Goal: Communication & Community: Participate in discussion

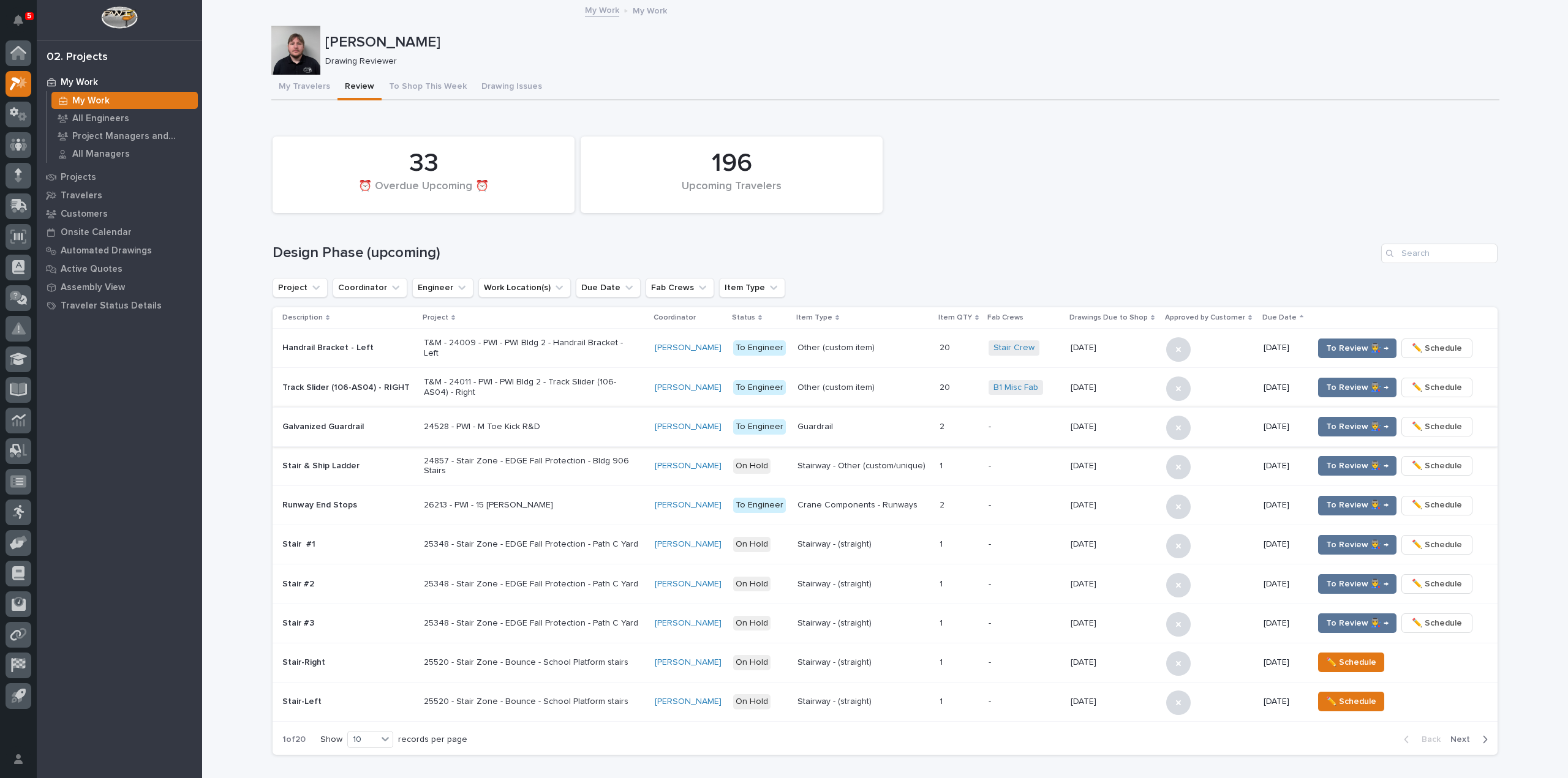
scroll to position [551, 0]
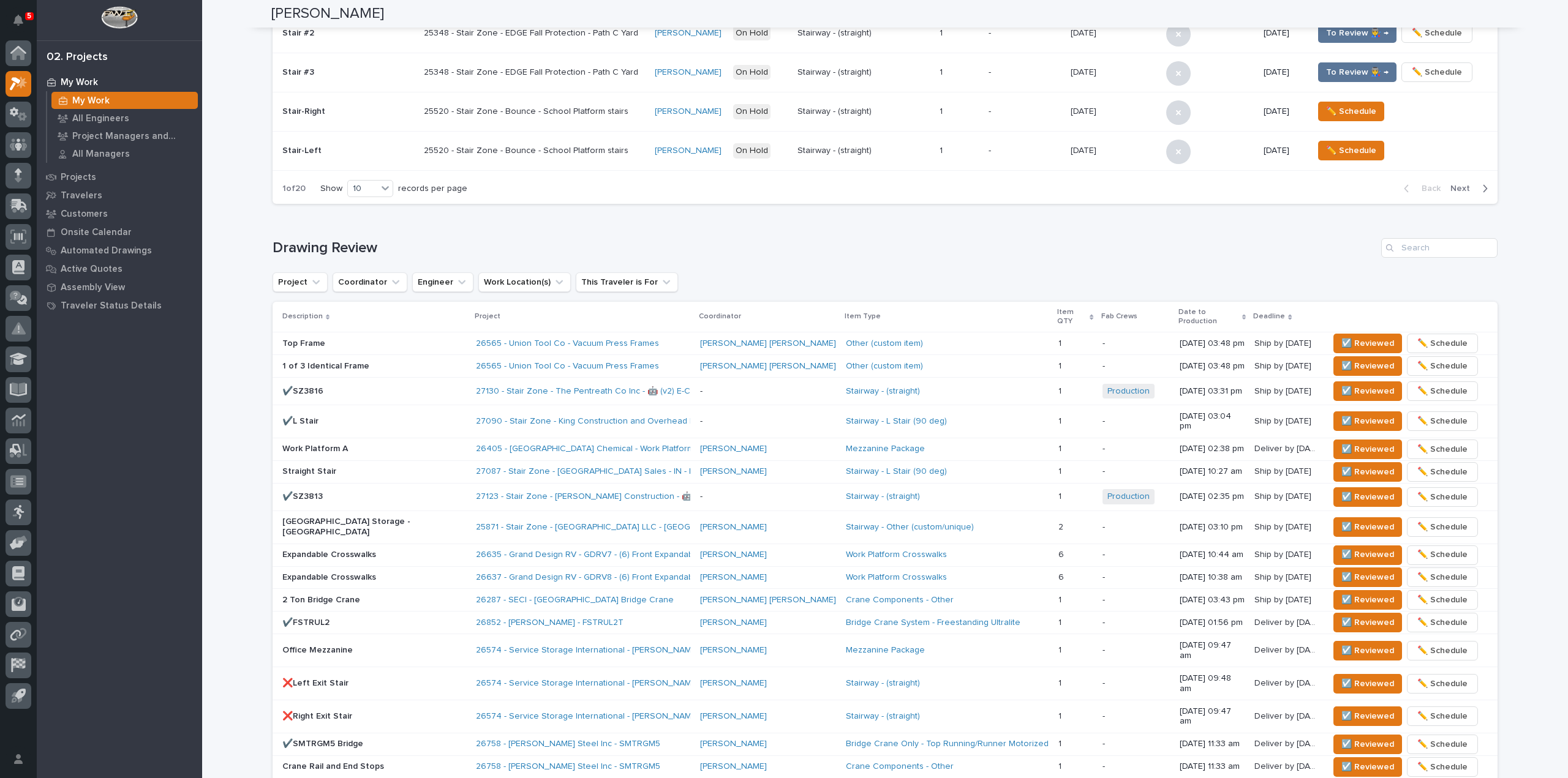
click at [360, 417] on p "✔️L Stair" at bounding box center [374, 421] width 184 height 10
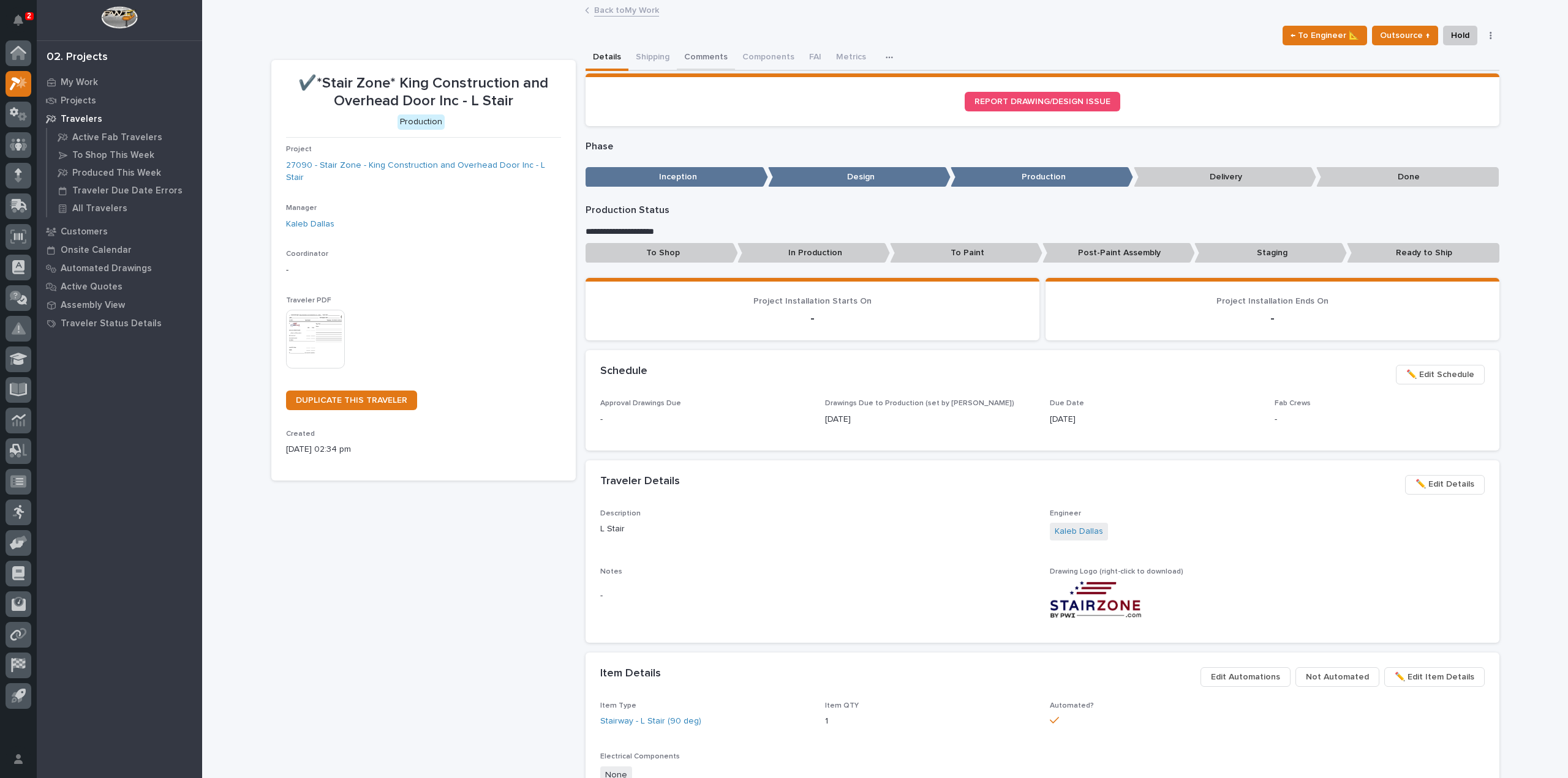
click at [705, 52] on button "Comments" at bounding box center [705, 58] width 58 height 25
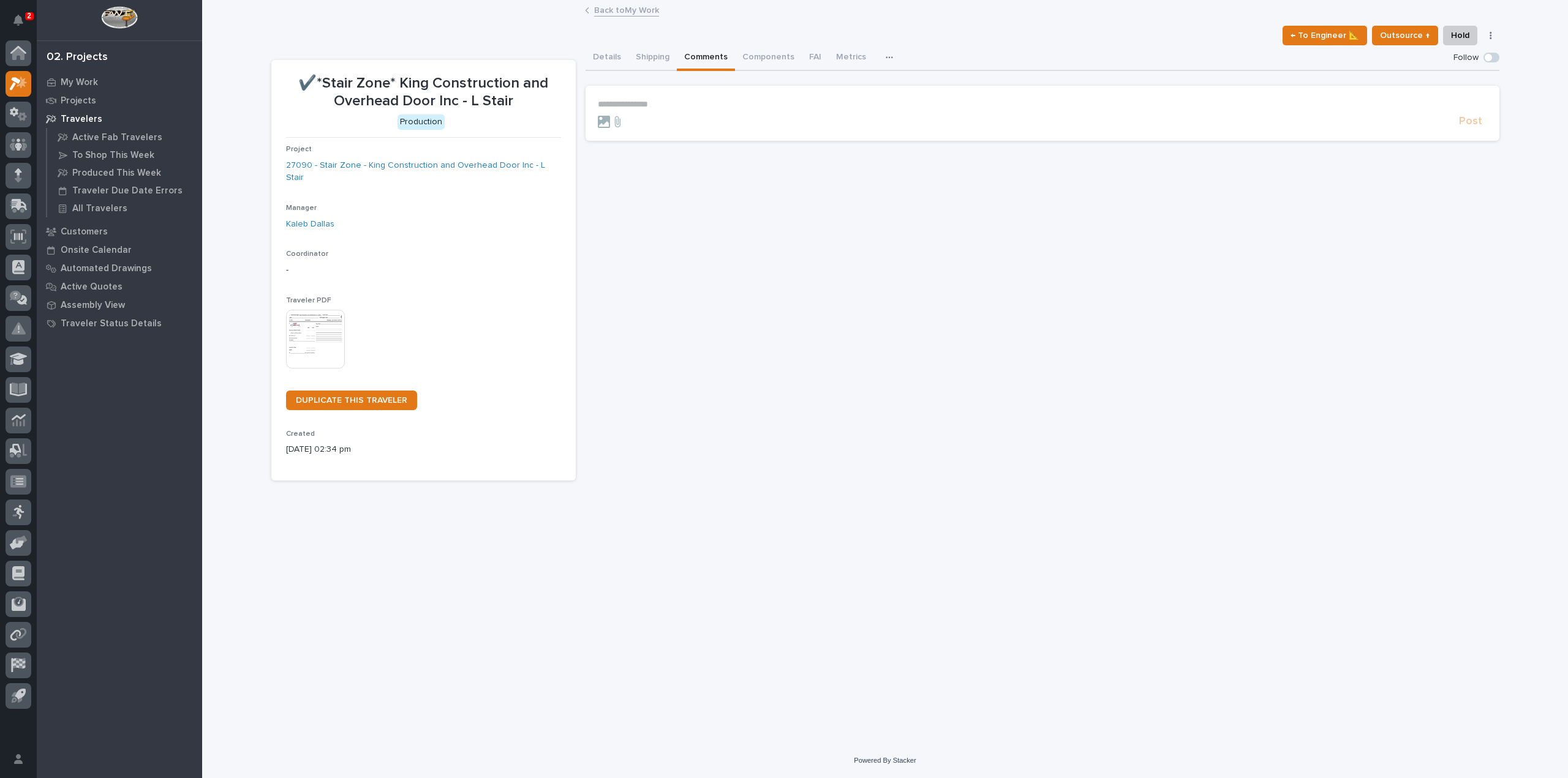
click at [683, 104] on p "**********" at bounding box center [1042, 104] width 889 height 10
click at [1474, 125] on span "Post" at bounding box center [1471, 125] width 23 height 14
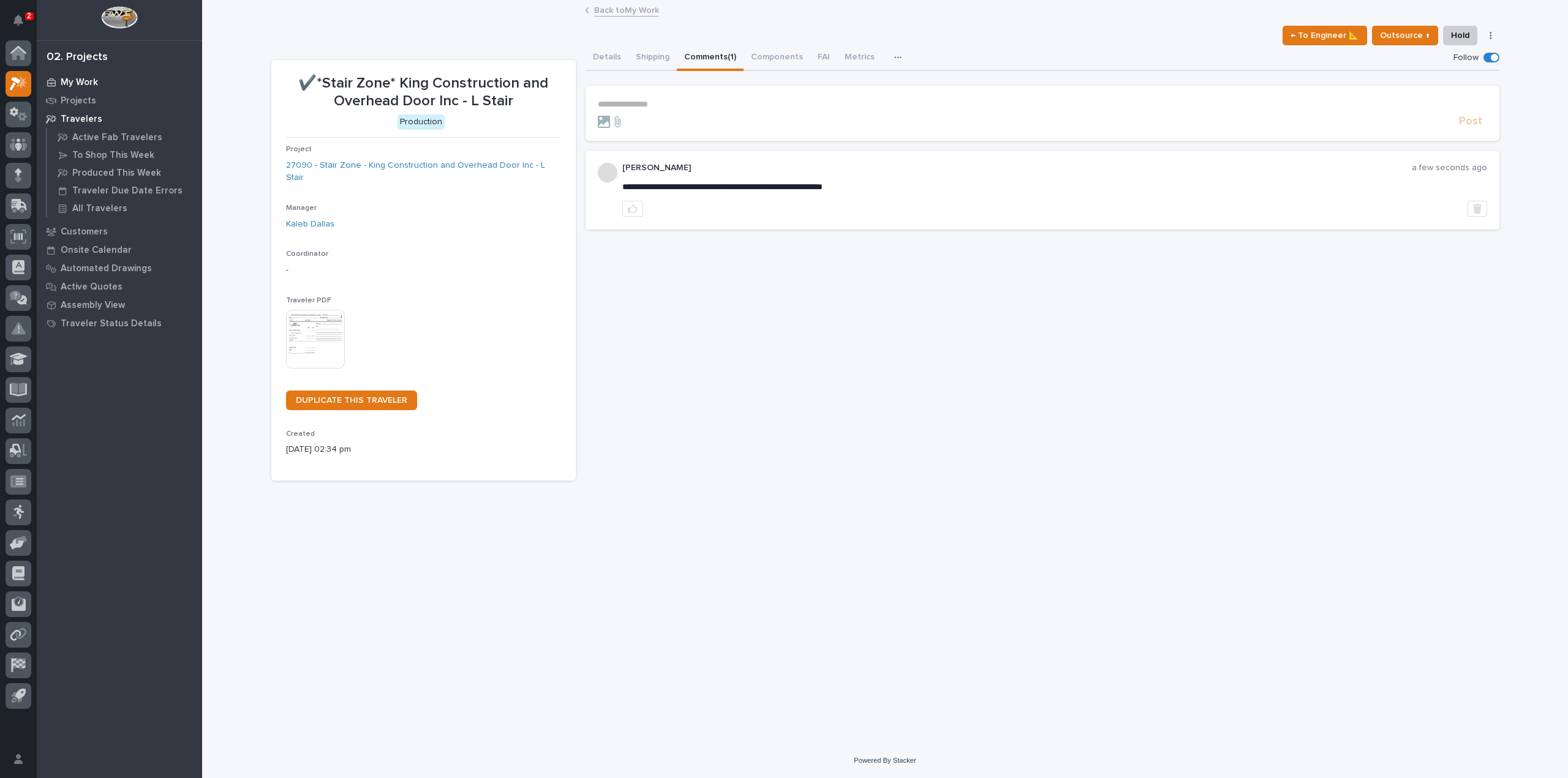
click at [77, 87] on p "My Work" at bounding box center [79, 83] width 37 height 11
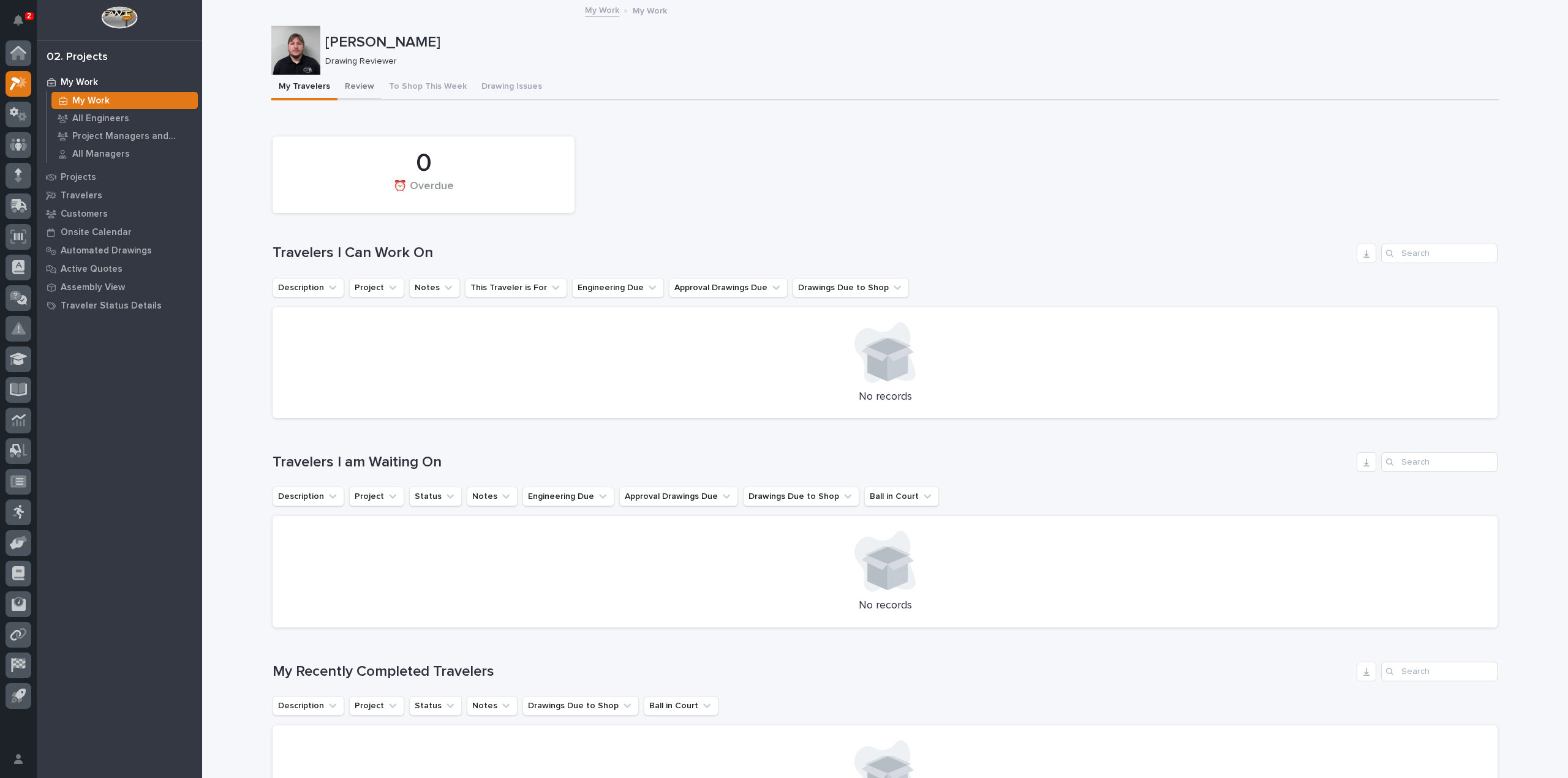
click at [371, 81] on button "Review" at bounding box center [360, 87] width 44 height 25
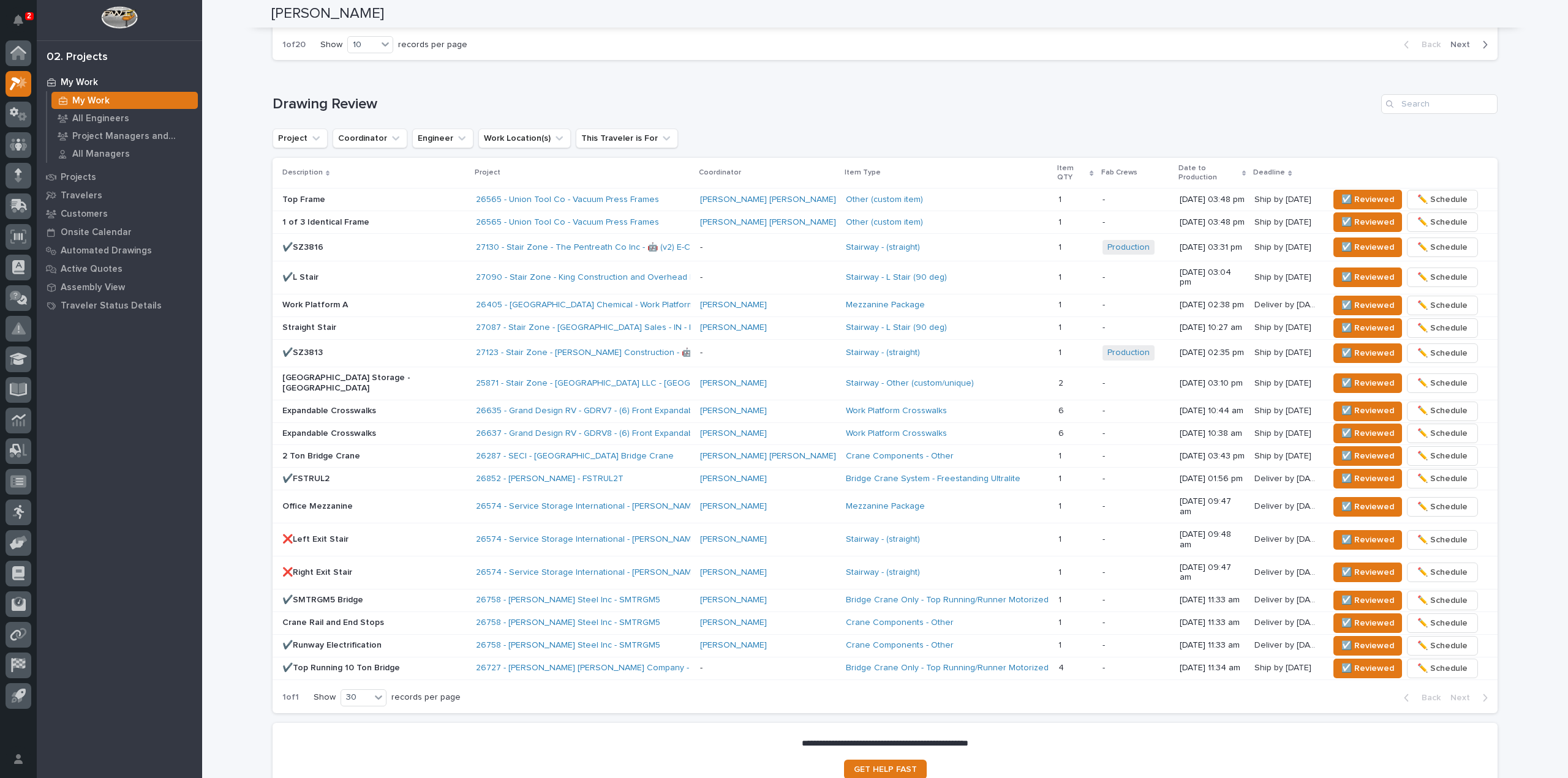
scroll to position [756, 0]
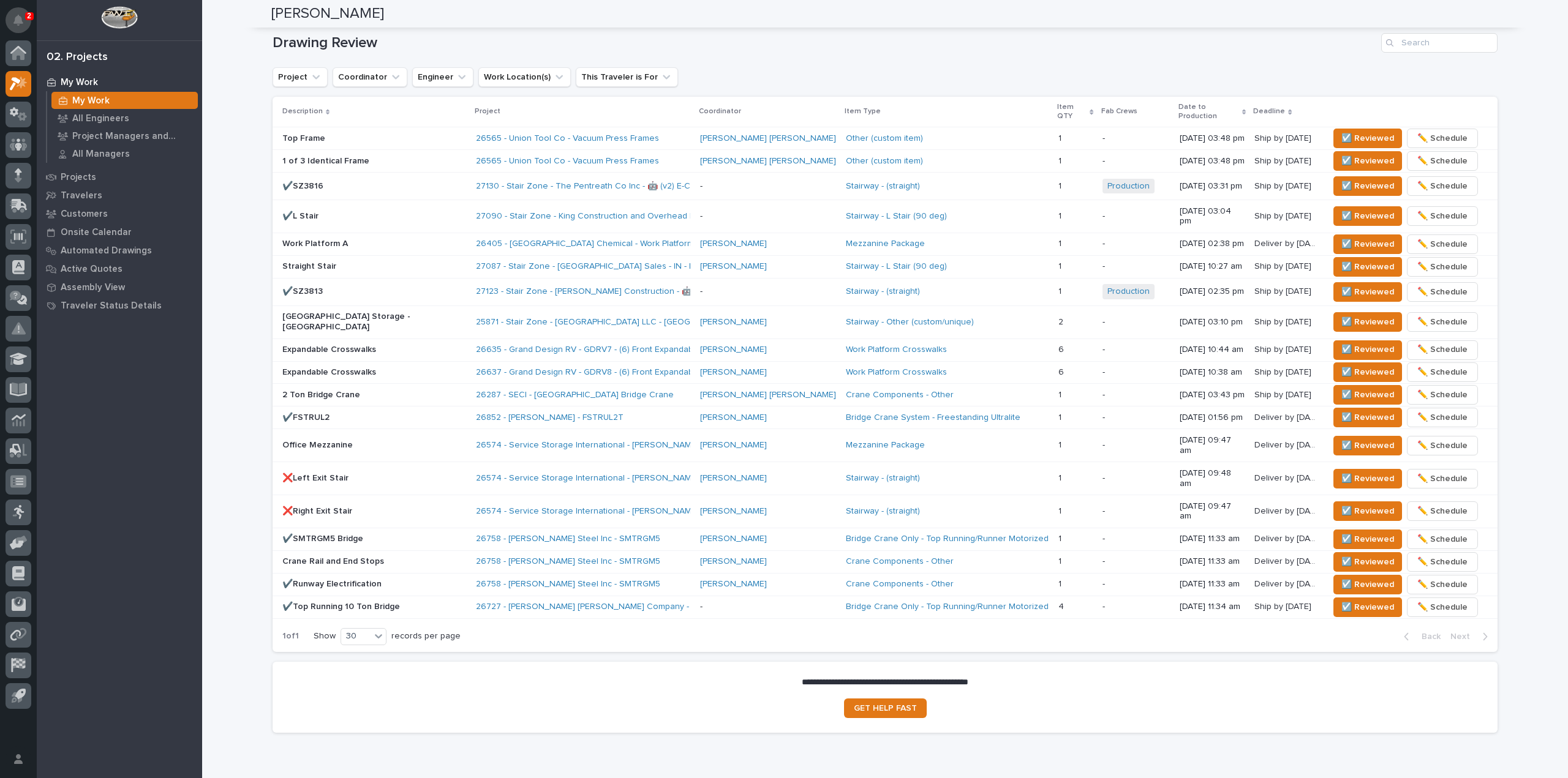
click at [21, 12] on button "Notifications" at bounding box center [18, 20] width 25 height 25
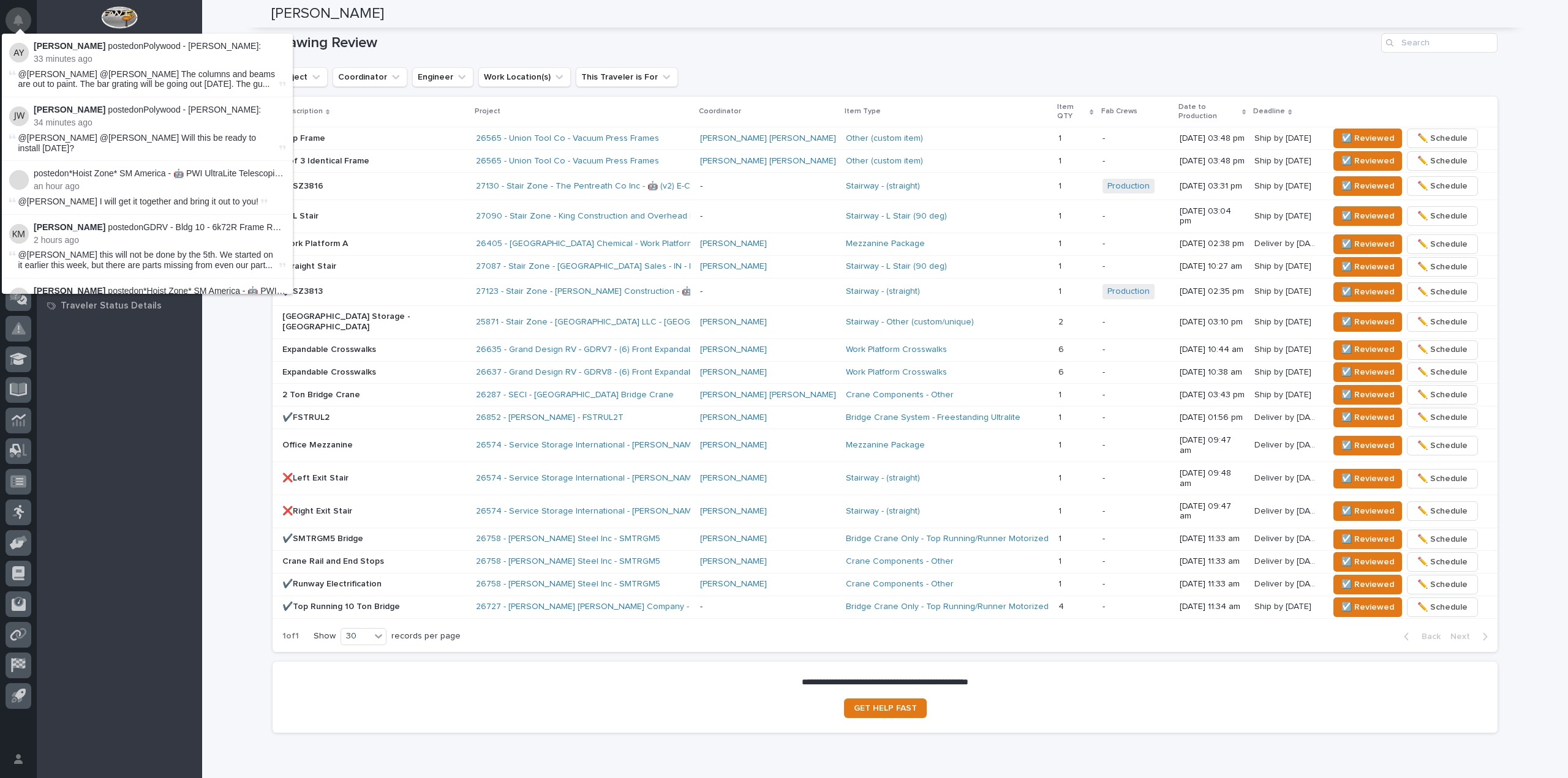
click at [21, 14] on icon "Notifications" at bounding box center [19, 20] width 10 height 11
click at [408, 48] on h1 "Drawing Review" at bounding box center [825, 43] width 1104 height 18
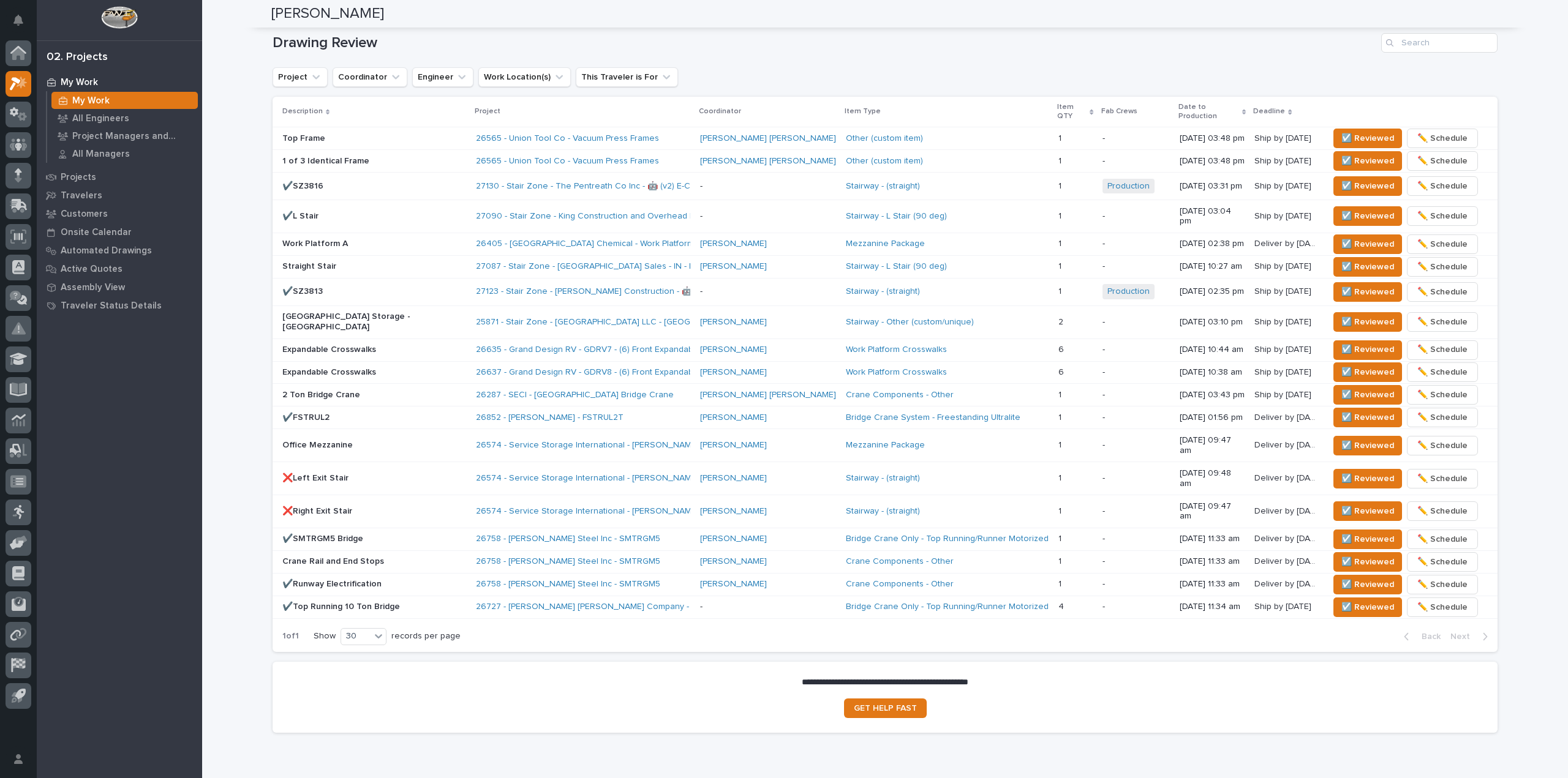
click at [390, 134] on p "Top Frame" at bounding box center [374, 138] width 184 height 10
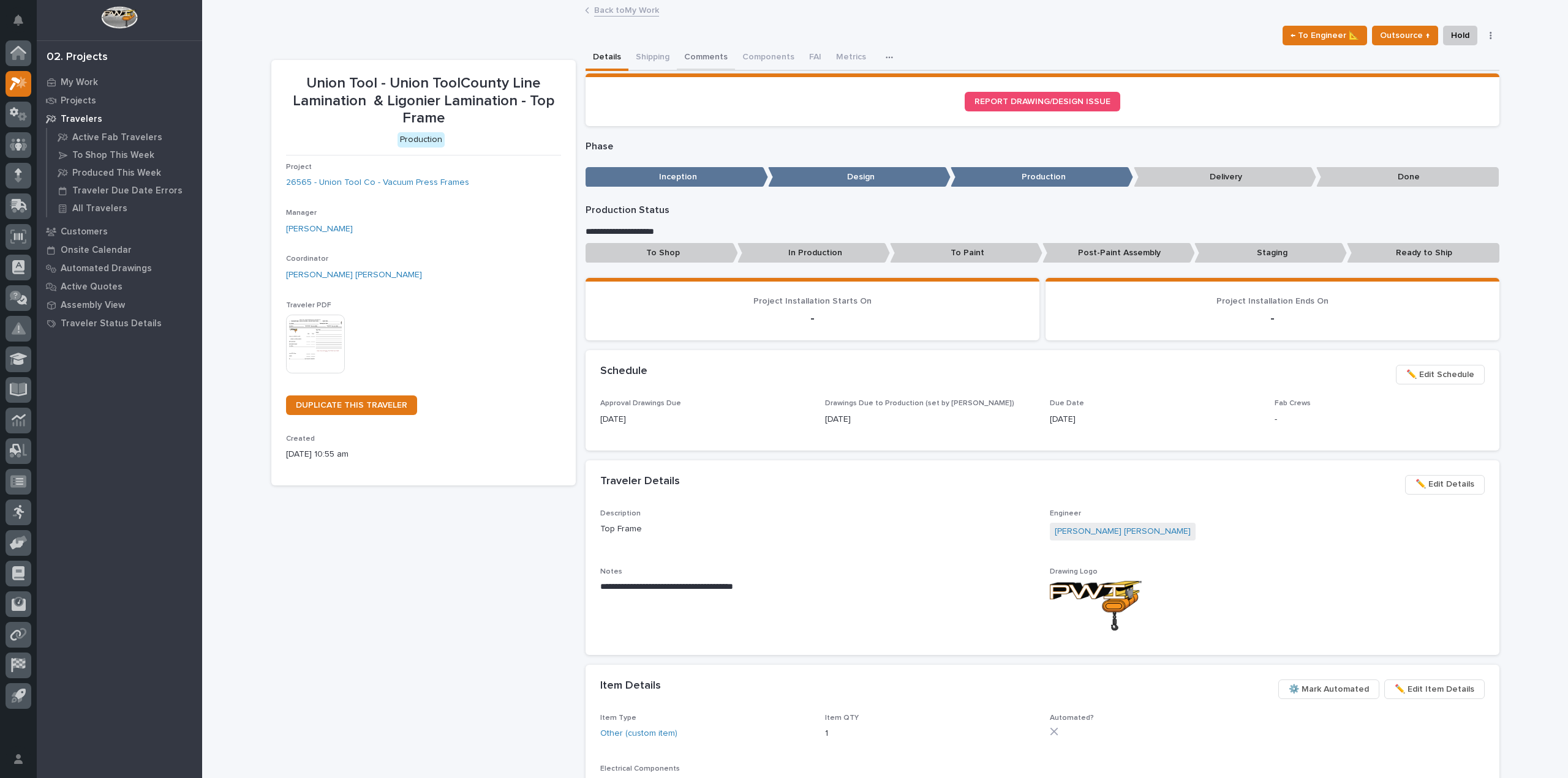
click at [698, 56] on button "Comments" at bounding box center [705, 58] width 58 height 25
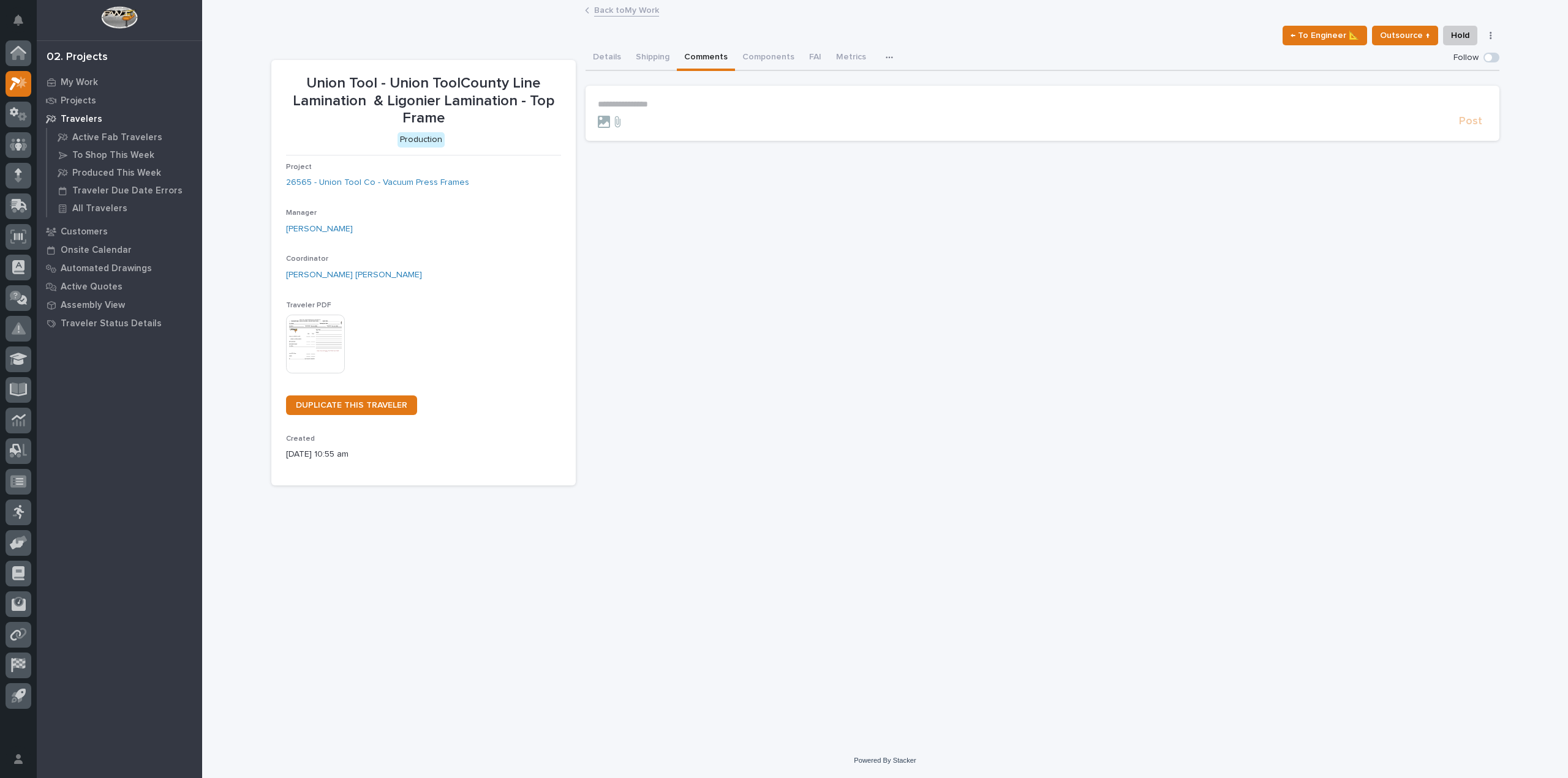
click at [626, 107] on p "**********" at bounding box center [1042, 104] width 889 height 10
click at [597, 102] on section "**********" at bounding box center [1042, 114] width 914 height 59
click at [599, 106] on span "**********" at bounding box center [744, 104] width 292 height 8
drag, startPoint x: 1030, startPoint y: 102, endPoint x: 300, endPoint y: 73, distance: 730.6
click at [300, 73] on div "**********" at bounding box center [885, 265] width 1228 height 440
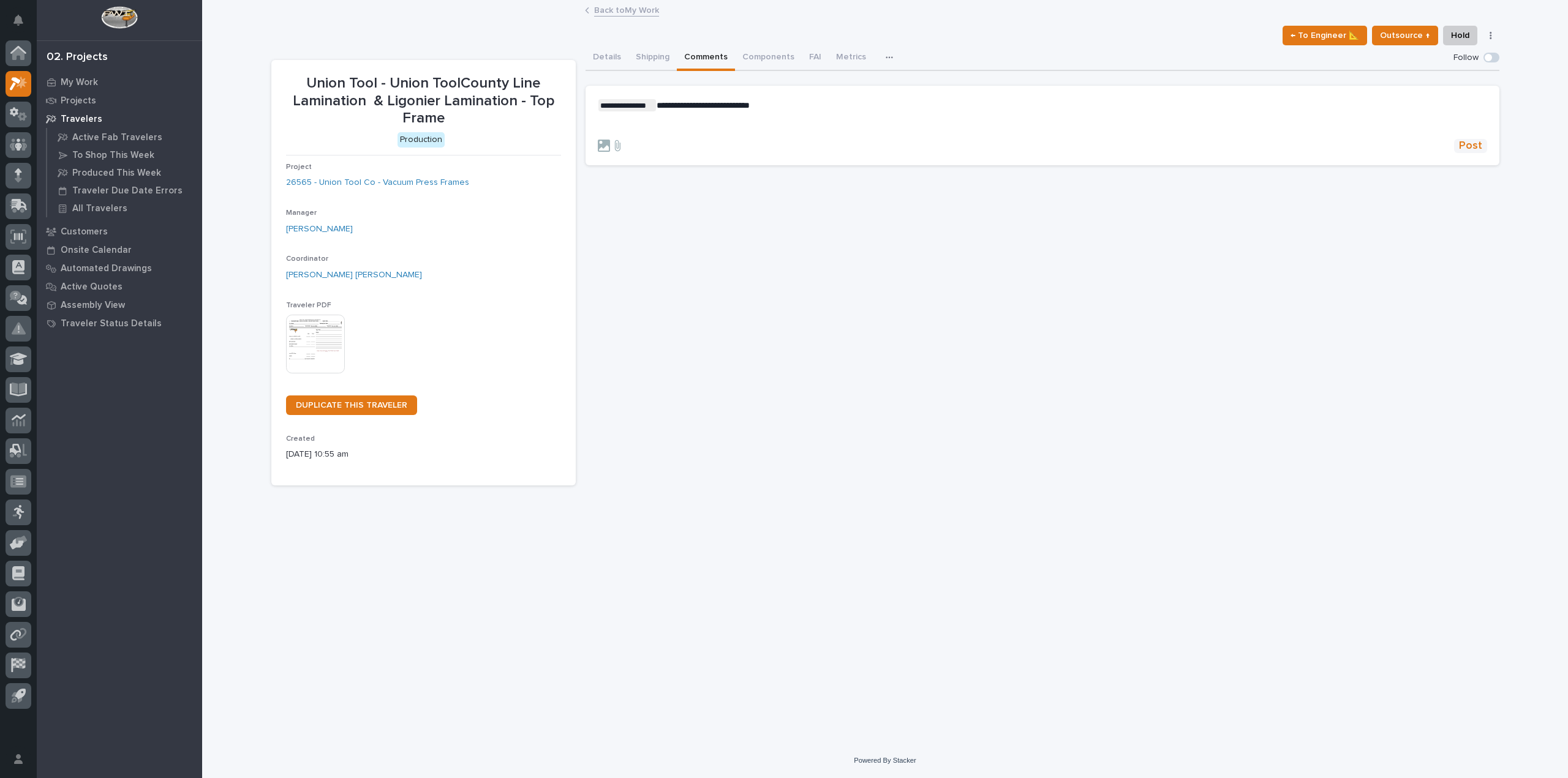
click at [1476, 139] on span "Post" at bounding box center [1471, 146] width 23 height 14
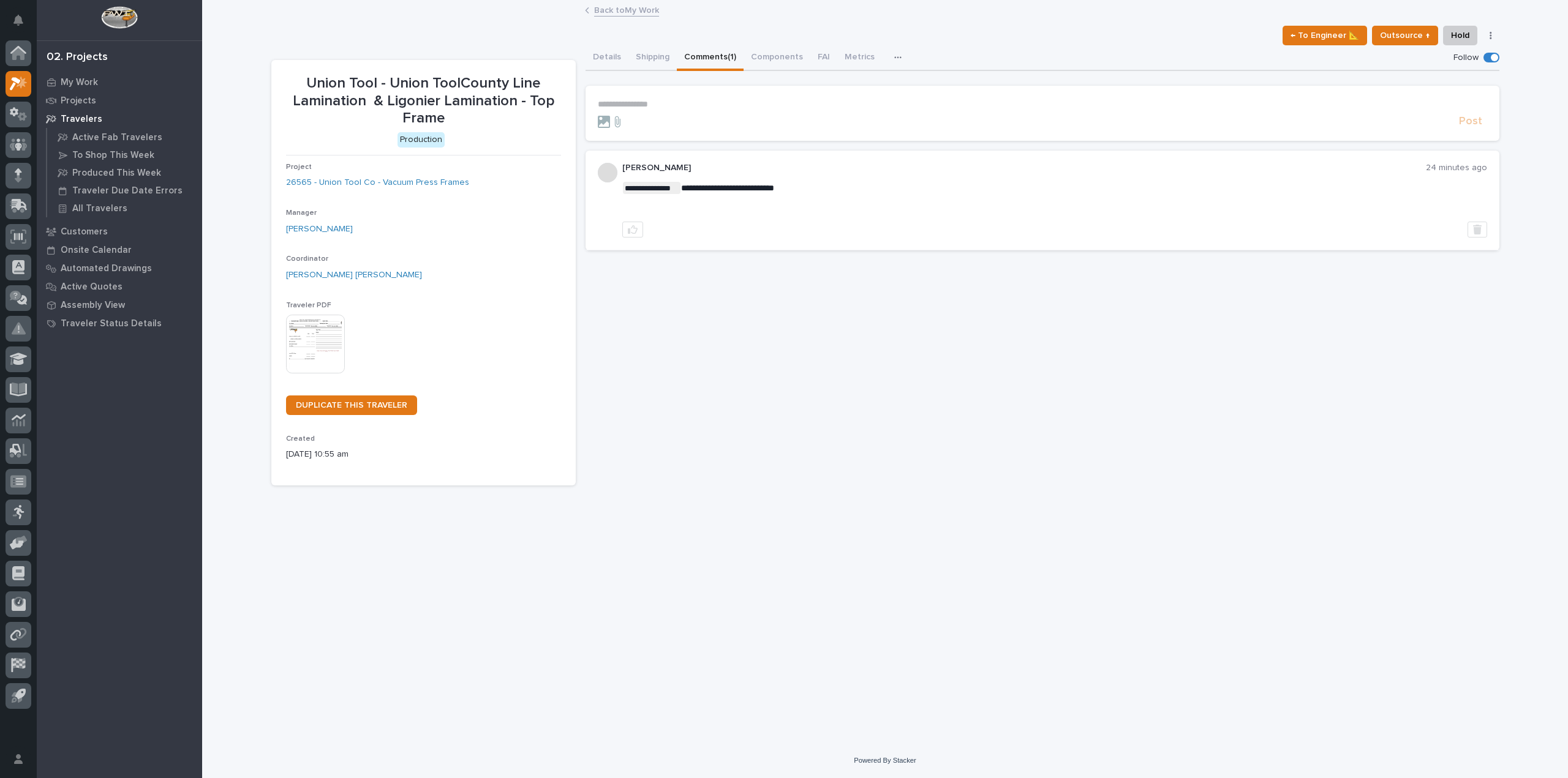
click at [639, 3] on link "Back to My Work" at bounding box center [626, 10] width 65 height 14
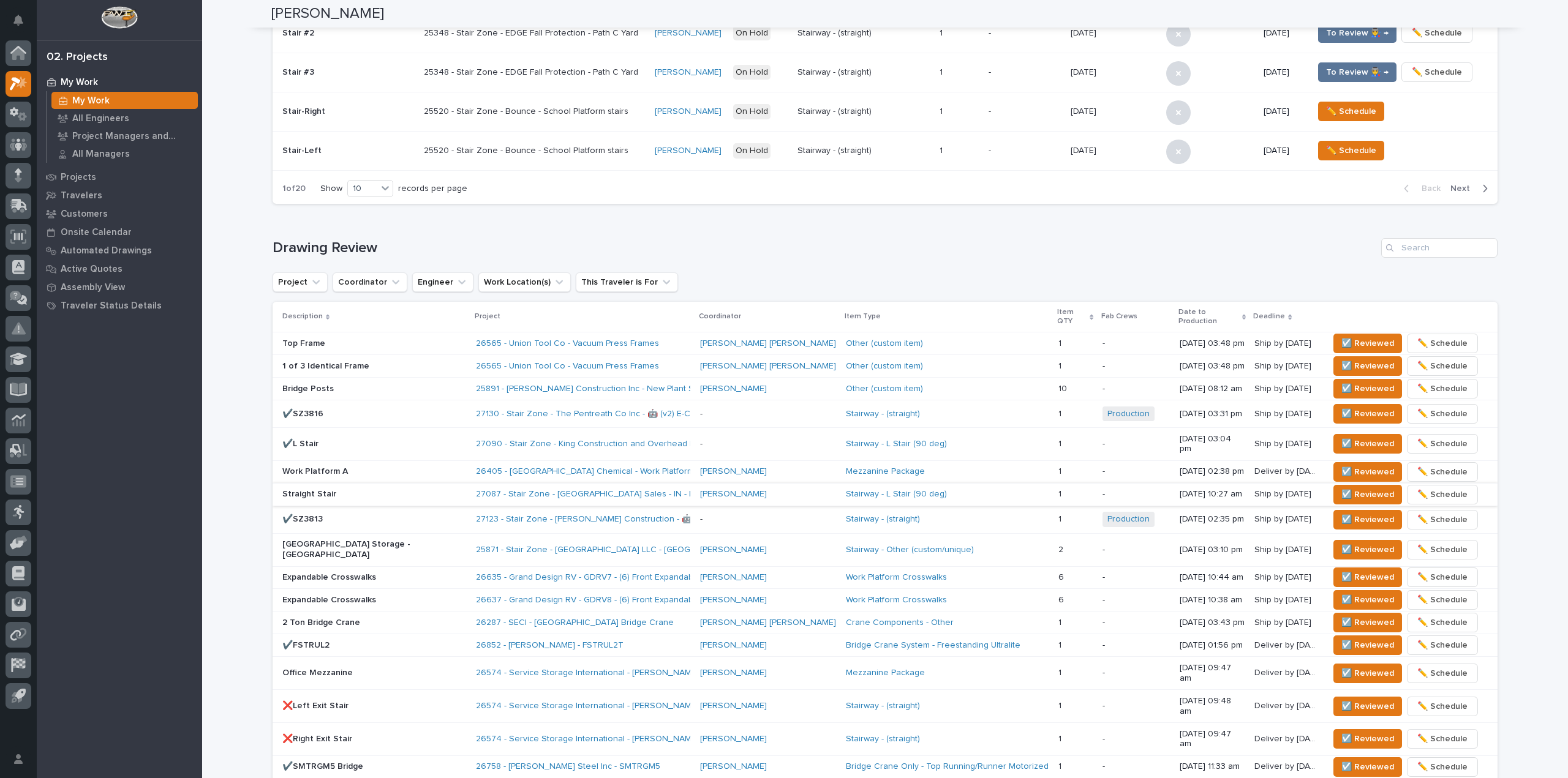
scroll to position [779, 0]
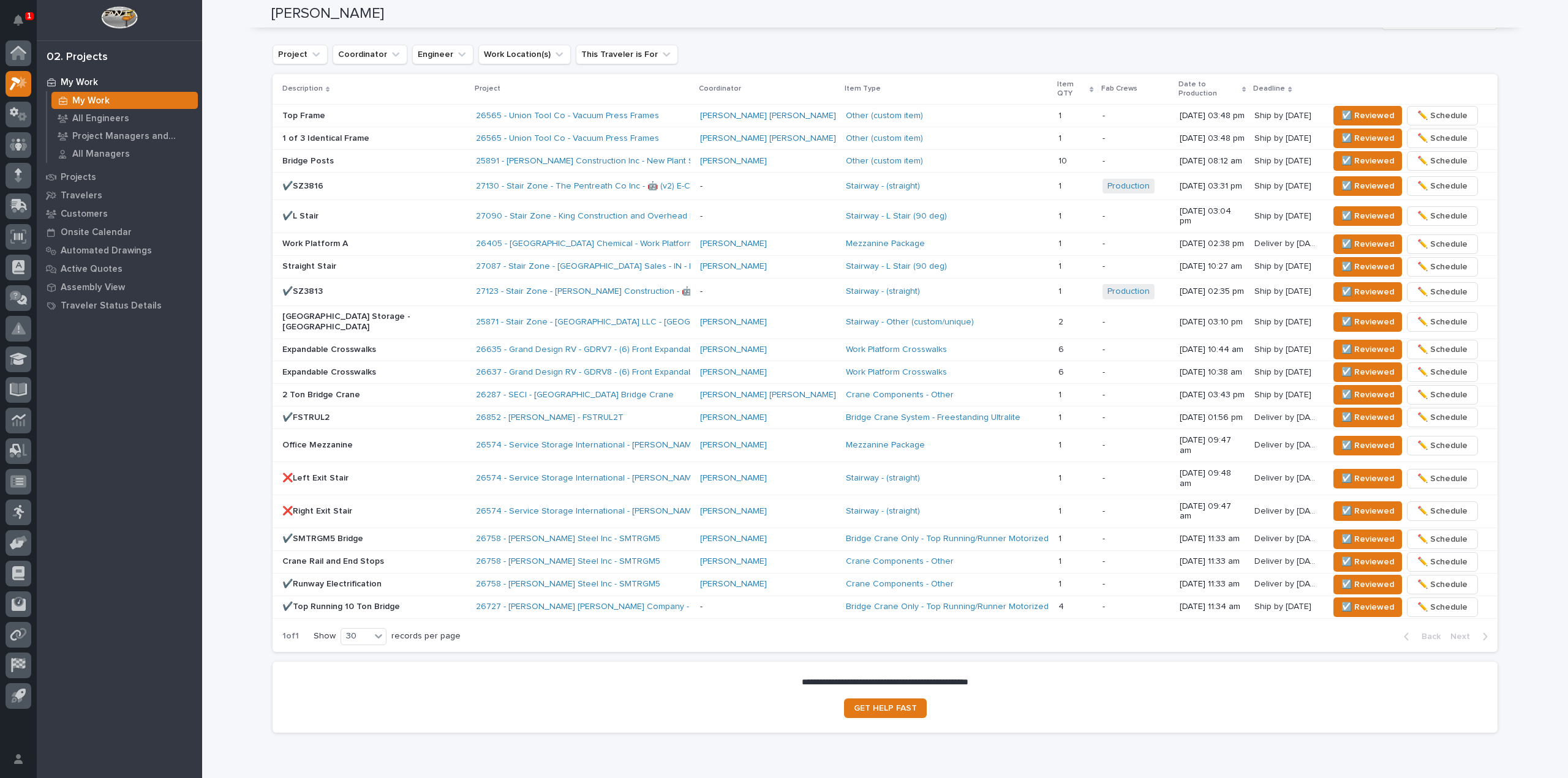
click at [241, 230] on div "**********" at bounding box center [885, 13] width 1365 height 1581
click at [1341, 154] on span "☑️ Reviewed" at bounding box center [1368, 160] width 52 height 14
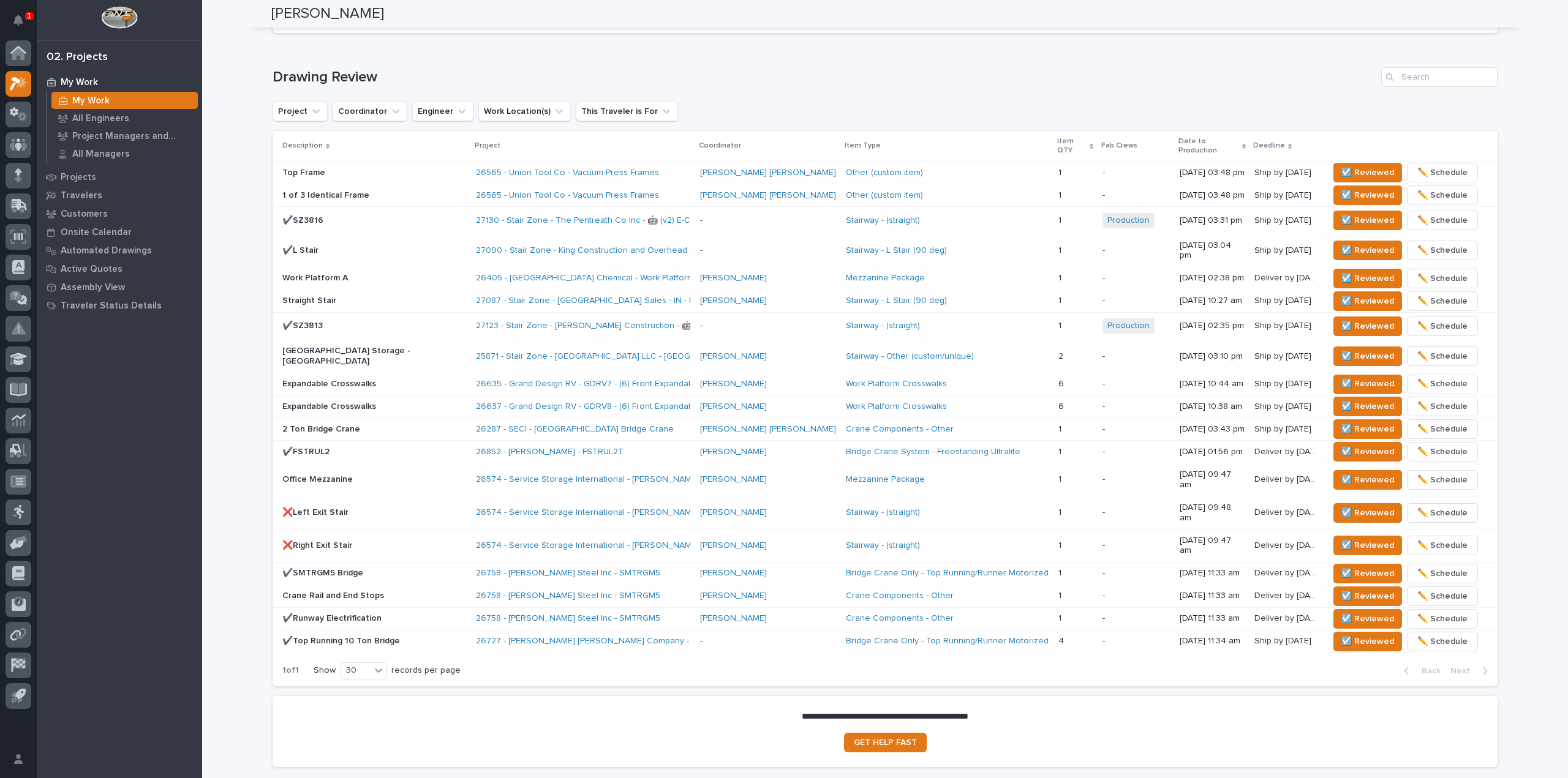
scroll to position [695, 0]
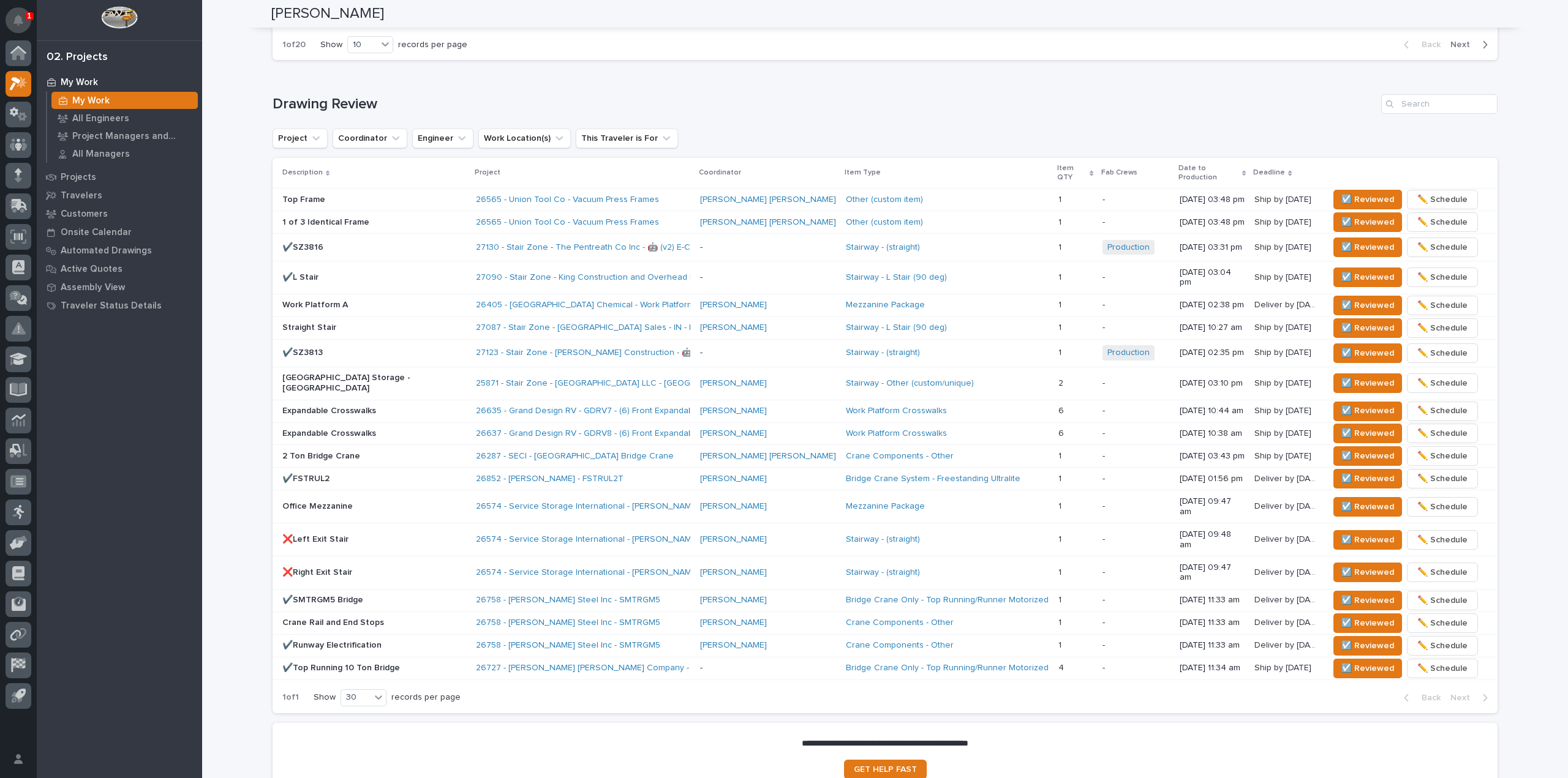
click at [17, 13] on button "Notifications" at bounding box center [18, 20] width 25 height 25
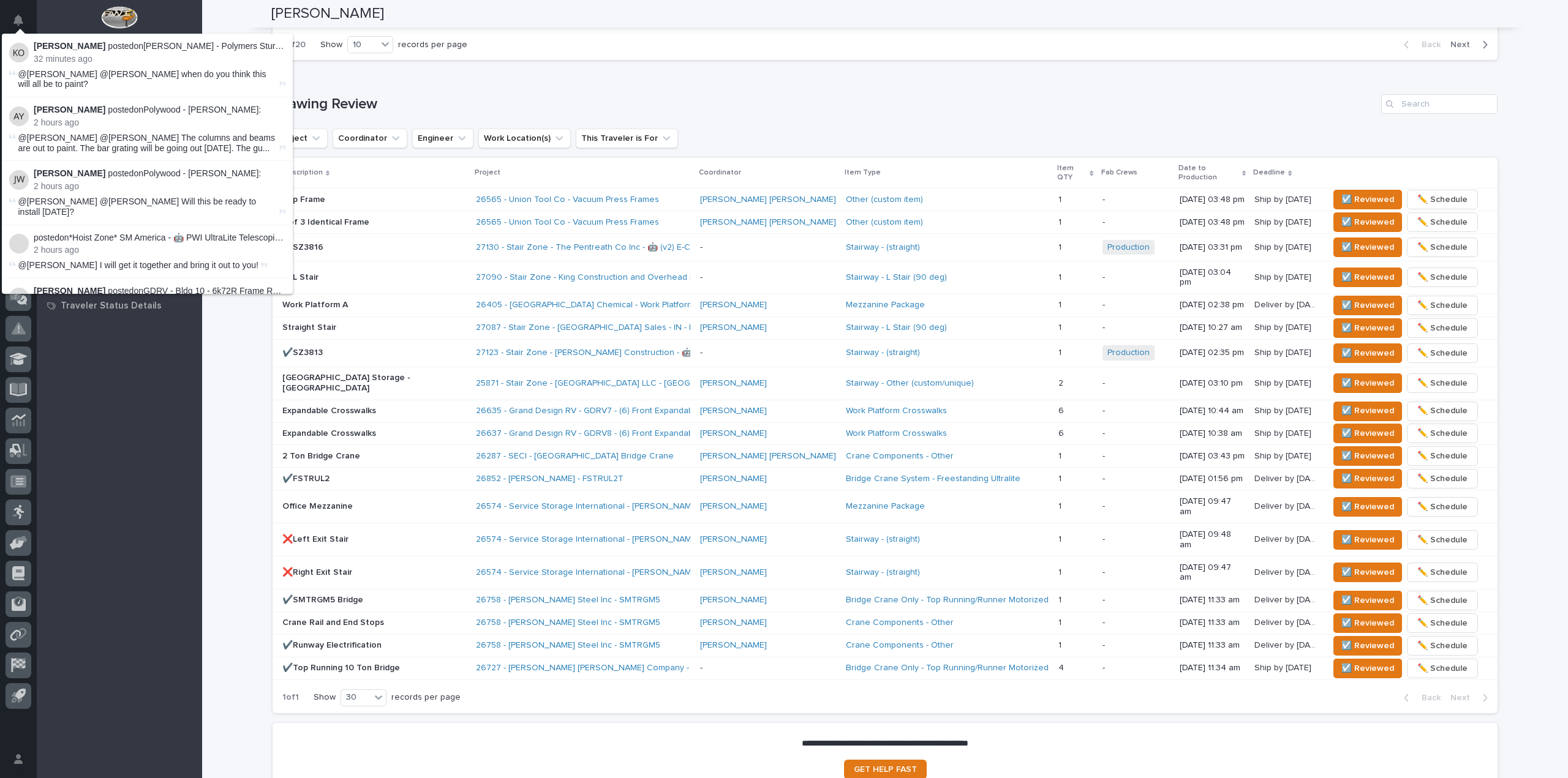
click at [473, 90] on div "Loading... Saving… Drawing Review Project Coordinator Engineer Work Location(s)…" at bounding box center [885, 396] width 1225 height 653
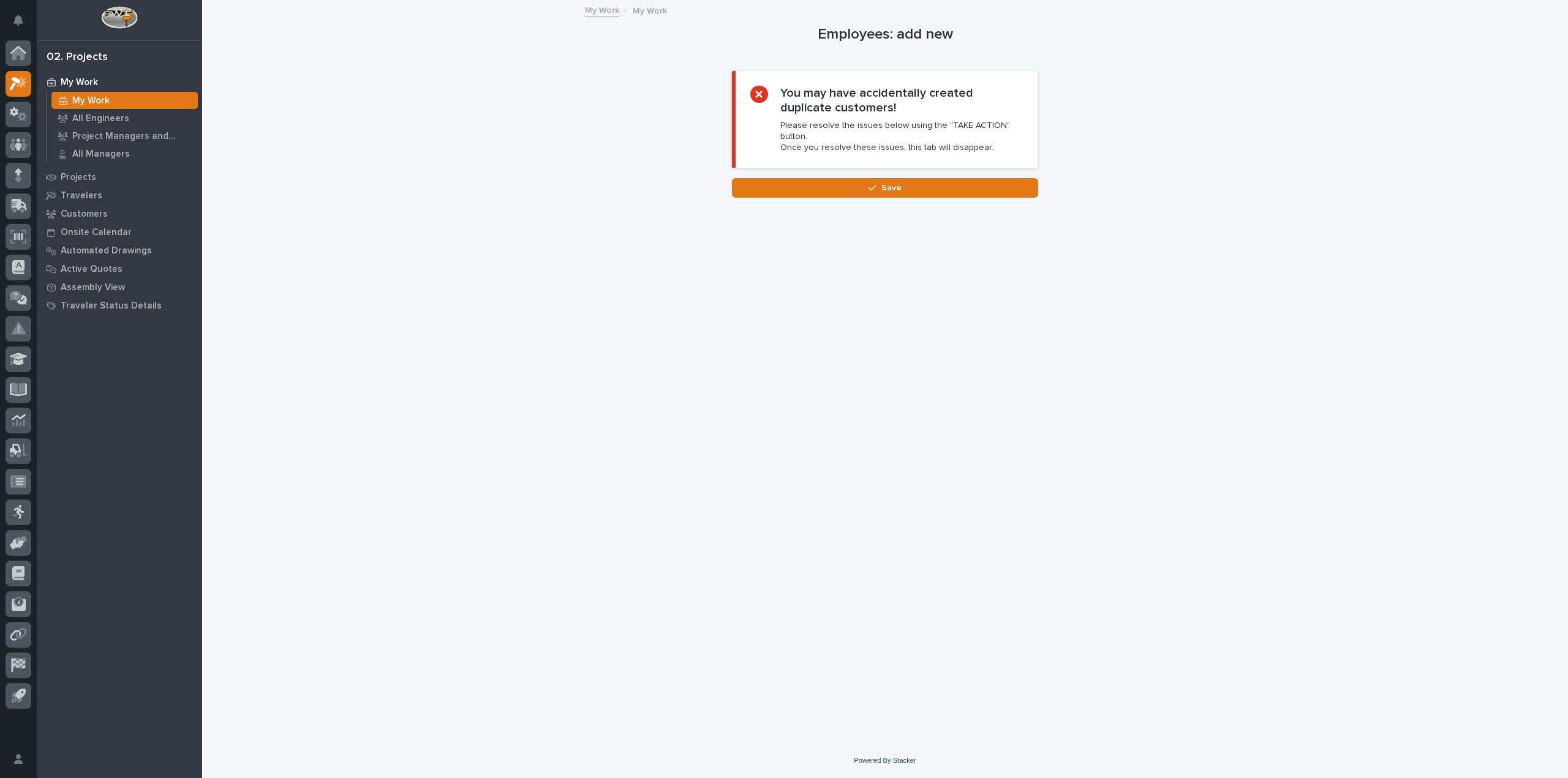
scroll to position [0, 0]
click at [123, 90] on div "My Work" at bounding box center [119, 82] width 159 height 17
click at [619, 12] on div "My Work My Work" at bounding box center [885, 11] width 612 height 17
click at [610, 12] on link "My Work" at bounding box center [602, 10] width 34 height 14
click at [828, 185] on button "Save" at bounding box center [885, 188] width 307 height 19
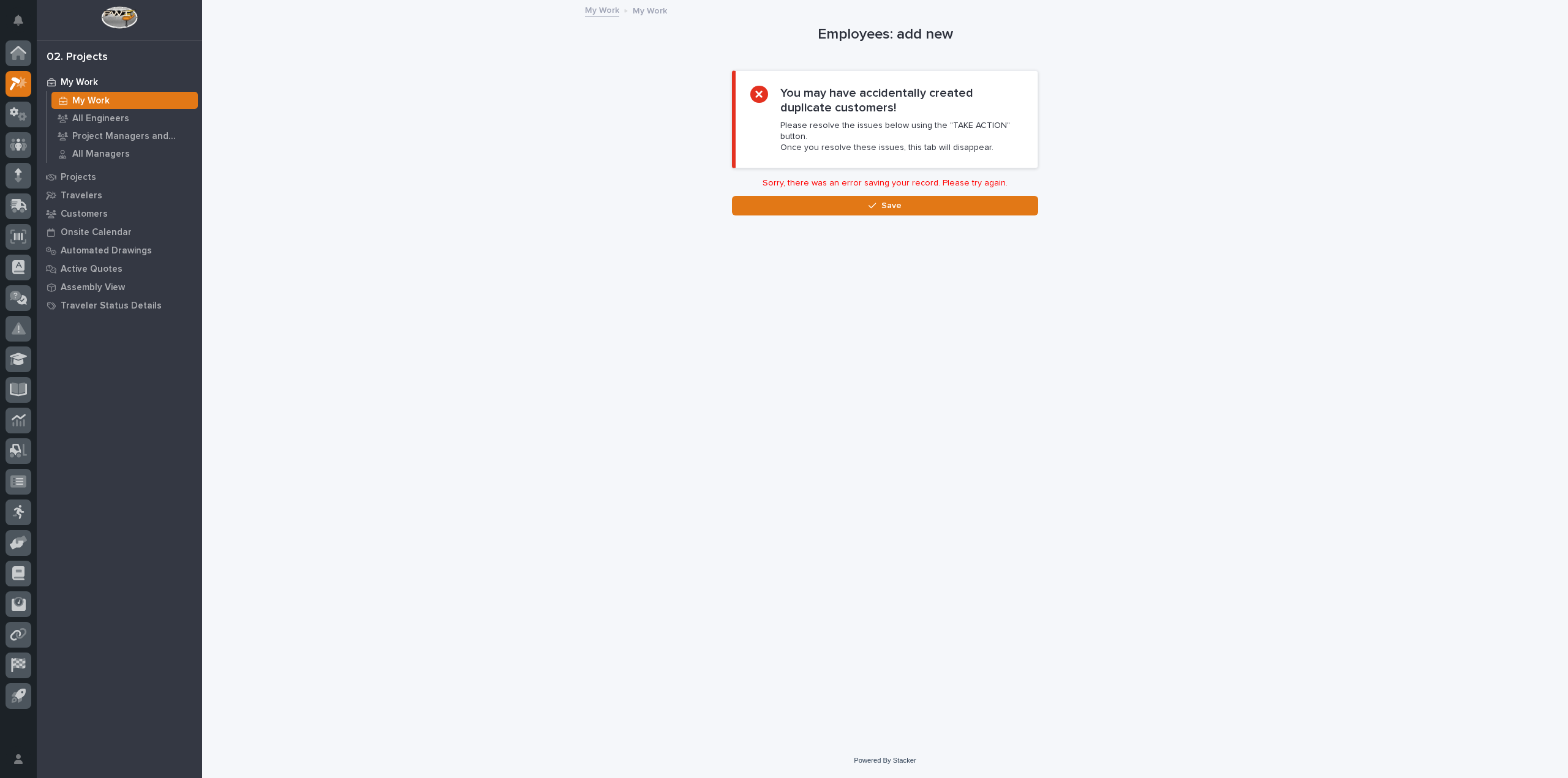
click at [612, 22] on div "Employees: add new Loading... Saving… Loading... Saving… Loading... Saving… You…" at bounding box center [885, 108] width 1228 height 214
click at [597, 8] on link "My Work" at bounding box center [602, 10] width 34 height 14
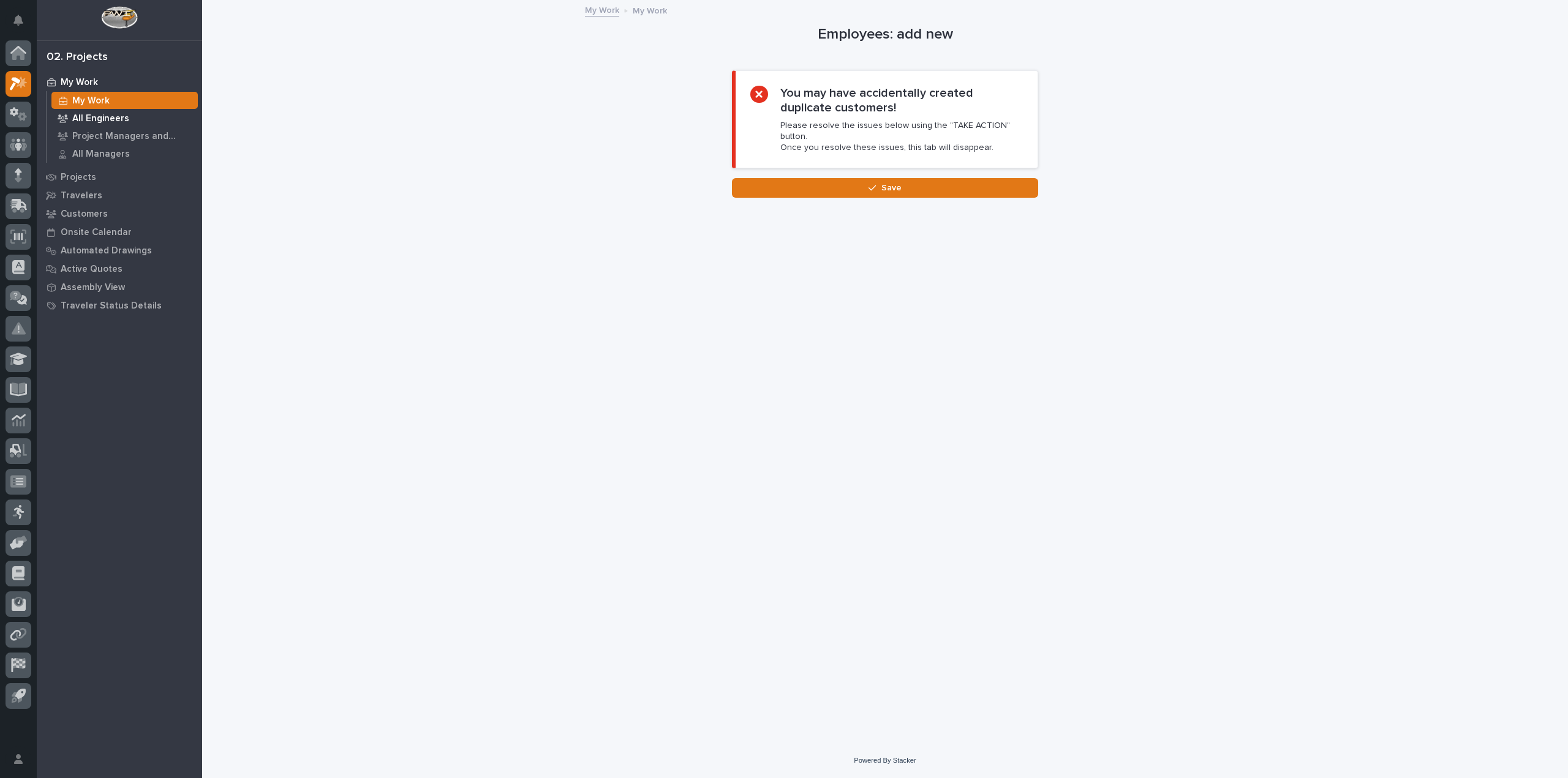
click at [132, 121] on div "All Engineers" at bounding box center [125, 118] width 146 height 17
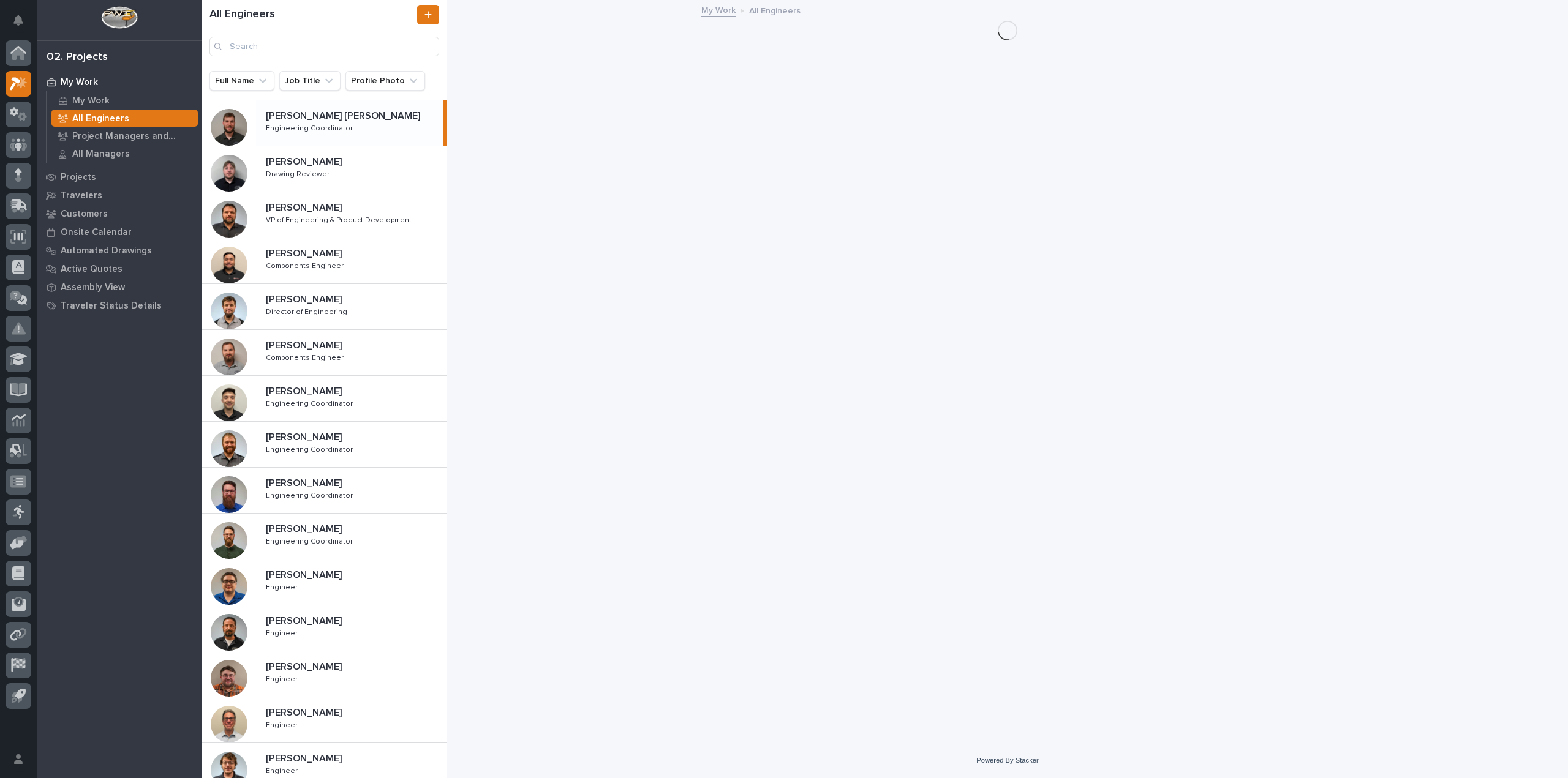
click at [75, 76] on div "My Work" at bounding box center [119, 82] width 159 height 17
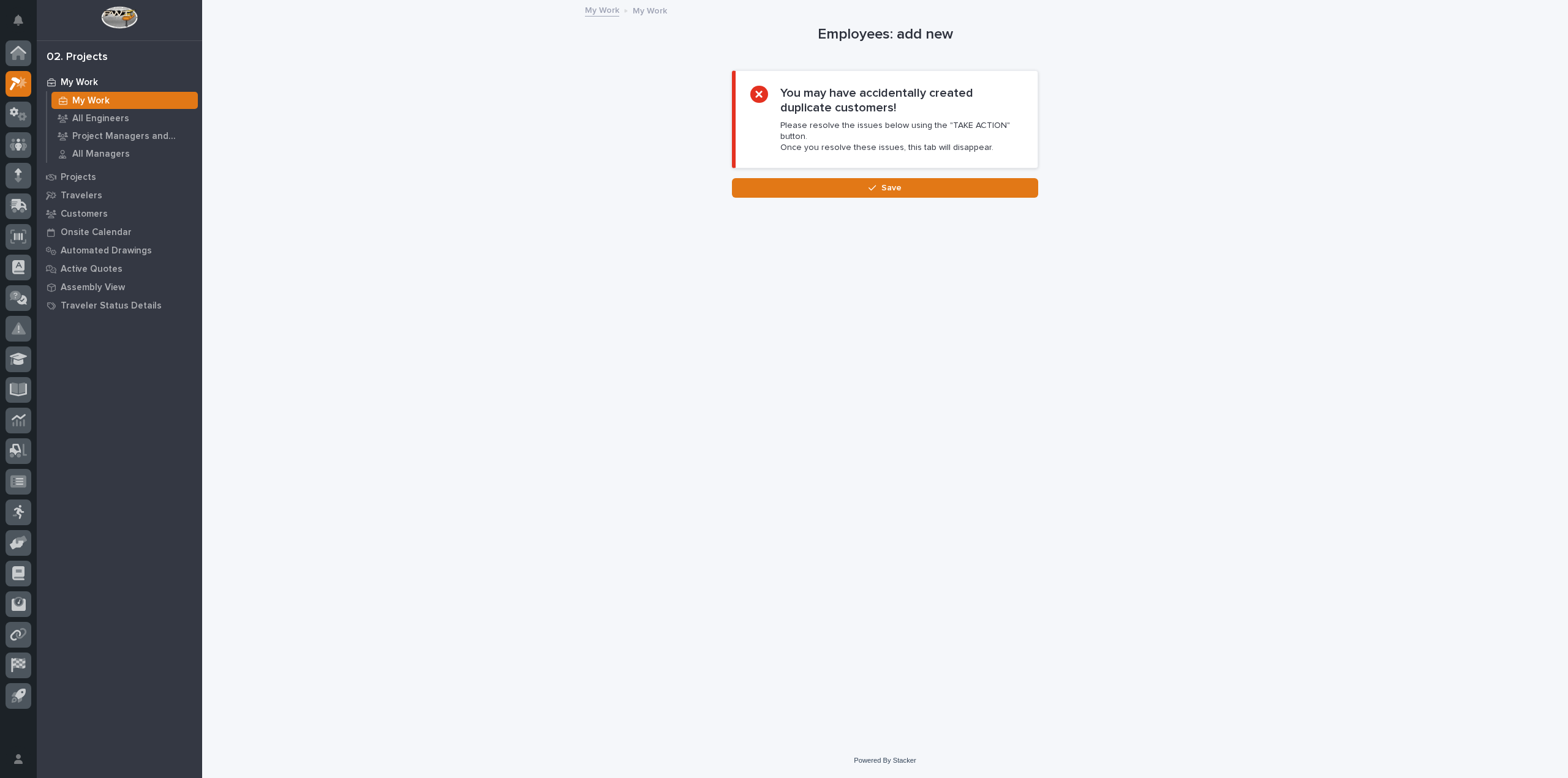
click at [86, 81] on p "My Work" at bounding box center [79, 83] width 37 height 11
click at [90, 112] on div "All Engineers" at bounding box center [125, 118] width 146 height 17
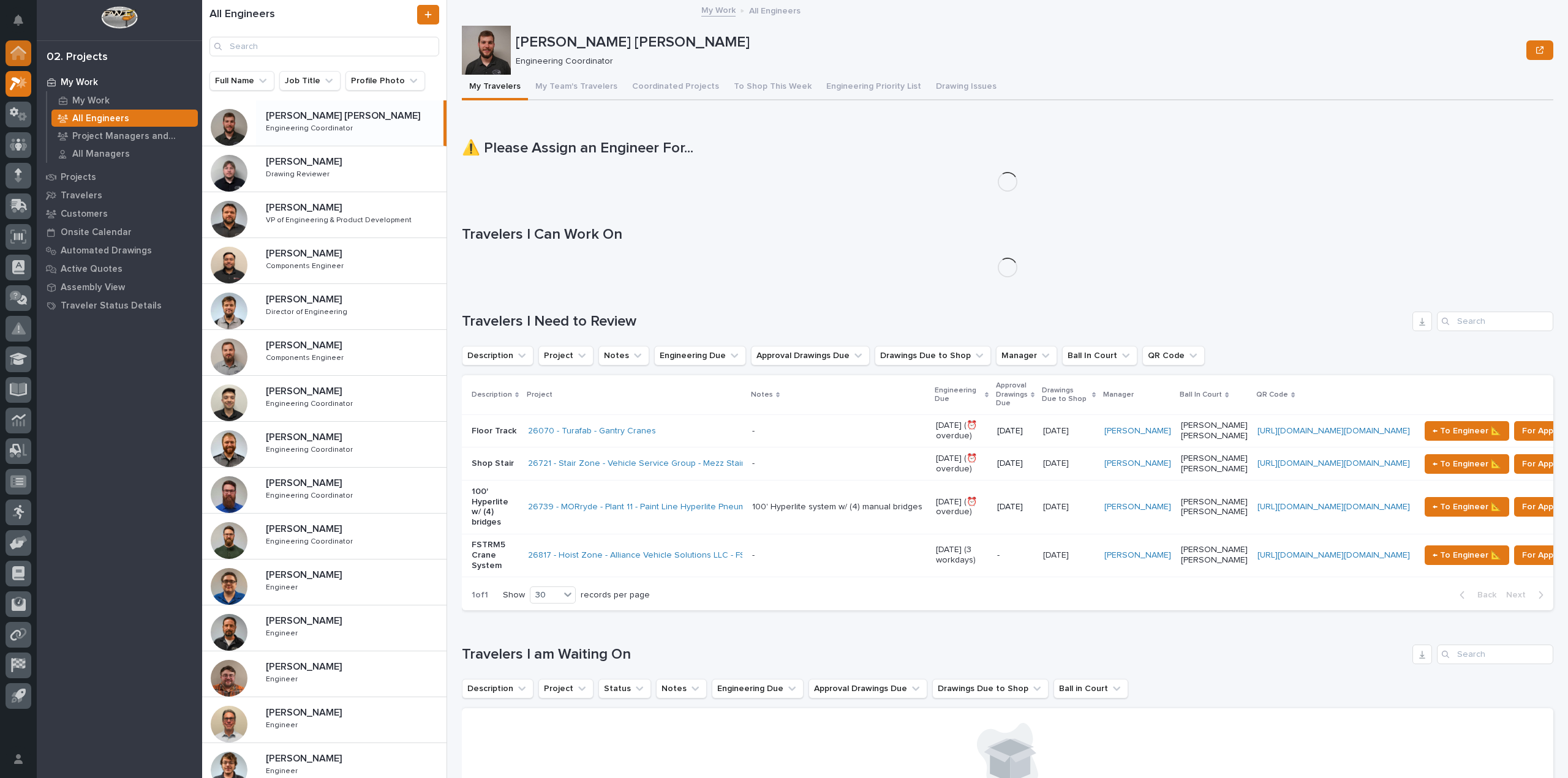
click at [25, 54] on icon at bounding box center [19, 54] width 12 height 12
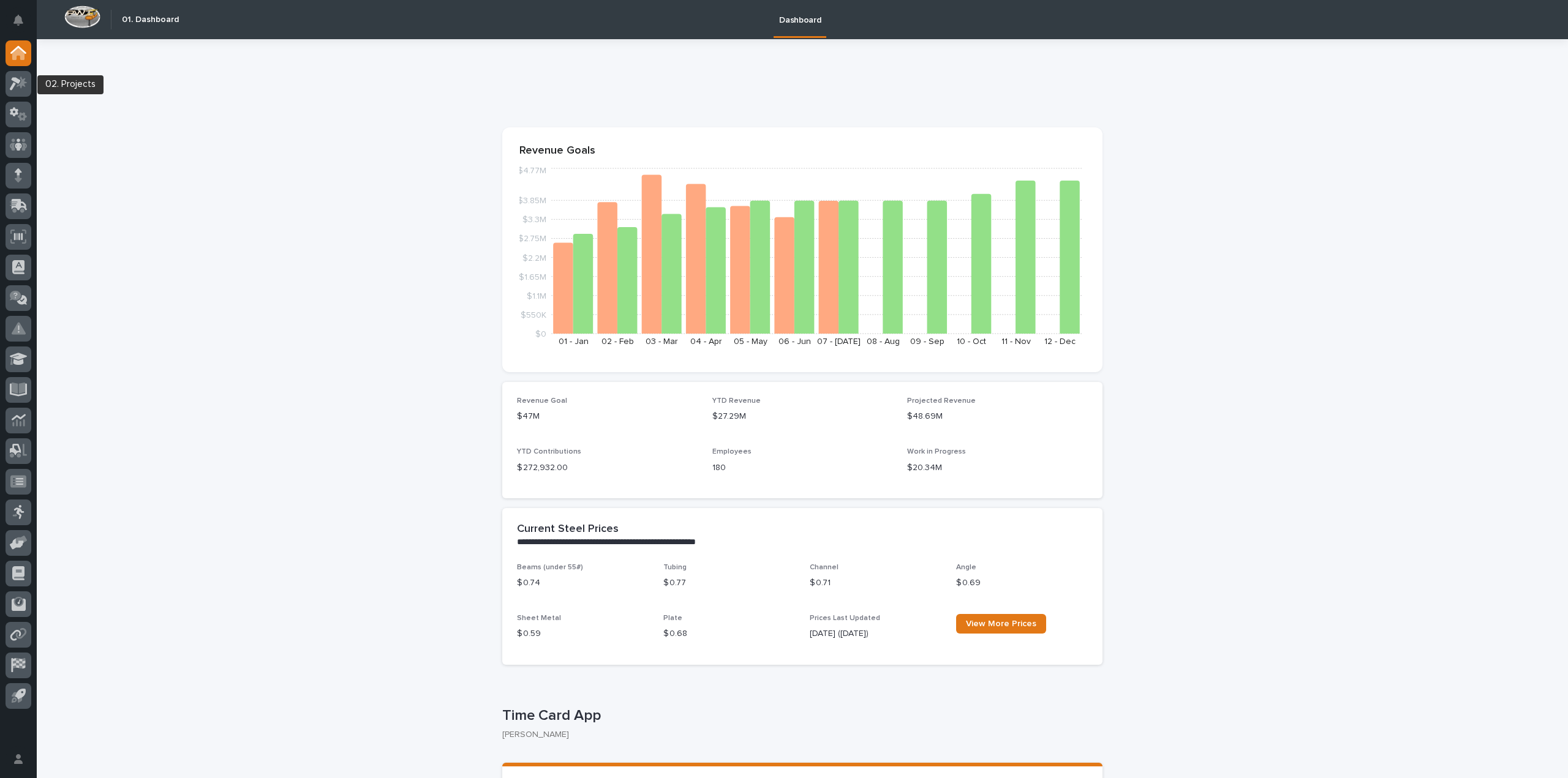
click at [10, 84] on icon at bounding box center [19, 83] width 18 height 14
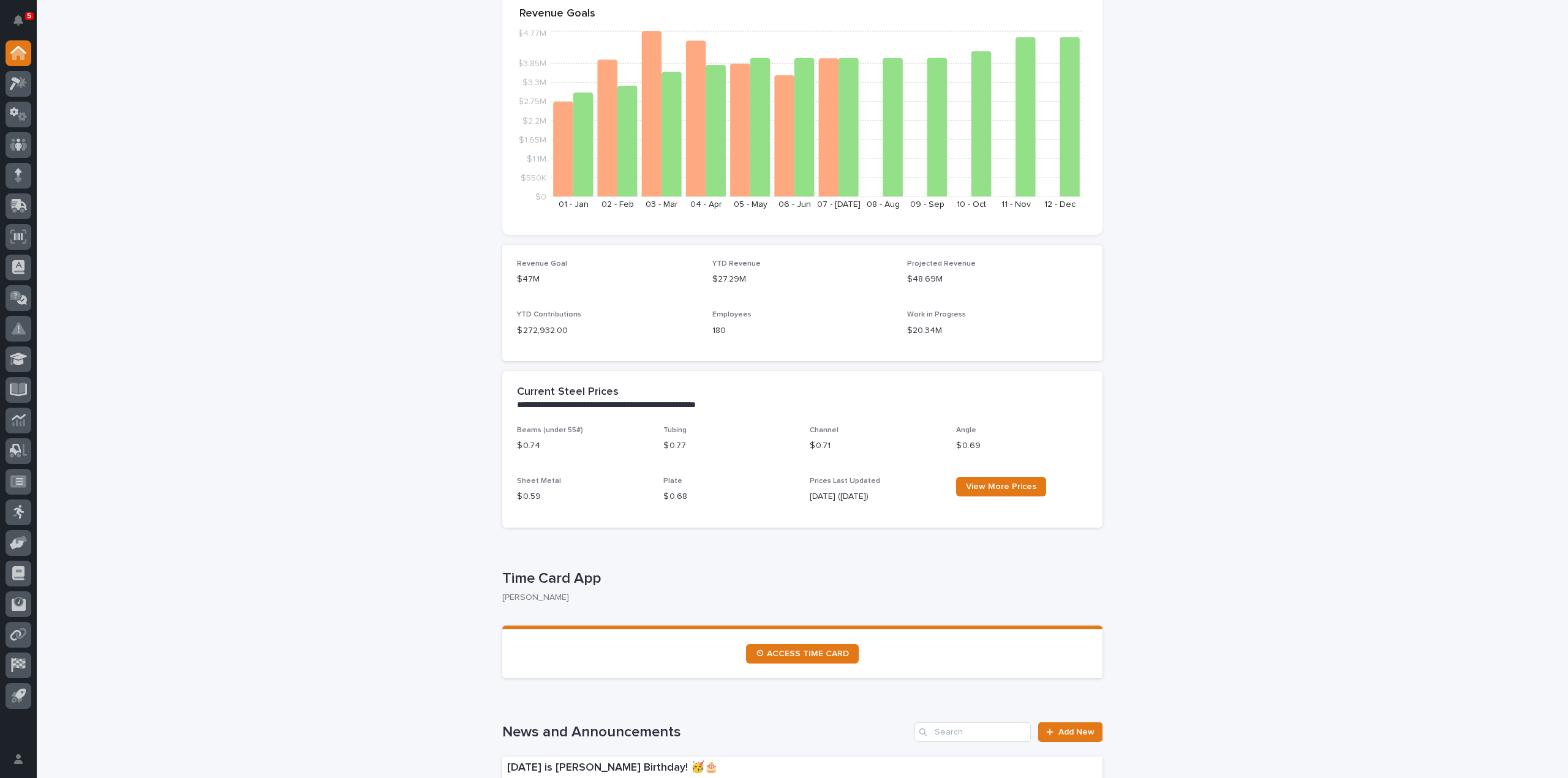
scroll to position [306, 0]
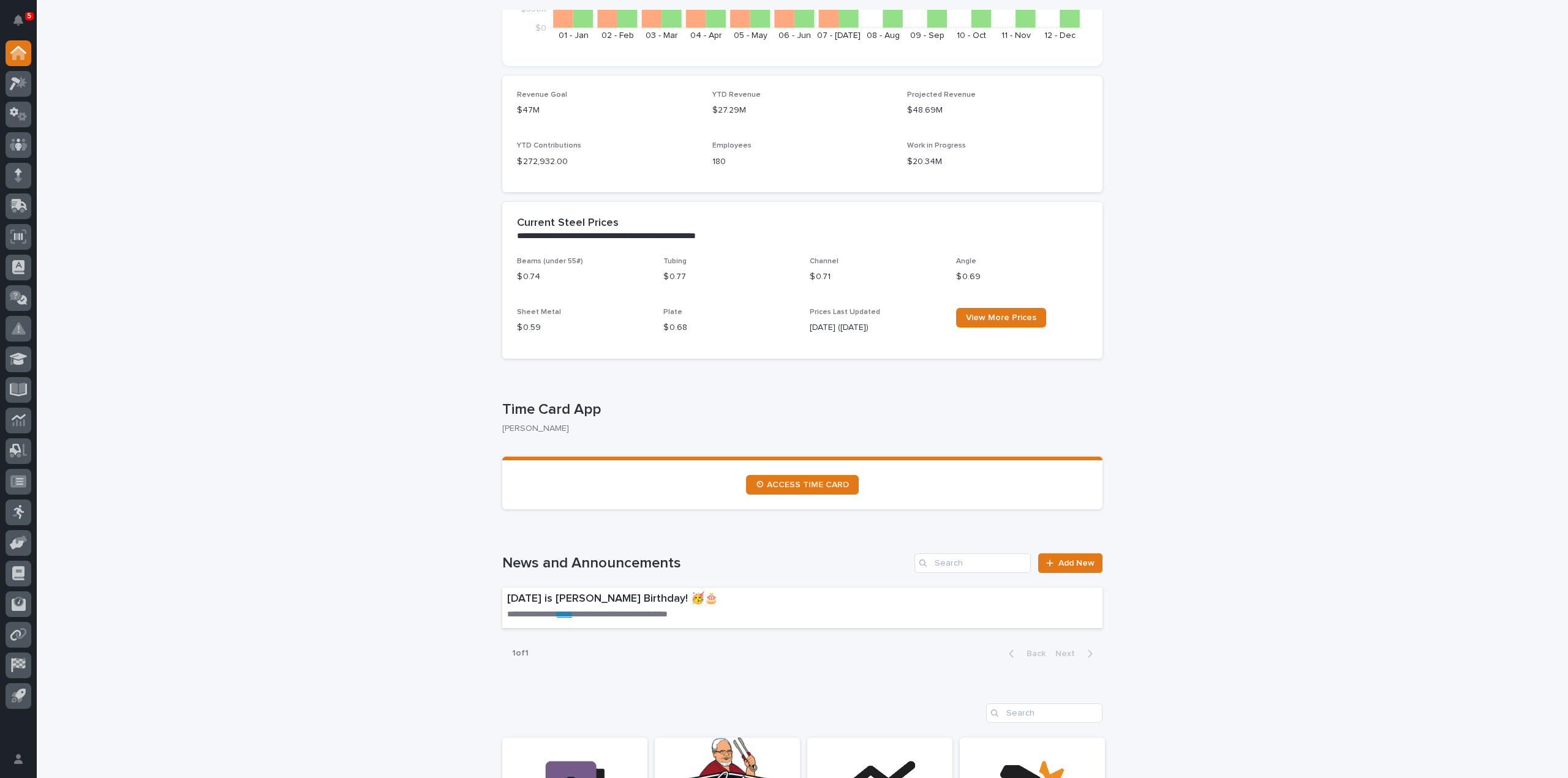
click at [811, 467] on section "⏲ ACCESS TIME CARD" at bounding box center [802, 483] width 600 height 52
click at [810, 476] on link "⏲ ACCESS TIME CARD" at bounding box center [803, 485] width 113 height 19
click at [14, 23] on icon "Notifications" at bounding box center [19, 20] width 10 height 11
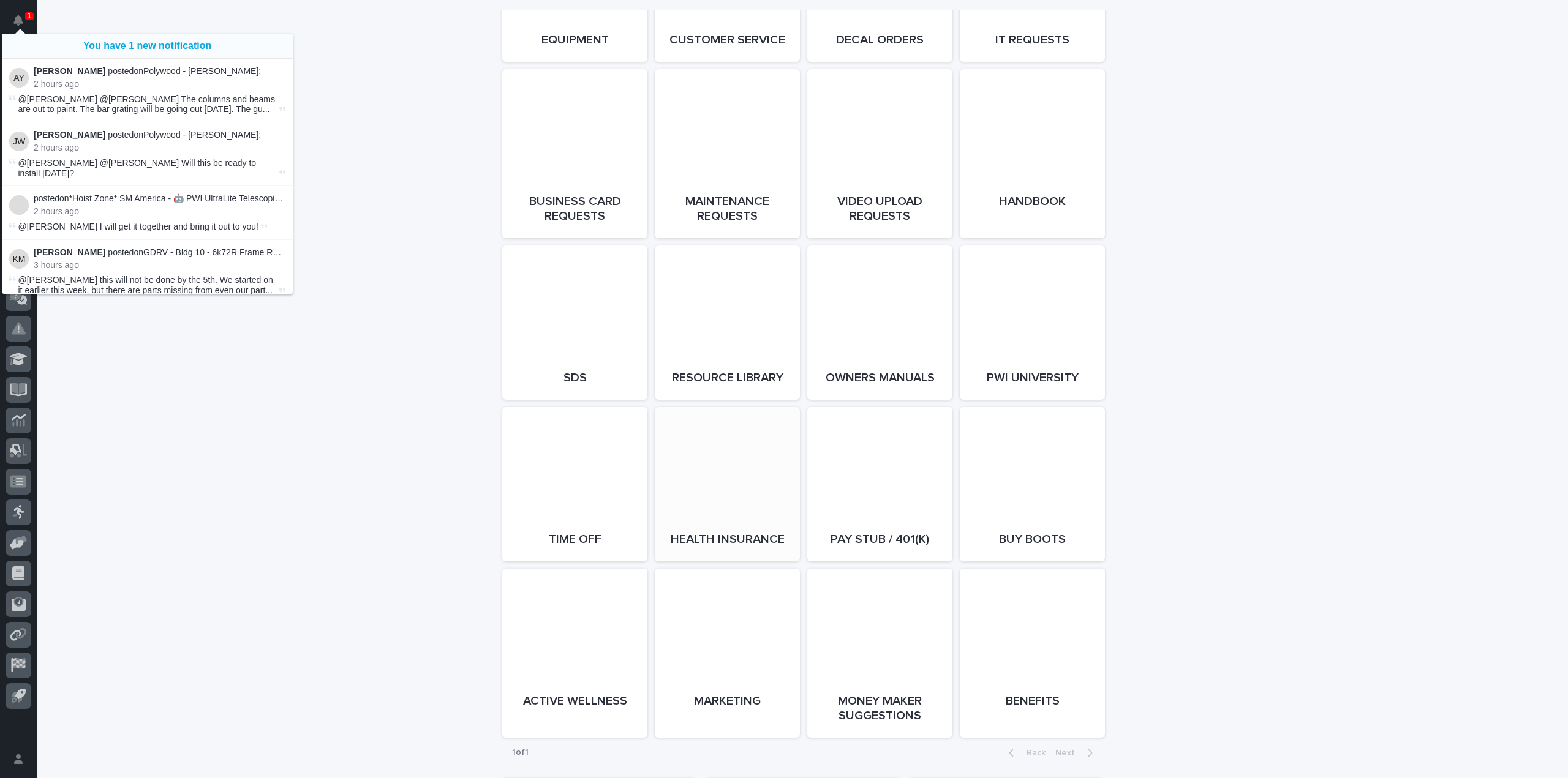
scroll to position [1989, 0]
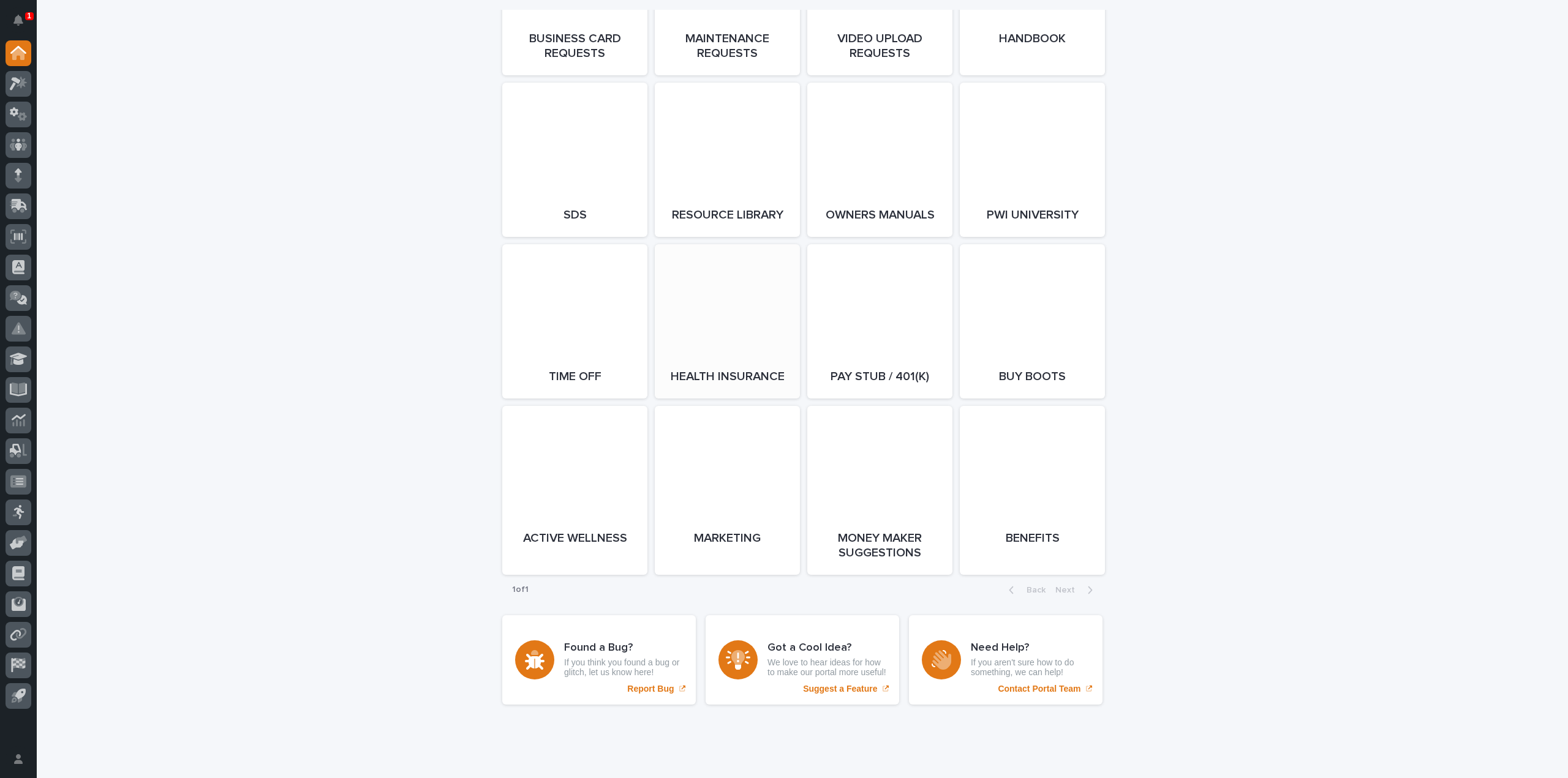
click at [723, 362] on link "Open Link" at bounding box center [727, 322] width 145 height 154
click at [12, 70] on div at bounding box center [18, 56] width 25 height 30
click at [19, 83] on icon at bounding box center [19, 83] width 18 height 14
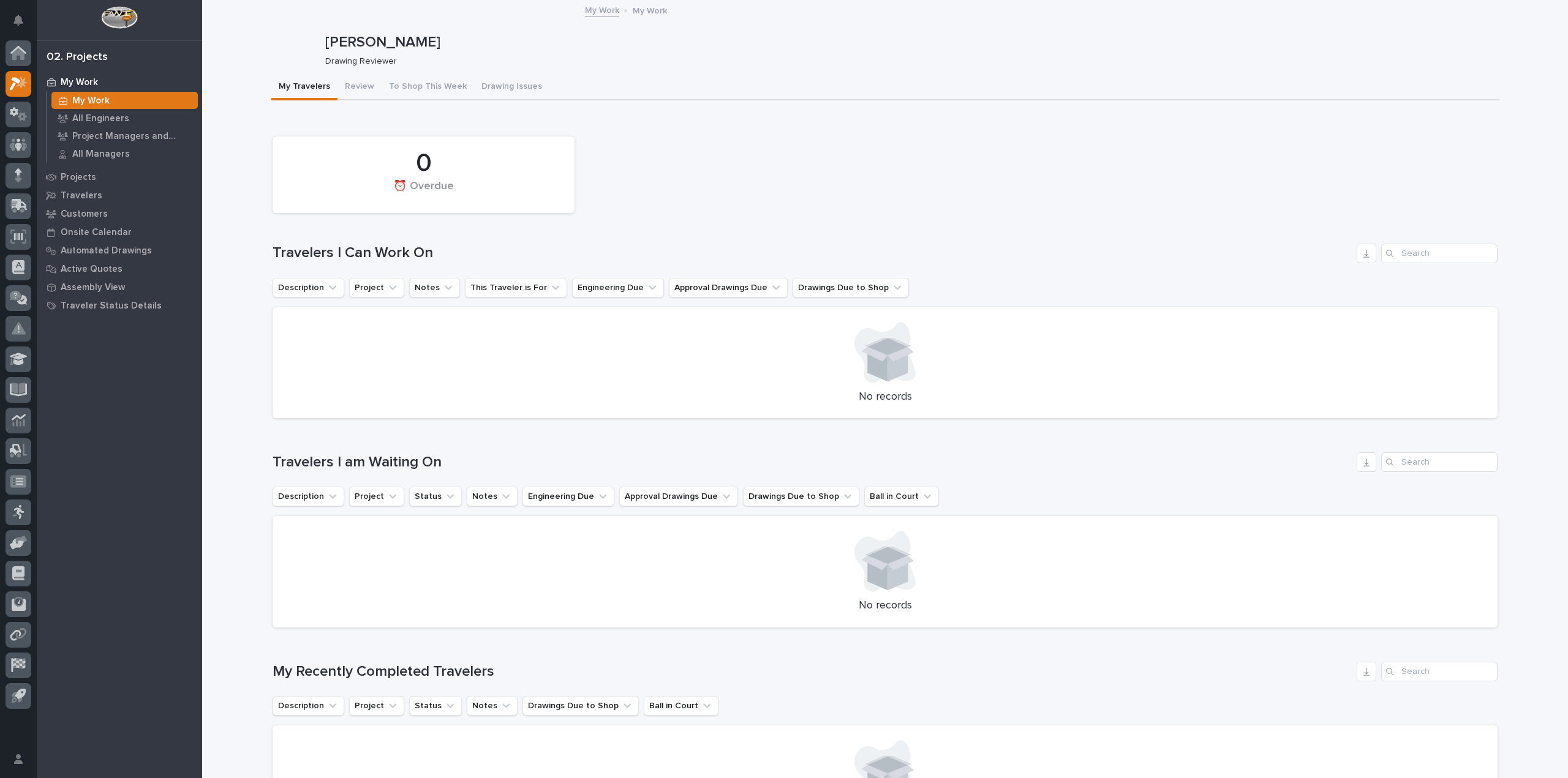
click at [5, 45] on div at bounding box center [18, 377] width 37 height 673
click at [10, 50] on div at bounding box center [18, 53] width 25 height 25
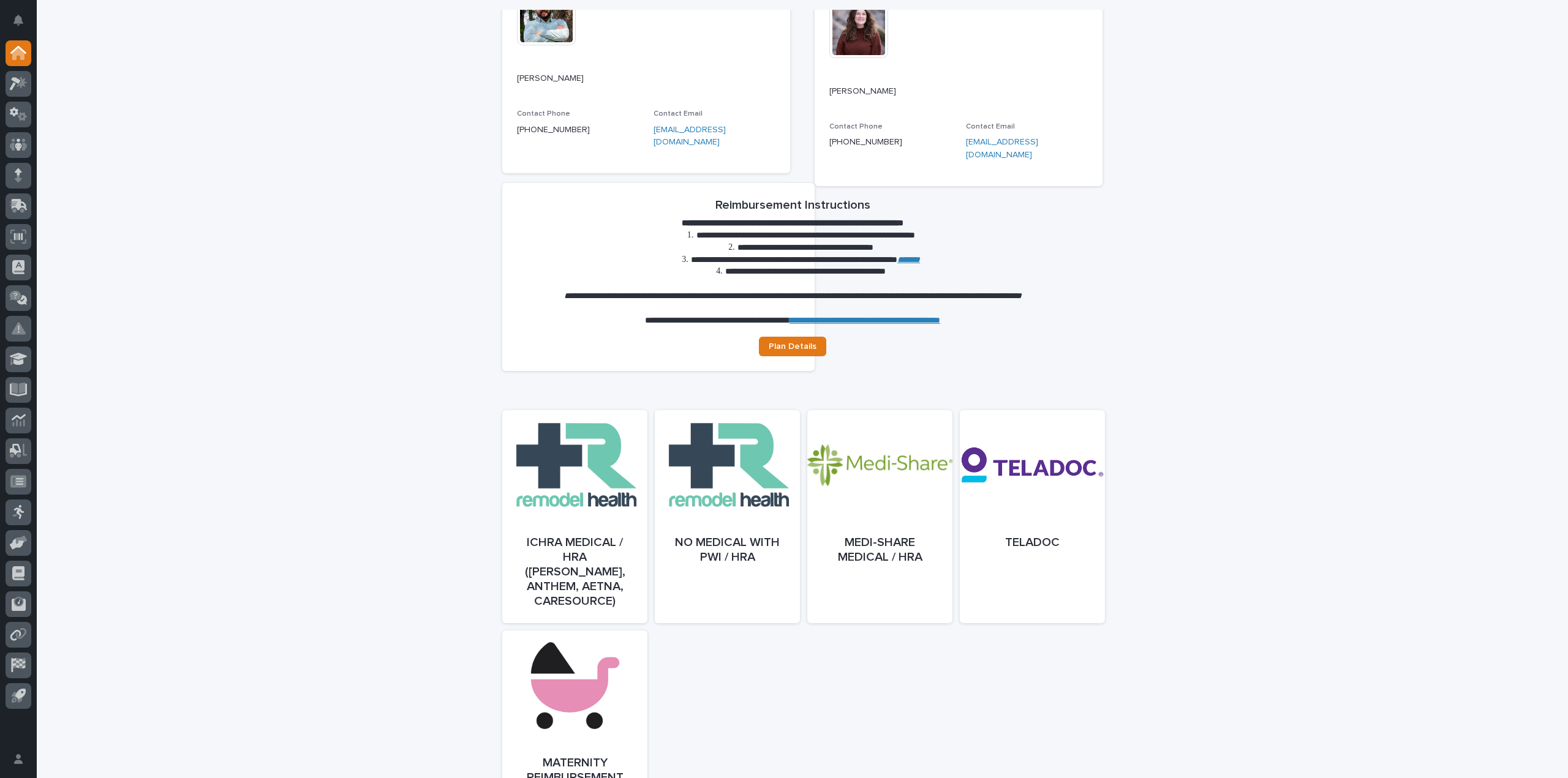
scroll to position [405, 0]
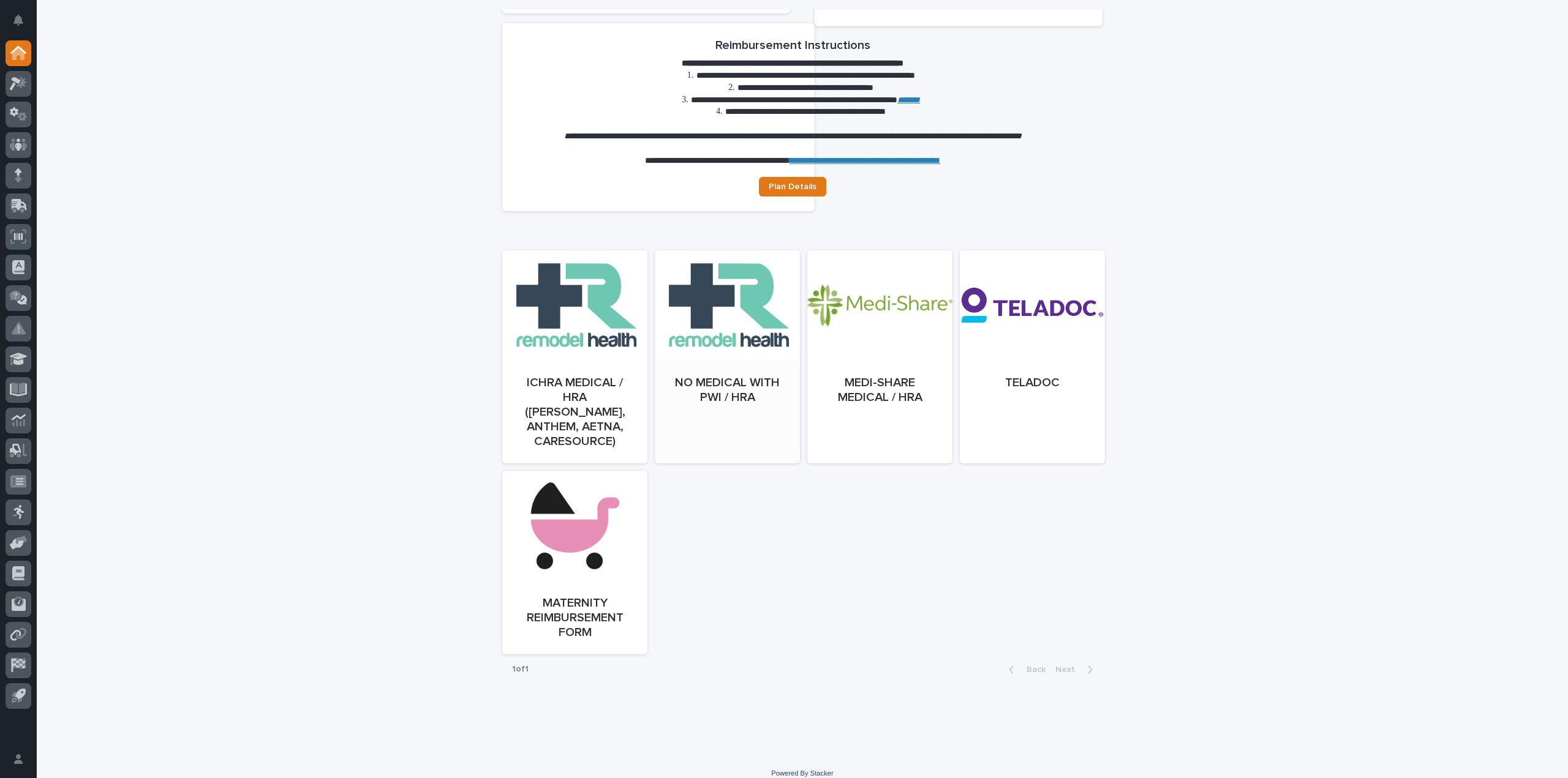
click at [723, 328] on div at bounding box center [727, 368] width 145 height 213
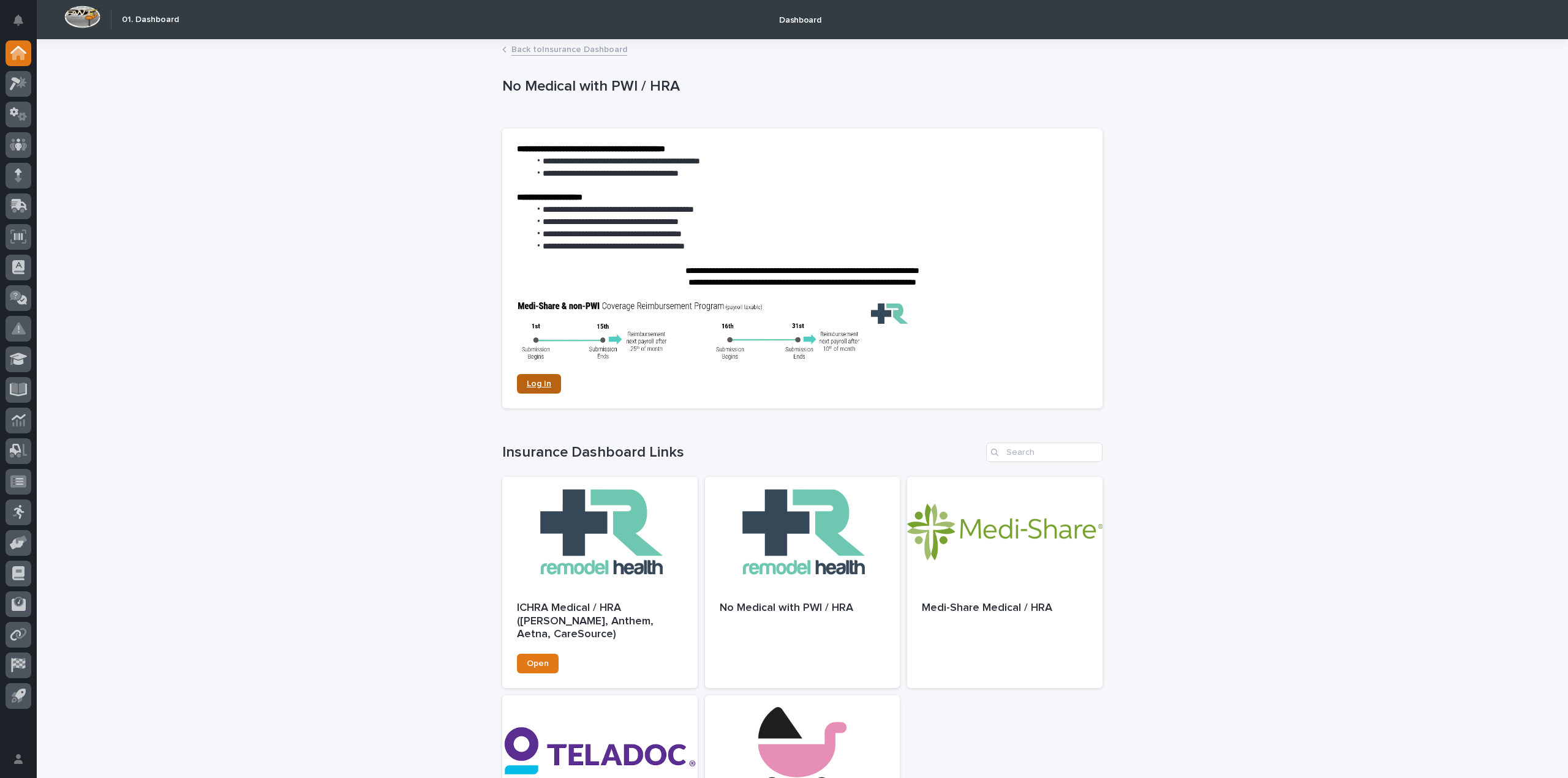
click at [517, 386] on link "Log In" at bounding box center [539, 383] width 44 height 19
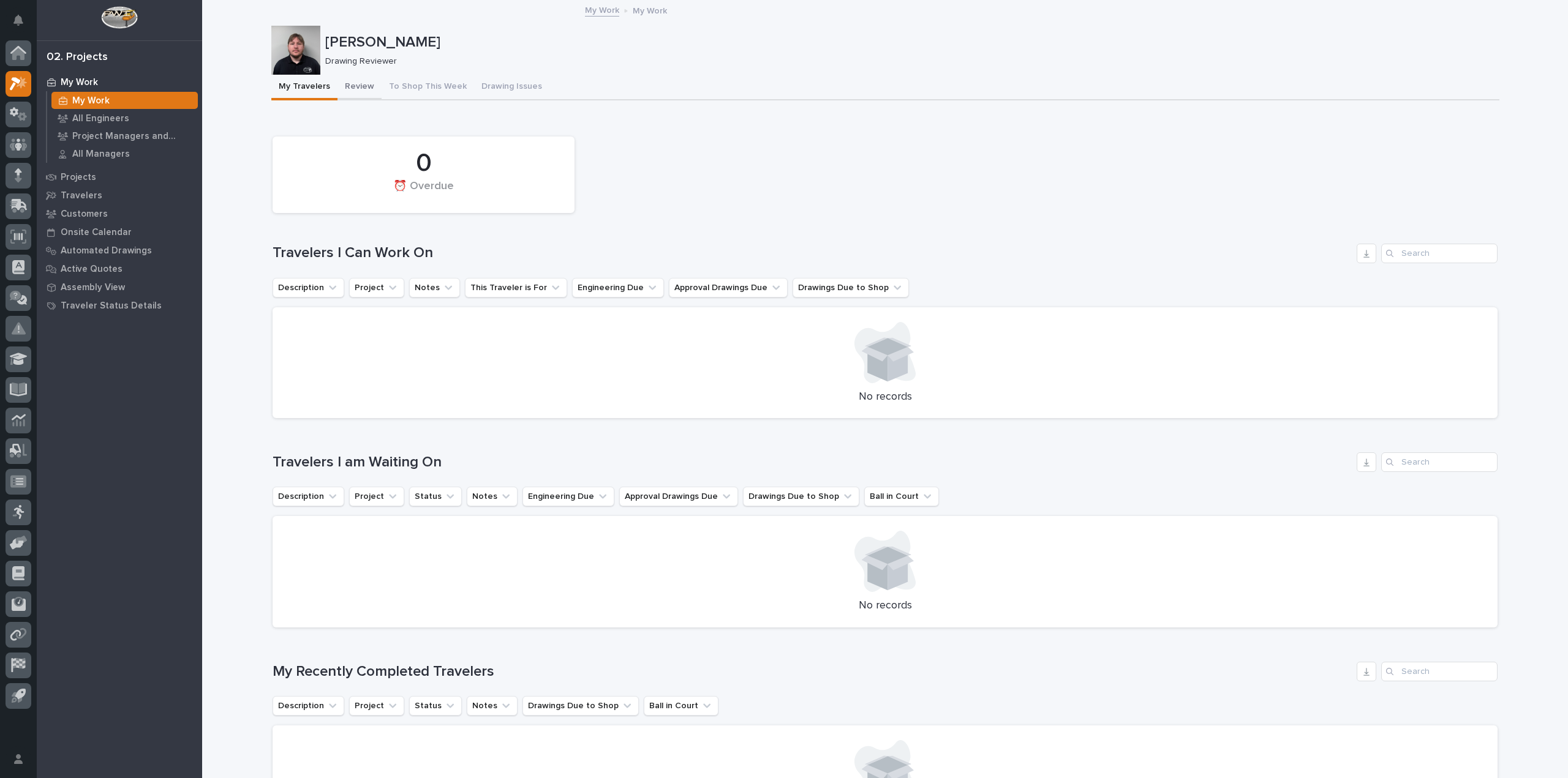
click at [355, 85] on button "Review" at bounding box center [360, 87] width 44 height 25
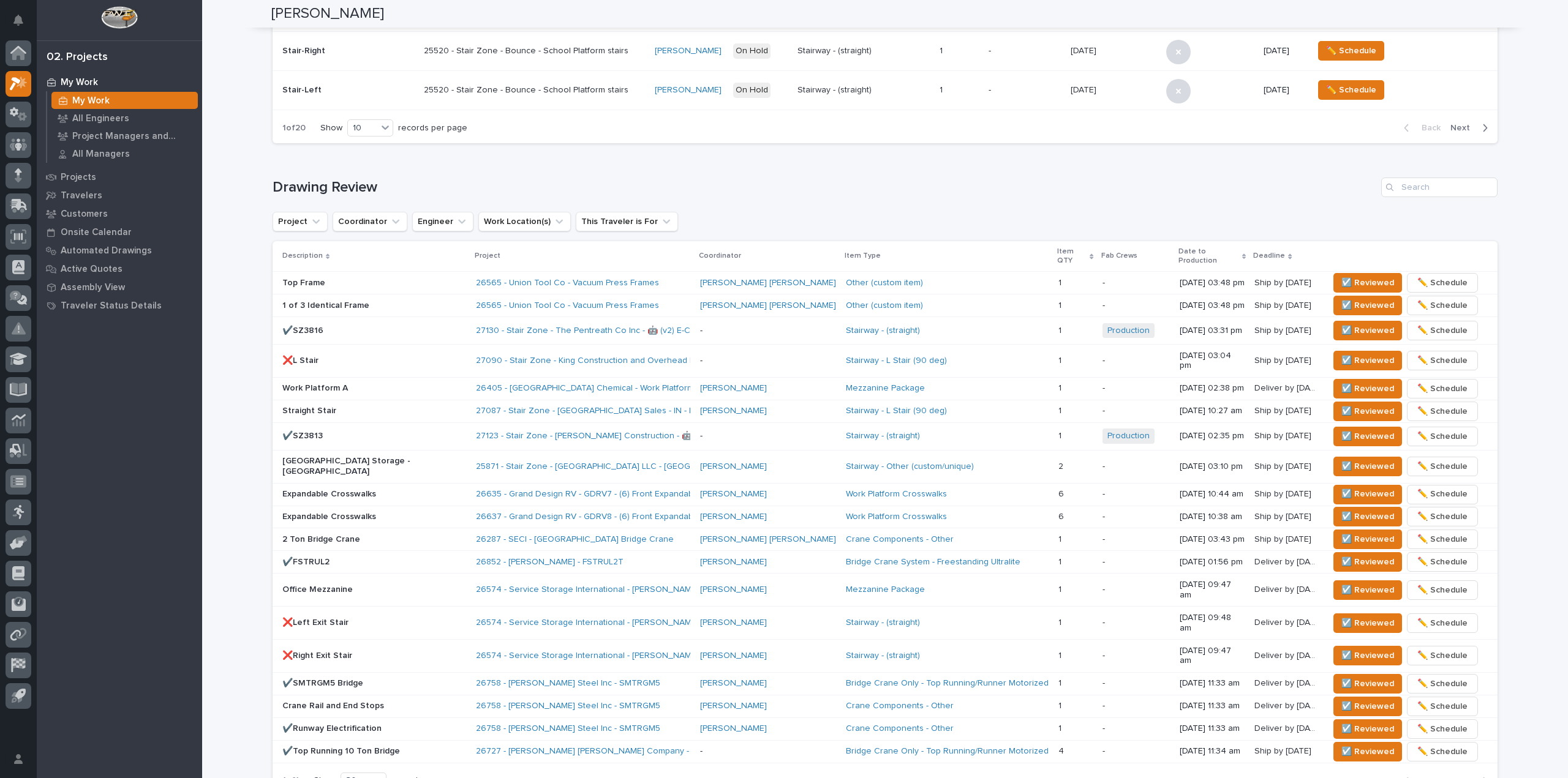
scroll to position [612, 0]
click at [1341, 275] on span "☑️ Reviewed" at bounding box center [1368, 282] width 52 height 14
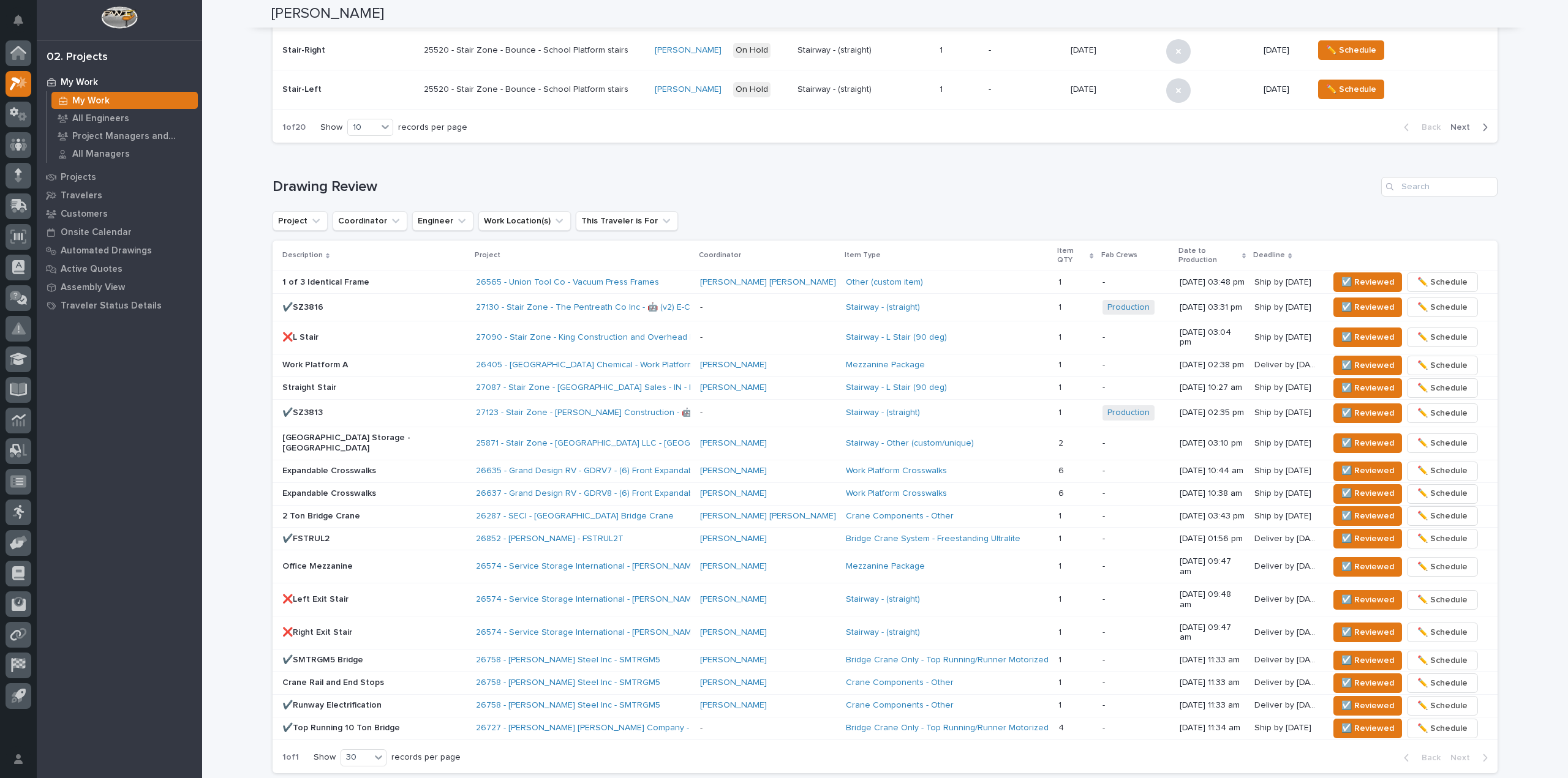
scroll to position [601, 0]
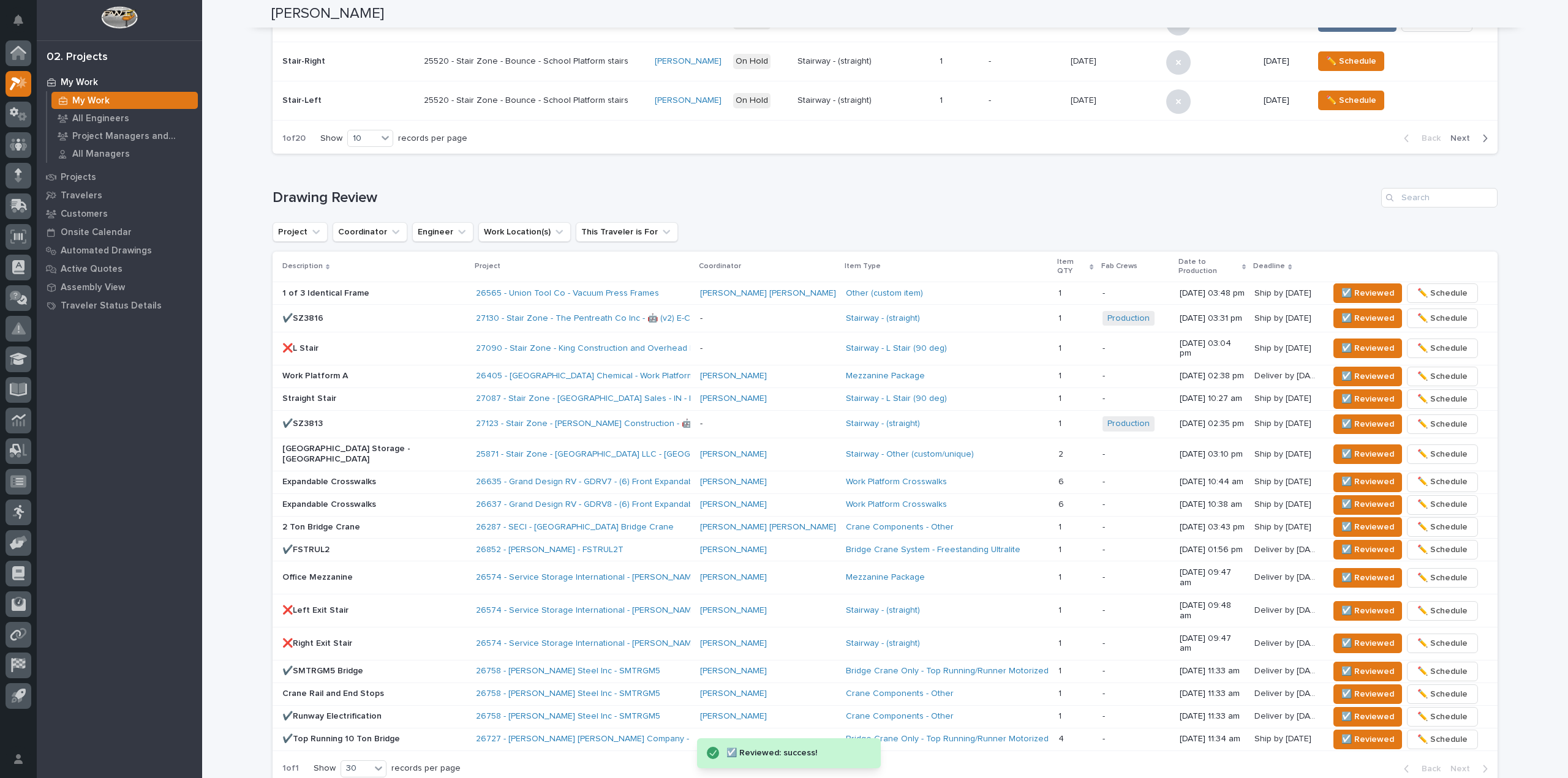
click at [1345, 286] on span "☑️ Reviewed" at bounding box center [1368, 293] width 52 height 14
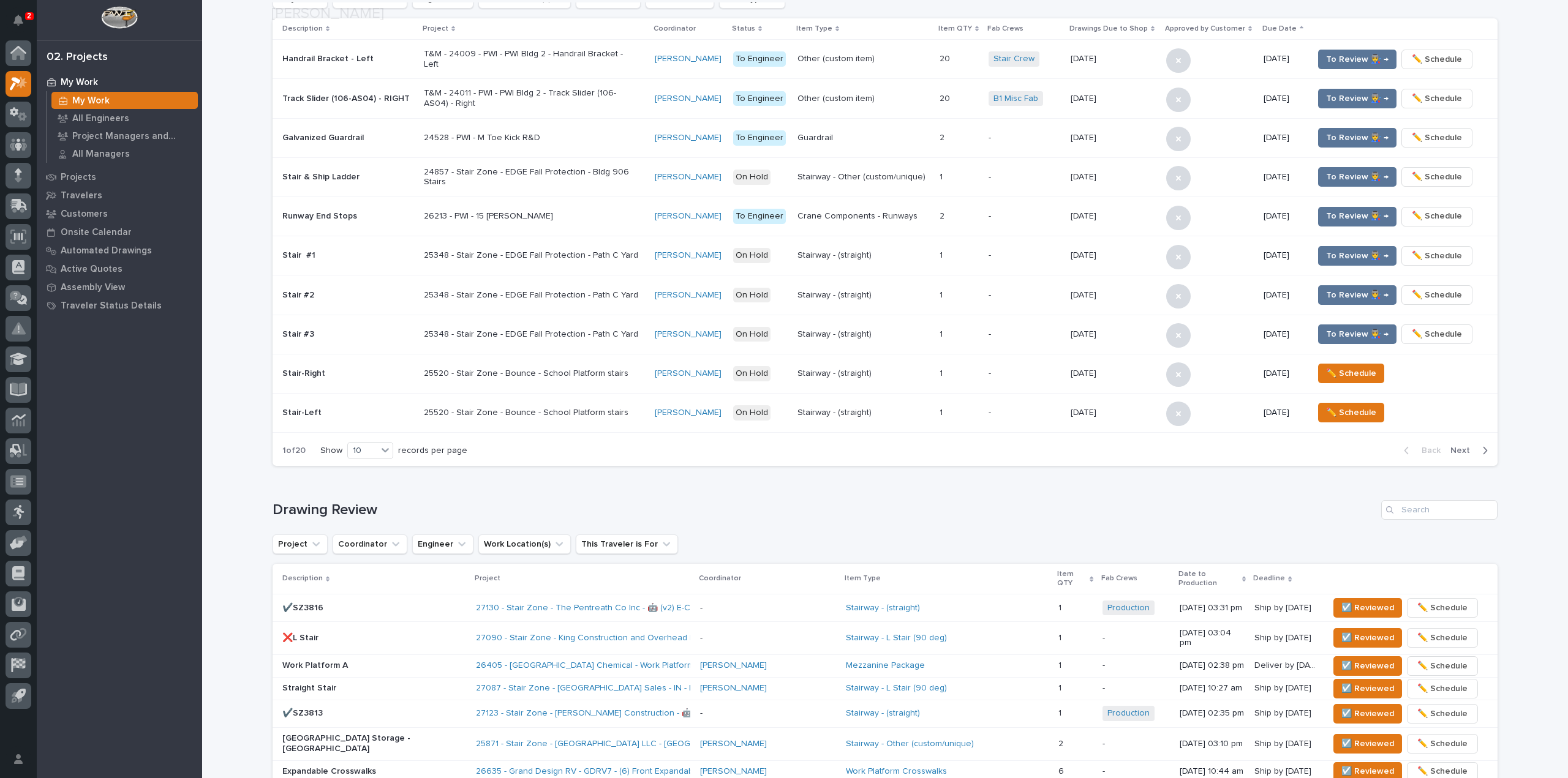
scroll to position [711, 0]
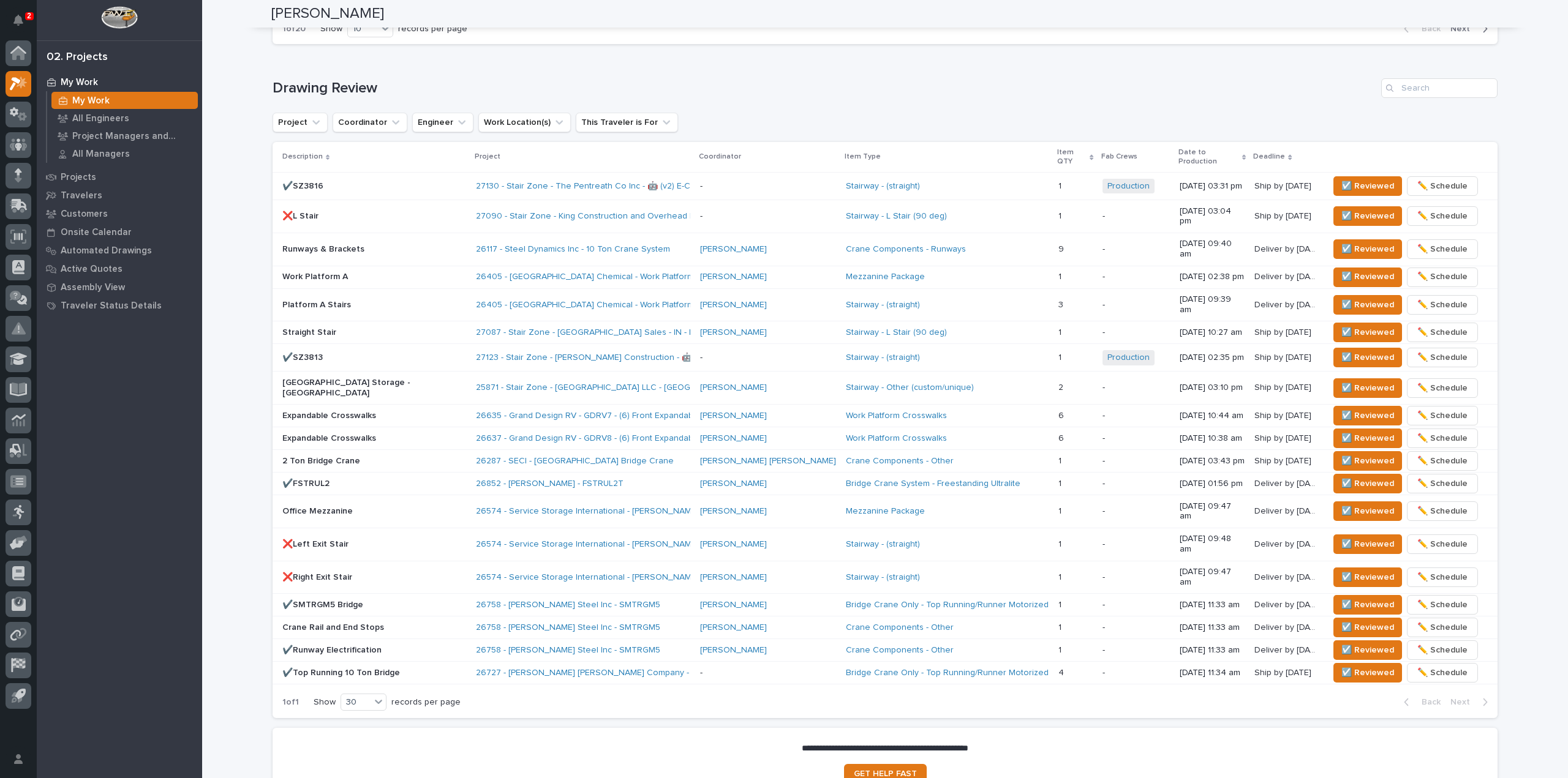
click at [367, 244] on p "Runways & Brackets" at bounding box center [374, 249] width 184 height 10
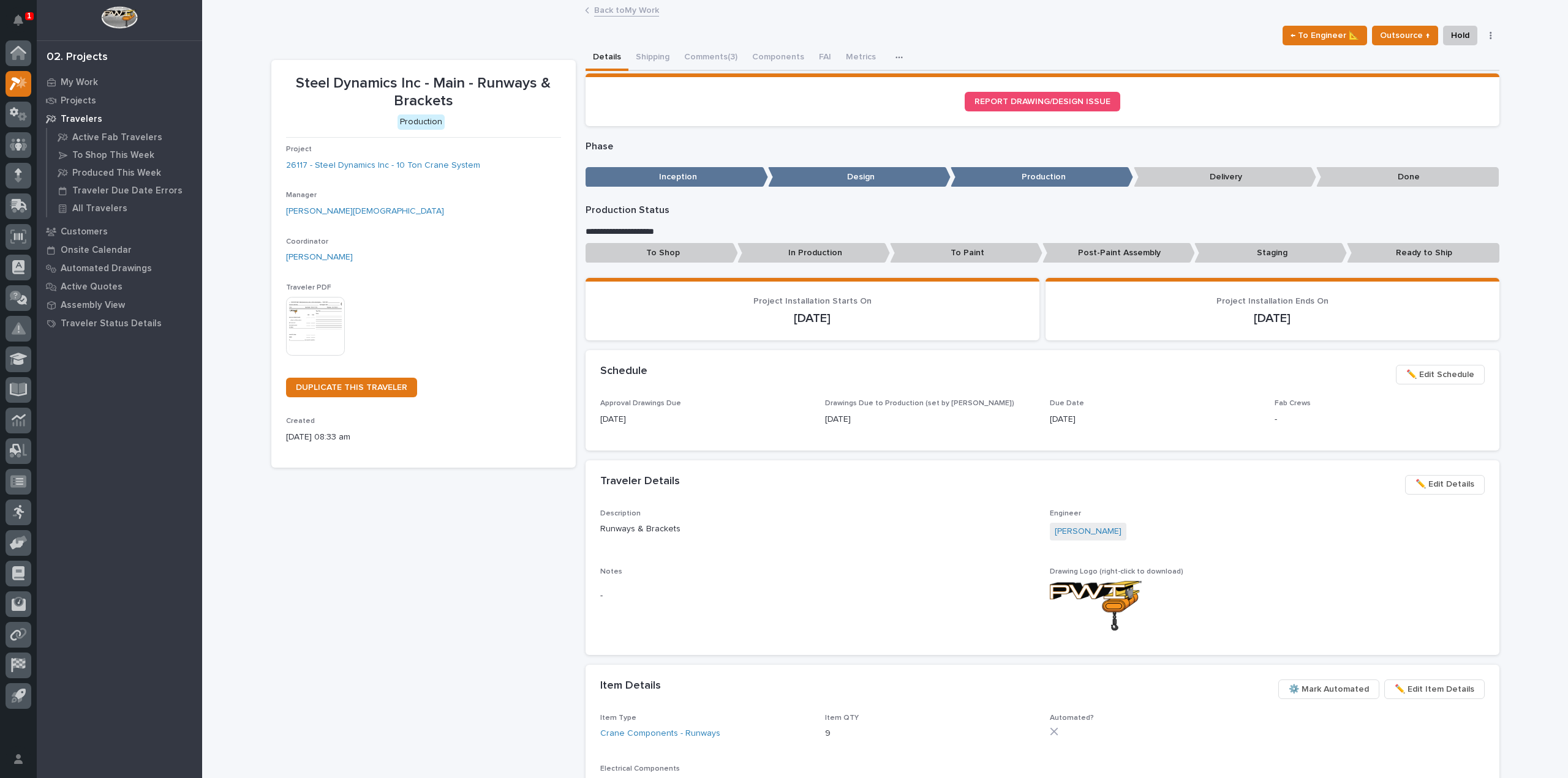
click at [720, 41] on div "← To Engineer 📐 Outsource ↑ Hold Cancel Change Traveler Type Regenerate PDF Gen…" at bounding box center [885, 35] width 1228 height 19
click at [721, 57] on button "Comments (3)" at bounding box center [710, 58] width 68 height 25
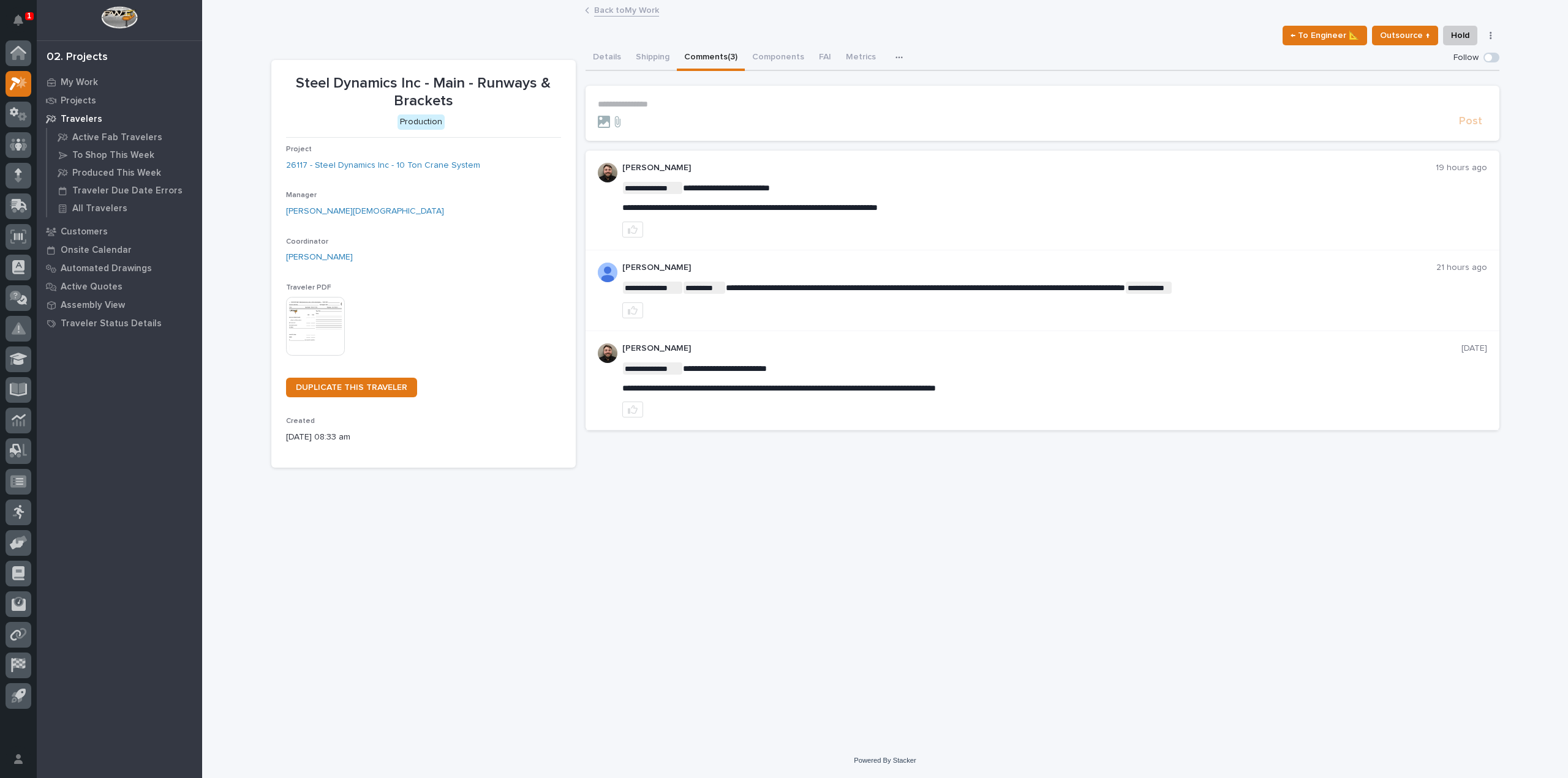
drag, startPoint x: 624, startPoint y: 207, endPoint x: 878, endPoint y: 212, distance: 254.0
drag, startPoint x: 622, startPoint y: 207, endPoint x: 942, endPoint y: 212, distance: 320.0
click at [938, 212] on p "**********" at bounding box center [1054, 207] width 865 height 10
drag, startPoint x: 957, startPoint y: 207, endPoint x: 950, endPoint y: 207, distance: 7.0
click at [950, 207] on p "**********" at bounding box center [1054, 207] width 865 height 10
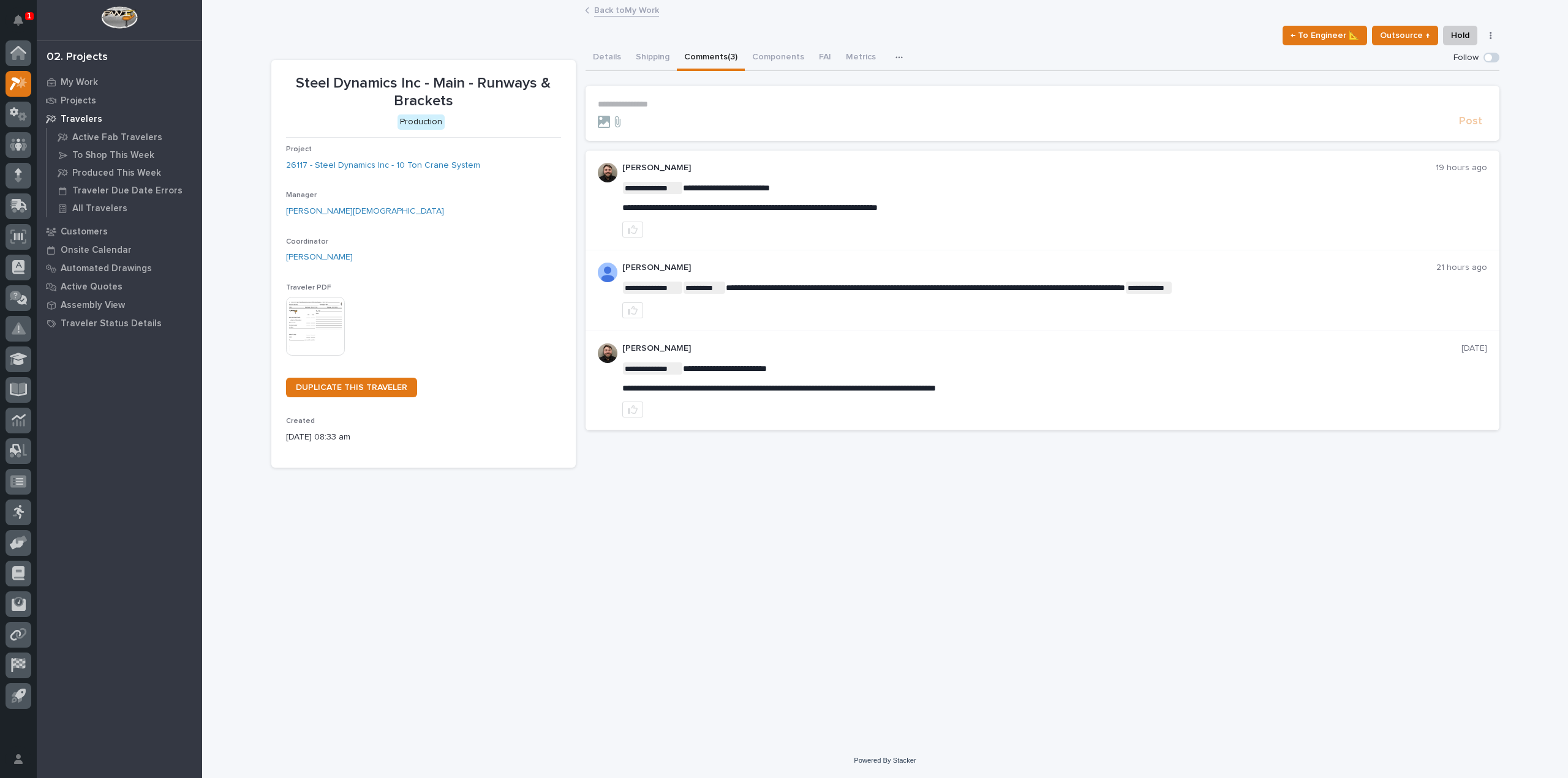
click at [596, 11] on link "Back to My Work" at bounding box center [626, 10] width 65 height 14
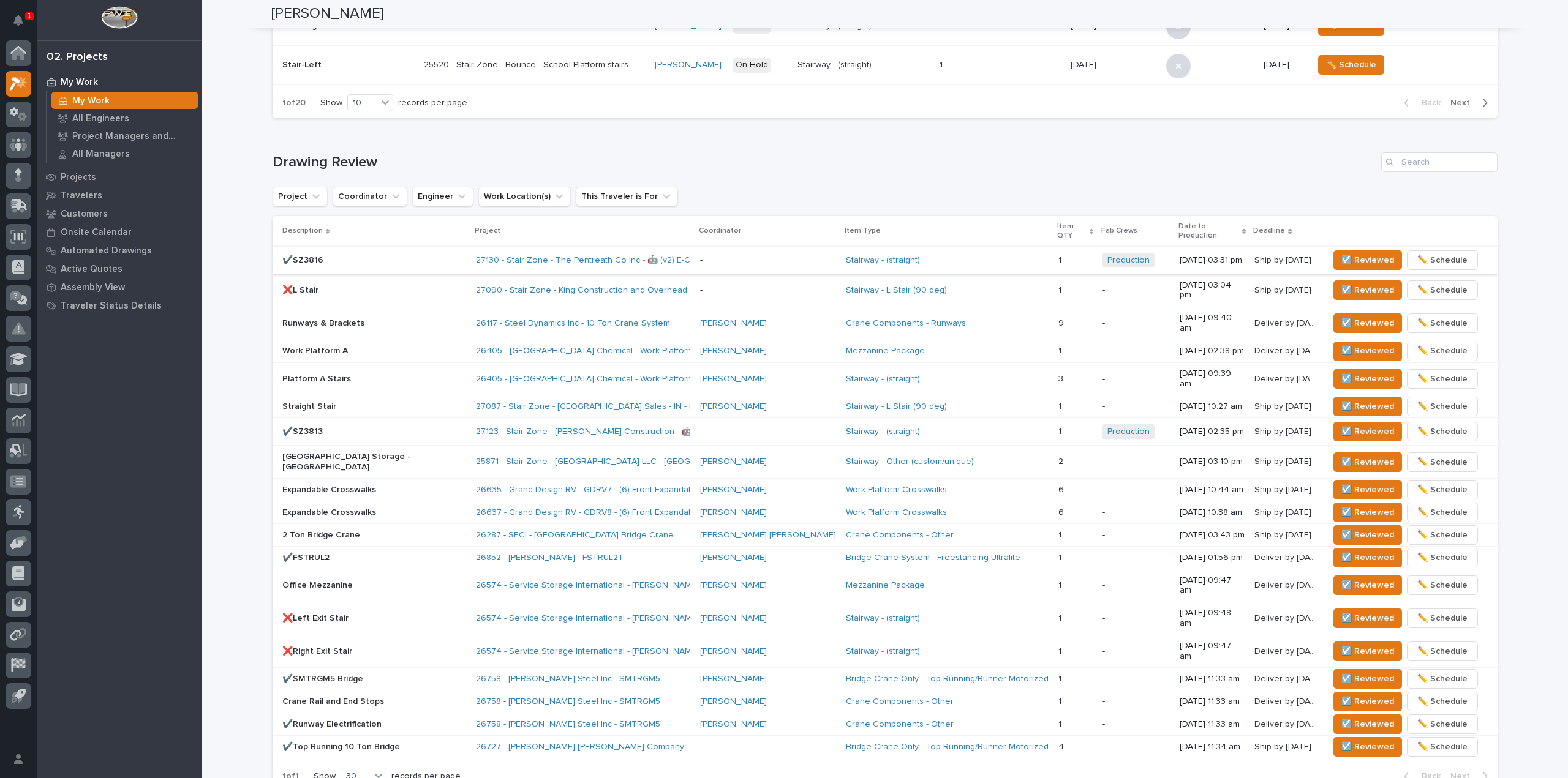
scroll to position [673, 0]
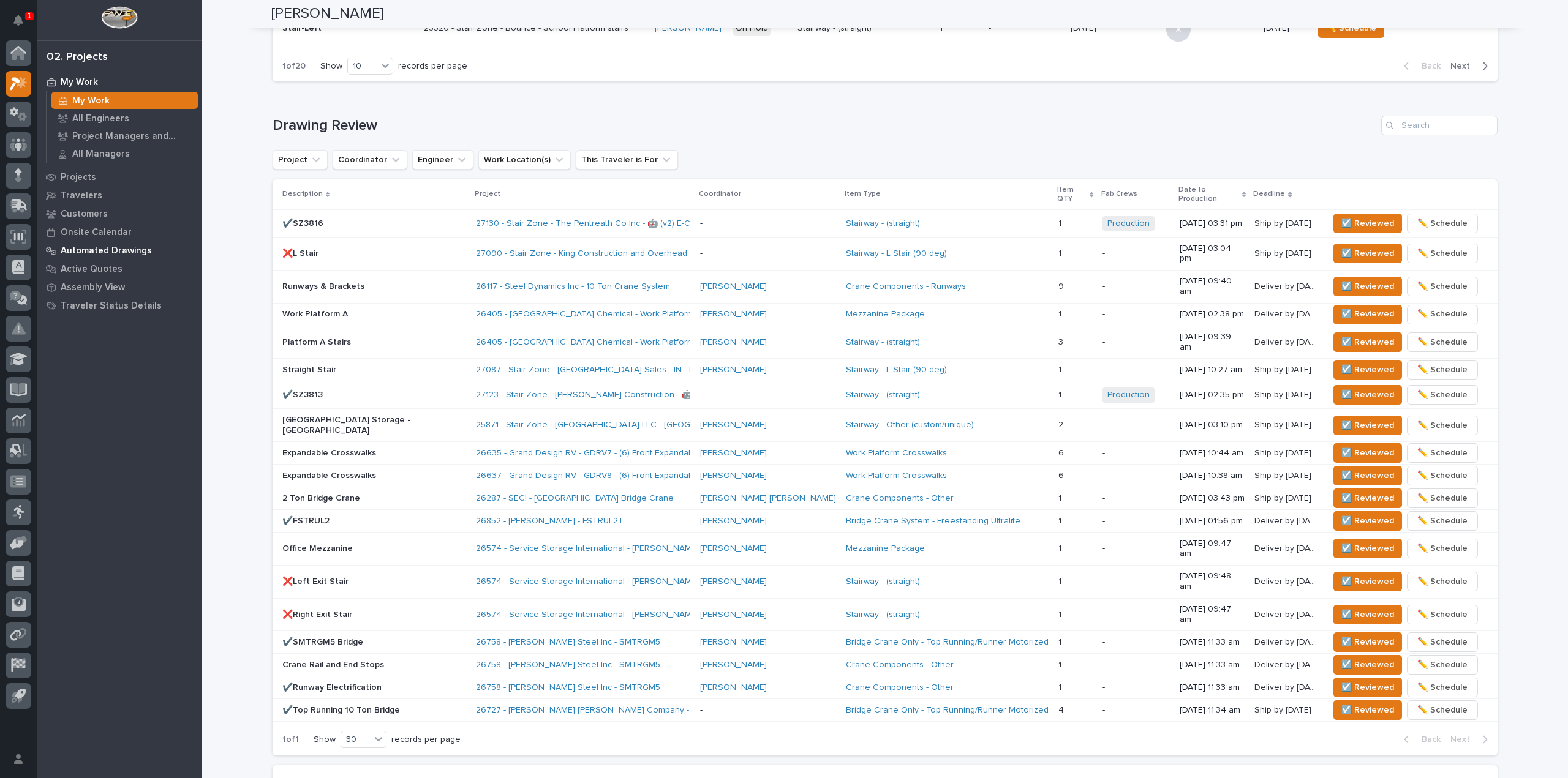
click at [102, 254] on p "Automated Drawings" at bounding box center [106, 251] width 91 height 11
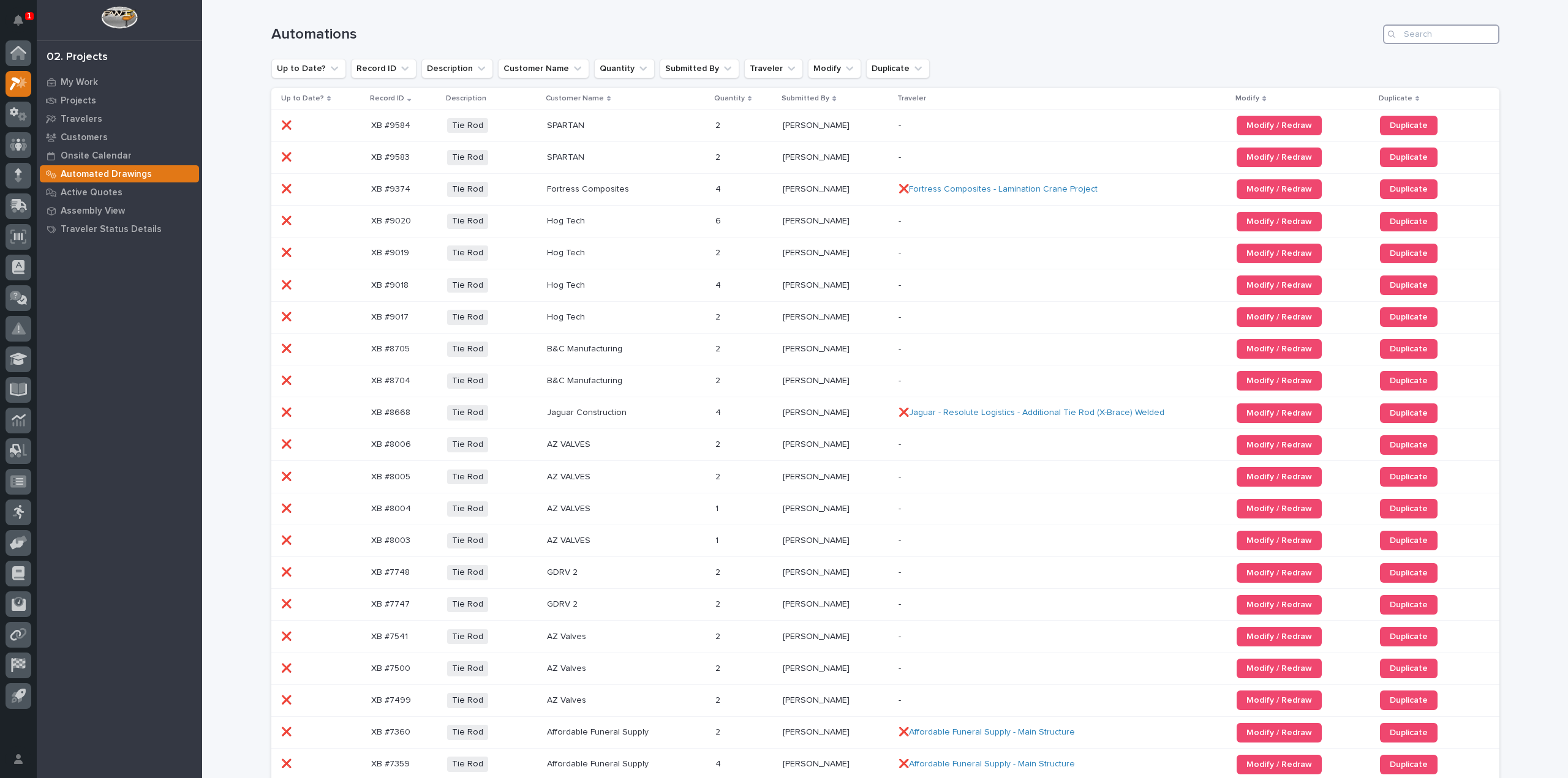
click at [1412, 27] on input "Search" at bounding box center [1441, 34] width 116 height 19
paste input "ST #41180"
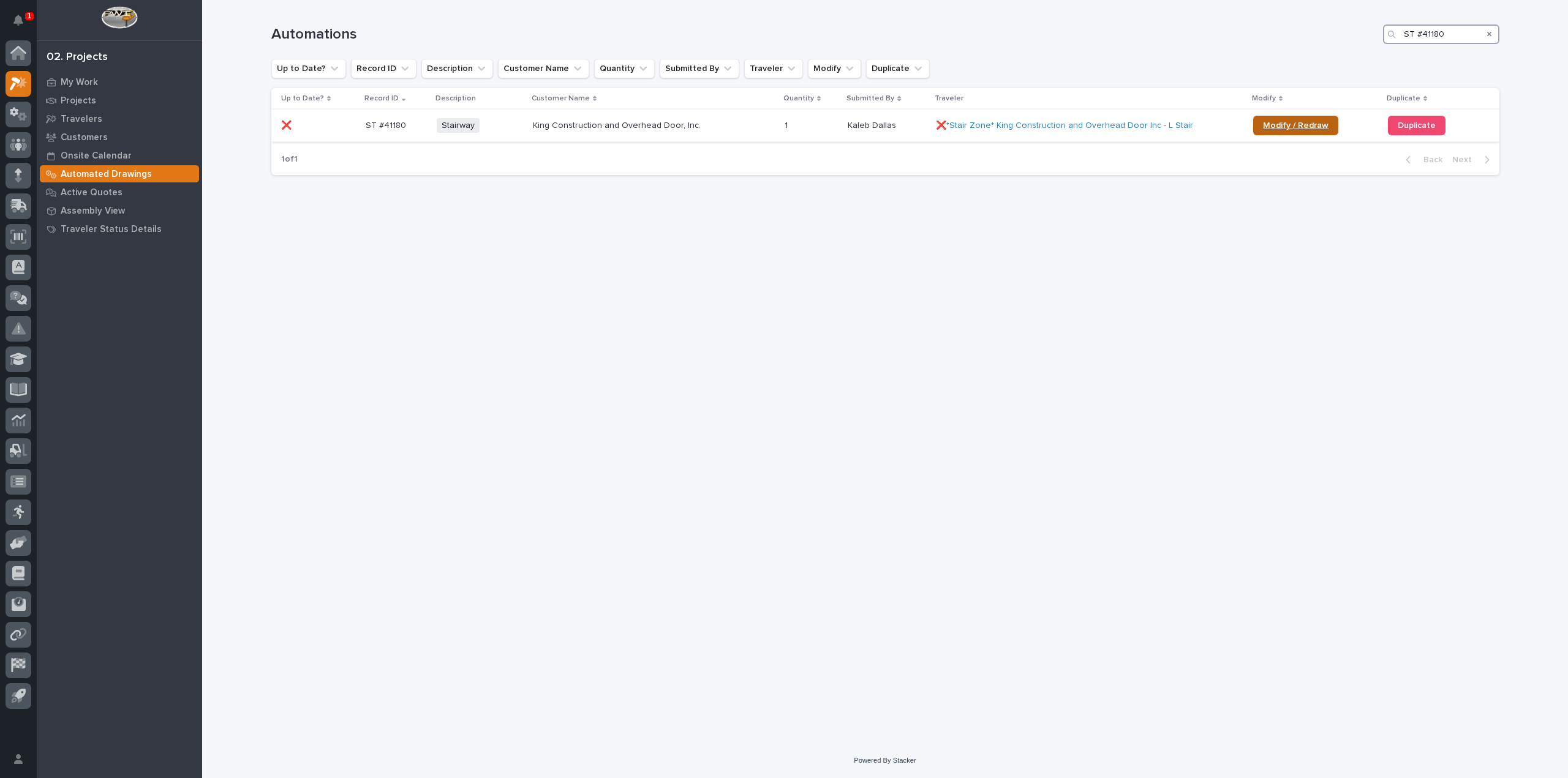
type input "ST #41180"
click at [1272, 129] on span "Modify / Redraw" at bounding box center [1295, 125] width 65 height 8
click at [1311, 377] on div "Loading... Saving… Loading... Saving… Automations ST #41180 Up to Date? Record …" at bounding box center [885, 356] width 1240 height 713
click at [1288, 125] on span "Modify / Redraw" at bounding box center [1299, 125] width 65 height 8
click at [1283, 137] on div "Modify / Redraw" at bounding box center [1319, 125] width 123 height 30
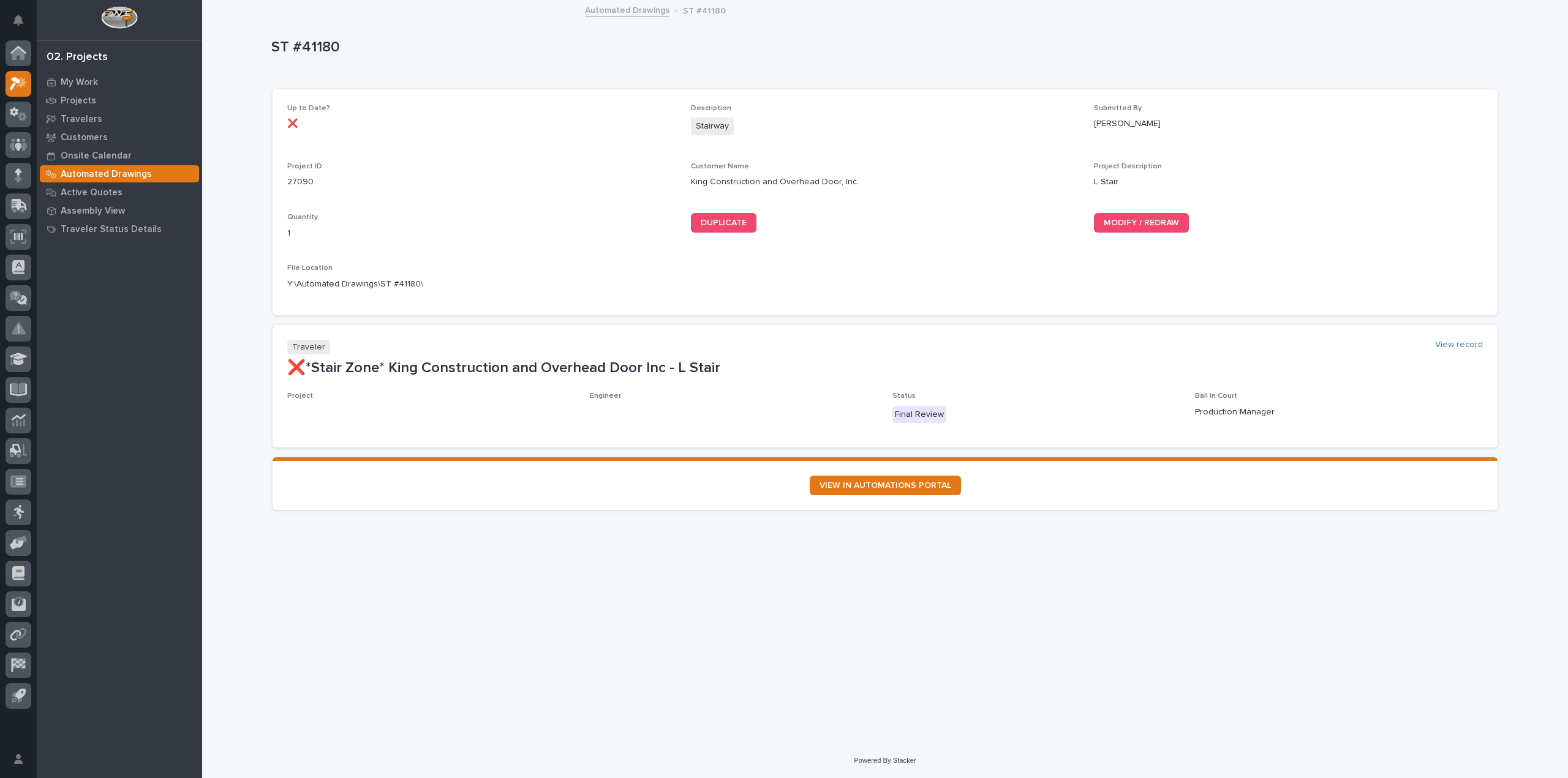
click at [1168, 233] on div "MODIFY / REDRAW" at bounding box center [1288, 227] width 389 height 30
click at [1164, 229] on link "MODIFY / REDRAW" at bounding box center [1142, 222] width 95 height 19
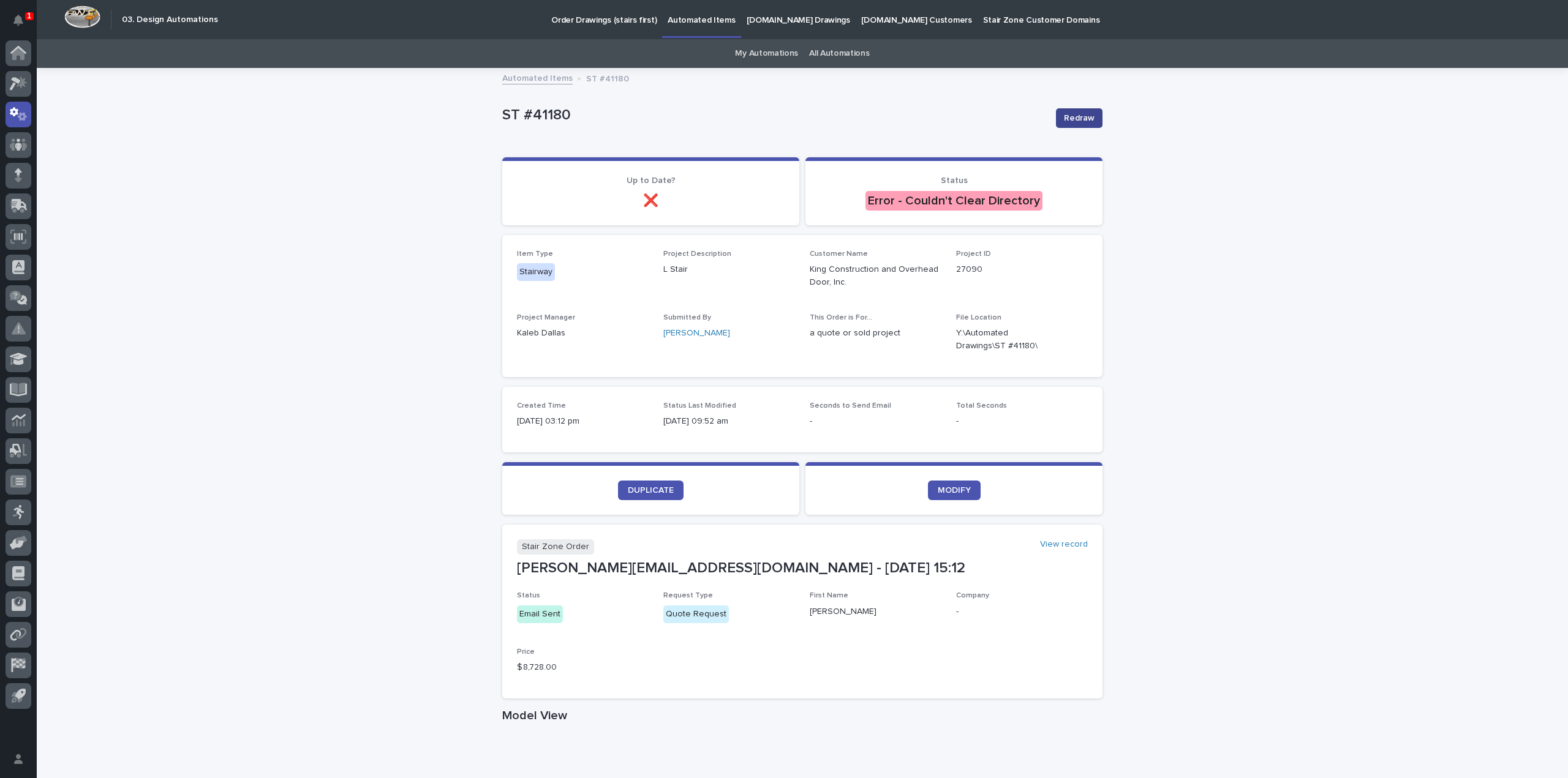
click at [1076, 114] on span "Redraw" at bounding box center [1079, 118] width 30 height 12
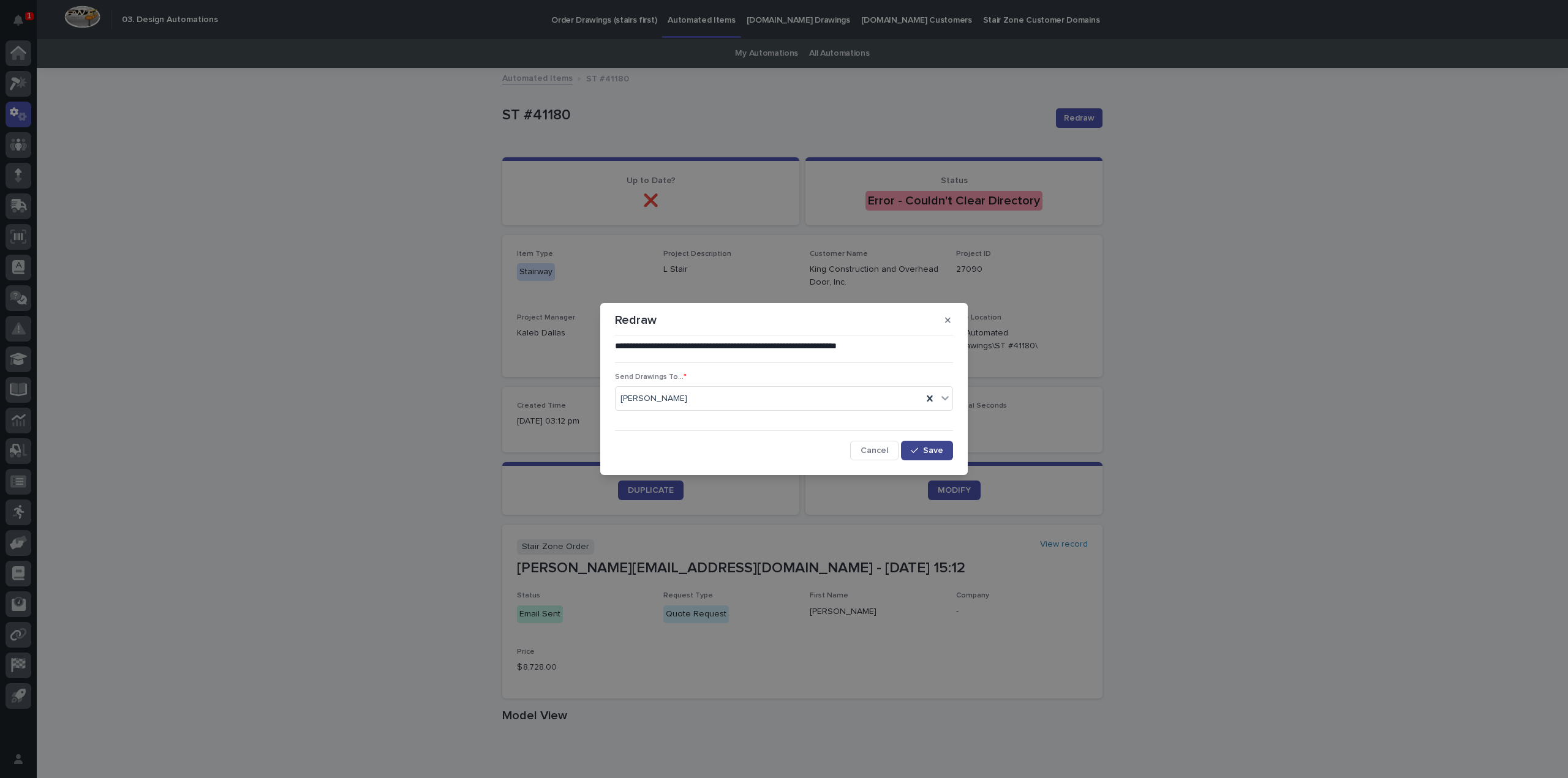
click at [938, 447] on span "Save" at bounding box center [933, 450] width 20 height 8
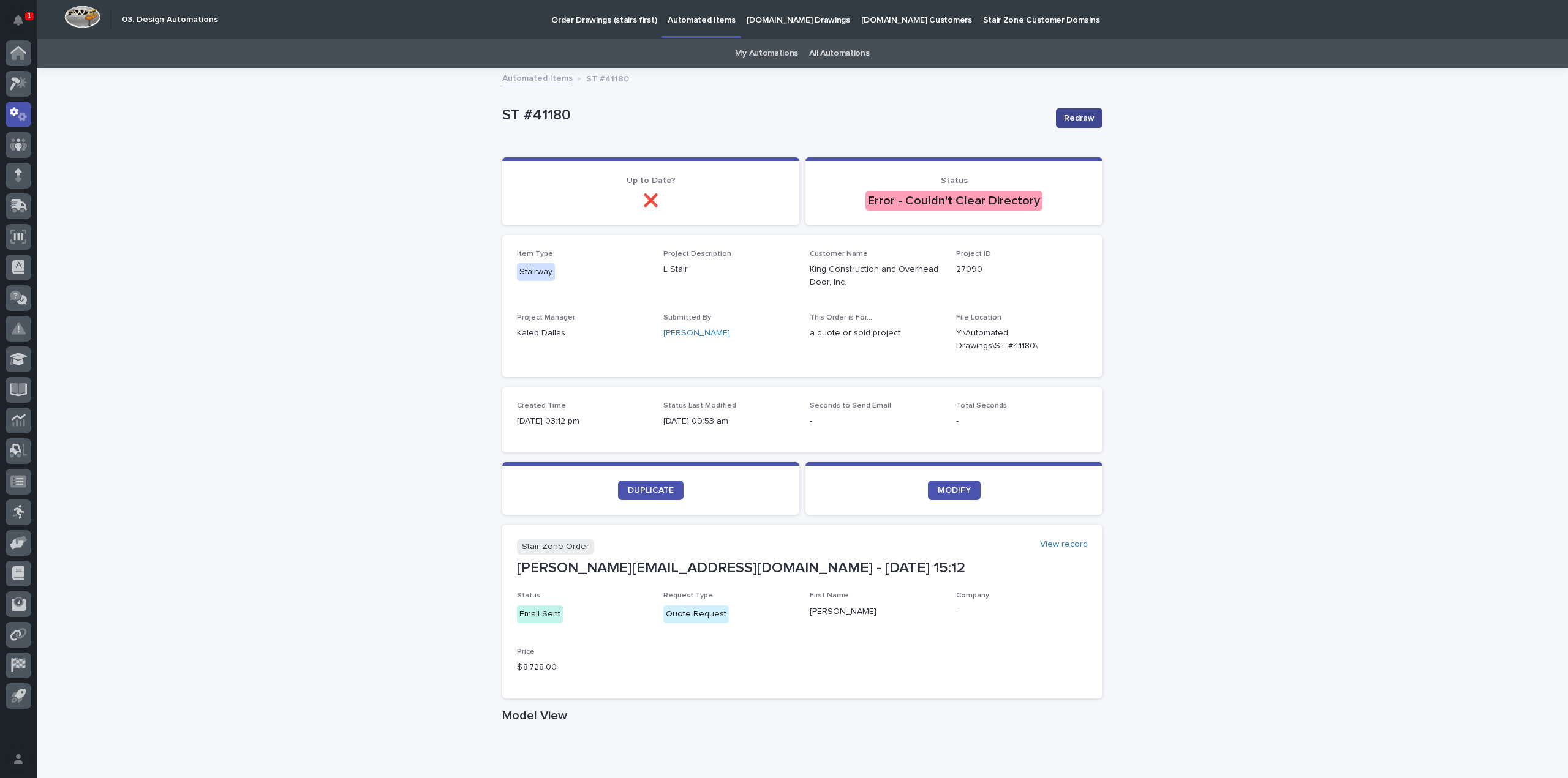
click at [1080, 116] on span "Redraw" at bounding box center [1079, 118] width 30 height 12
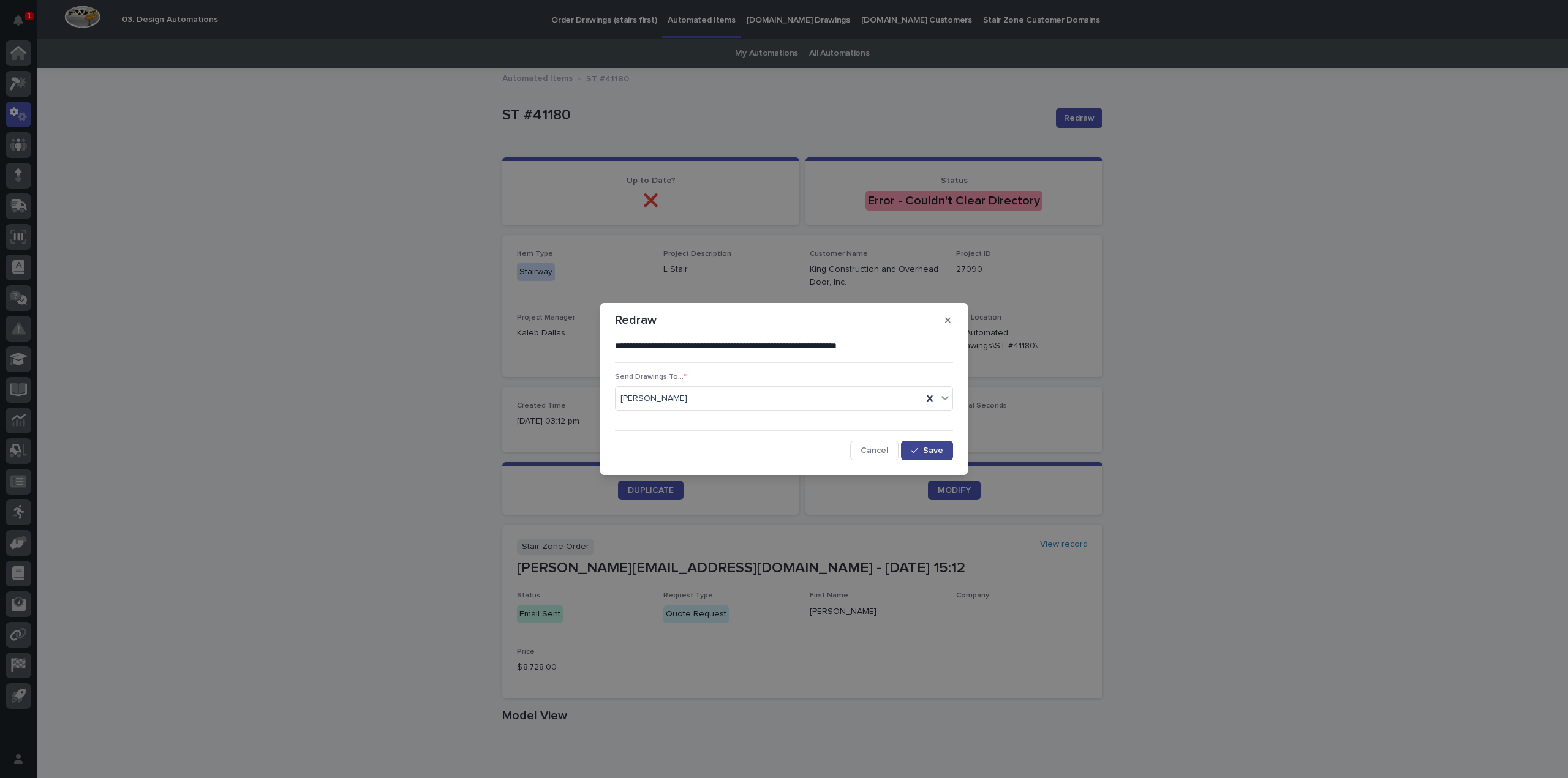
click at [922, 445] on button "Save" at bounding box center [927, 450] width 52 height 19
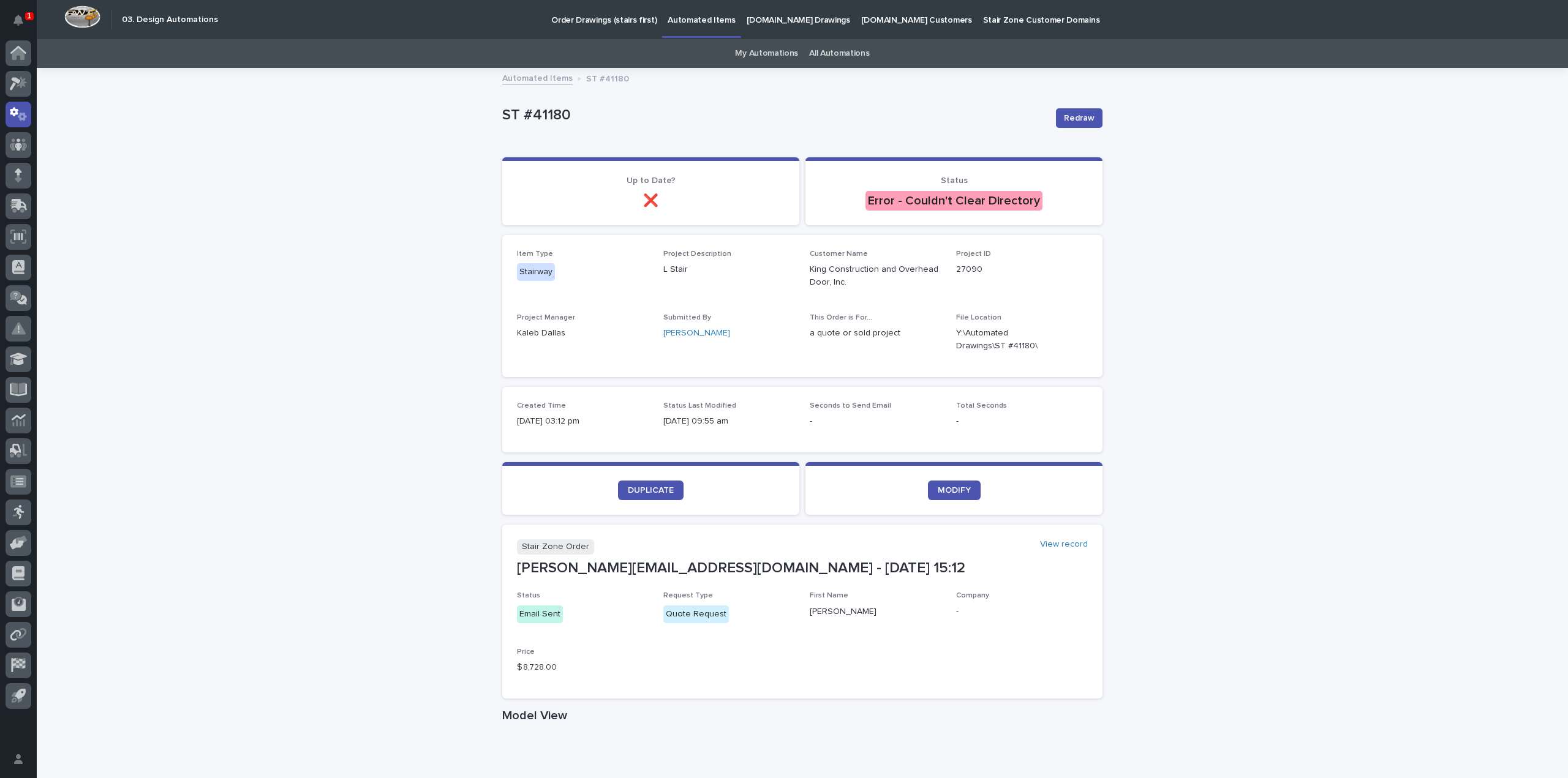
click at [1079, 129] on div "Redraw" at bounding box center [1077, 118] width 52 height 49
click at [1079, 124] on span "Redraw" at bounding box center [1079, 118] width 30 height 12
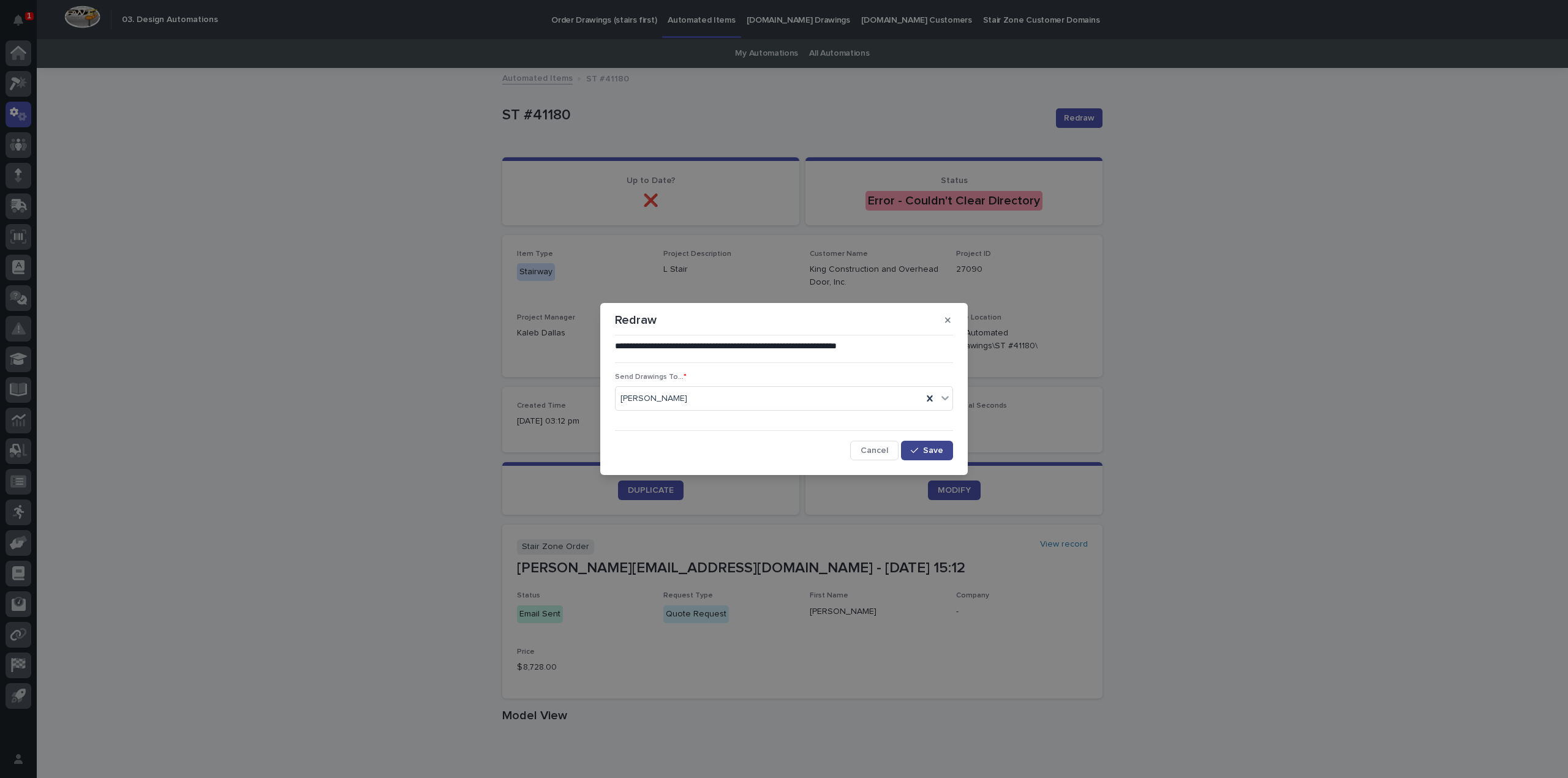
click at [917, 453] on icon "button" at bounding box center [914, 450] width 8 height 8
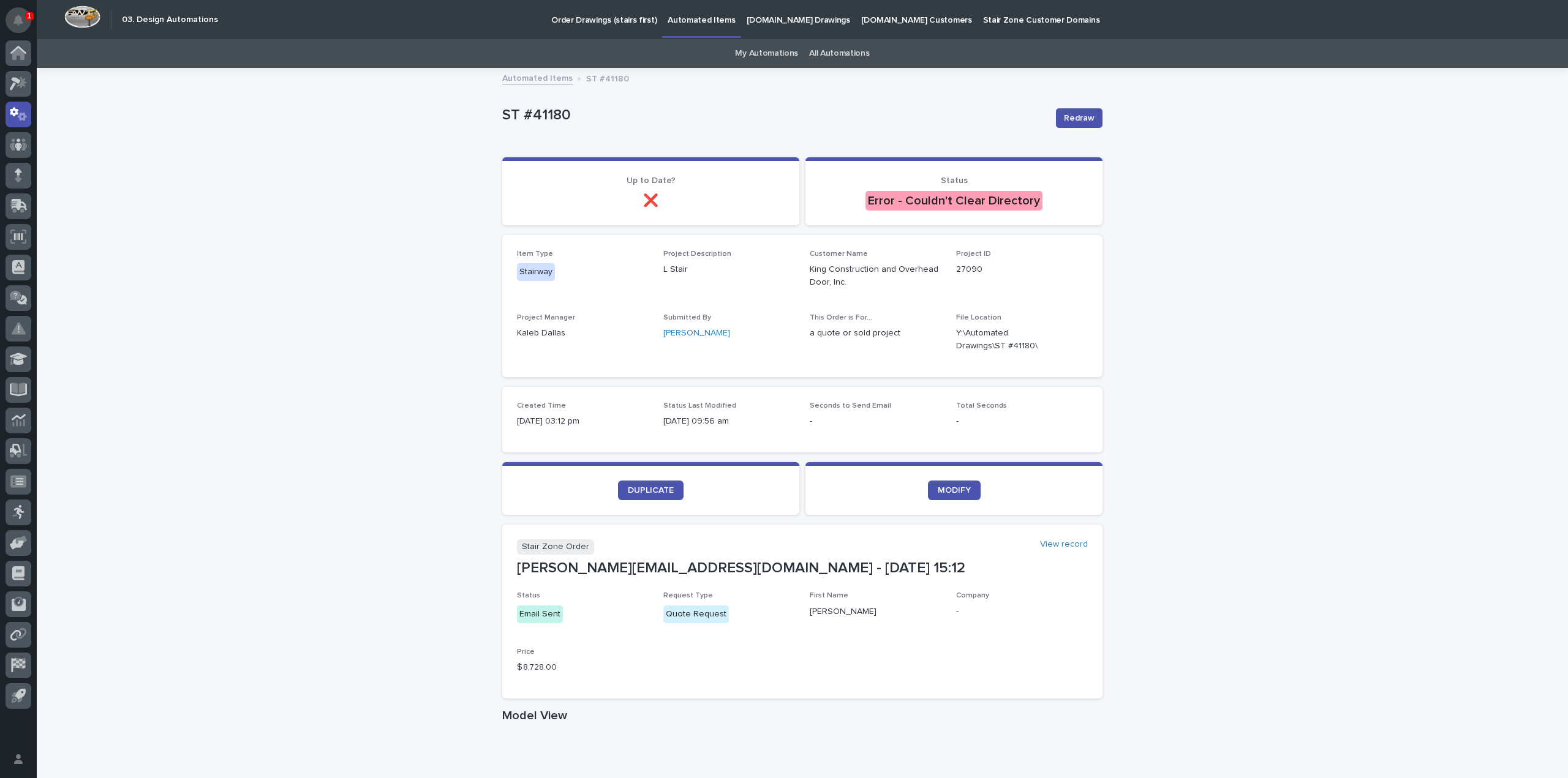
click at [24, 15] on button "Notifications" at bounding box center [18, 20] width 25 height 25
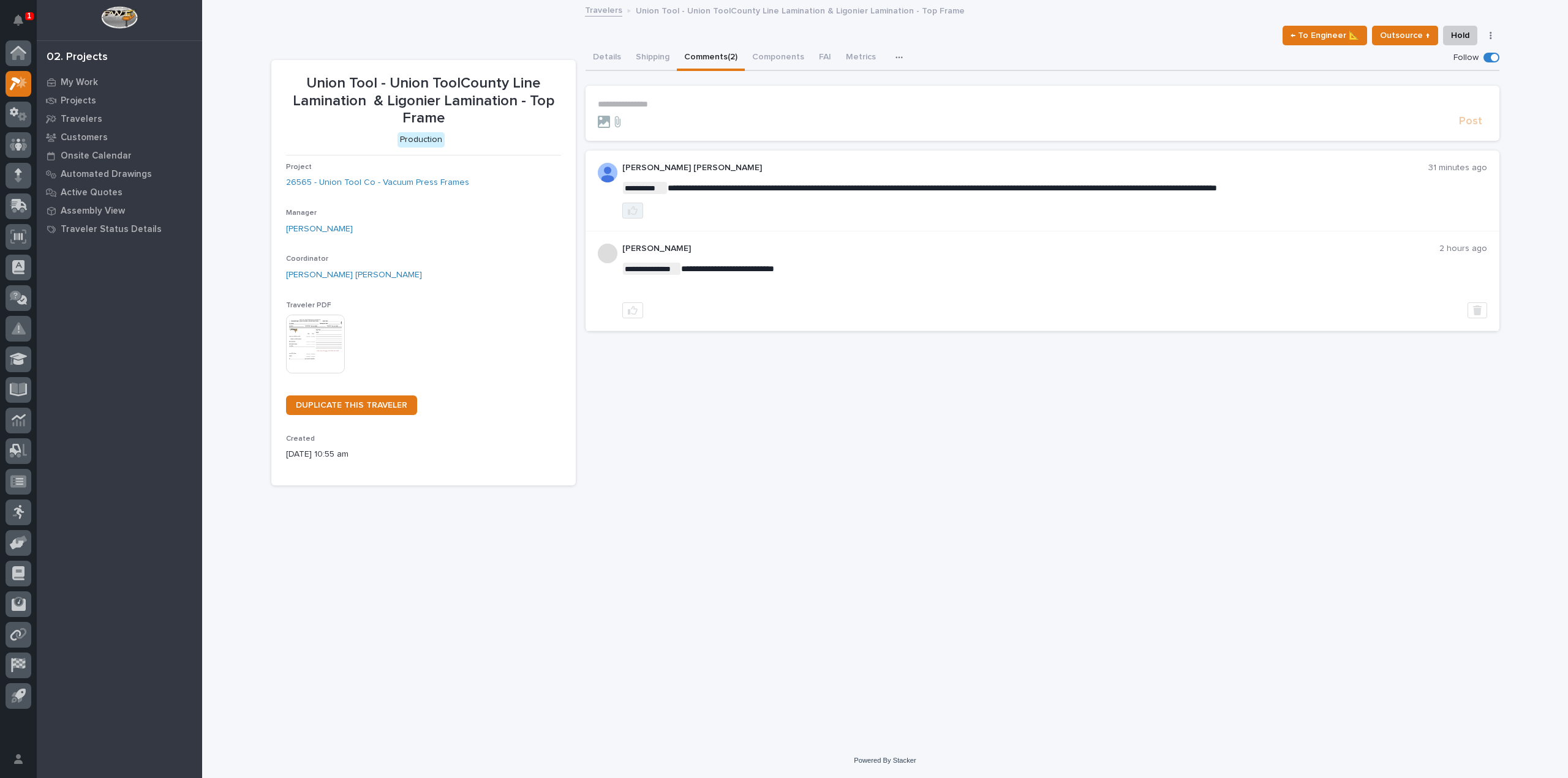
click at [626, 209] on button "button" at bounding box center [632, 210] width 21 height 16
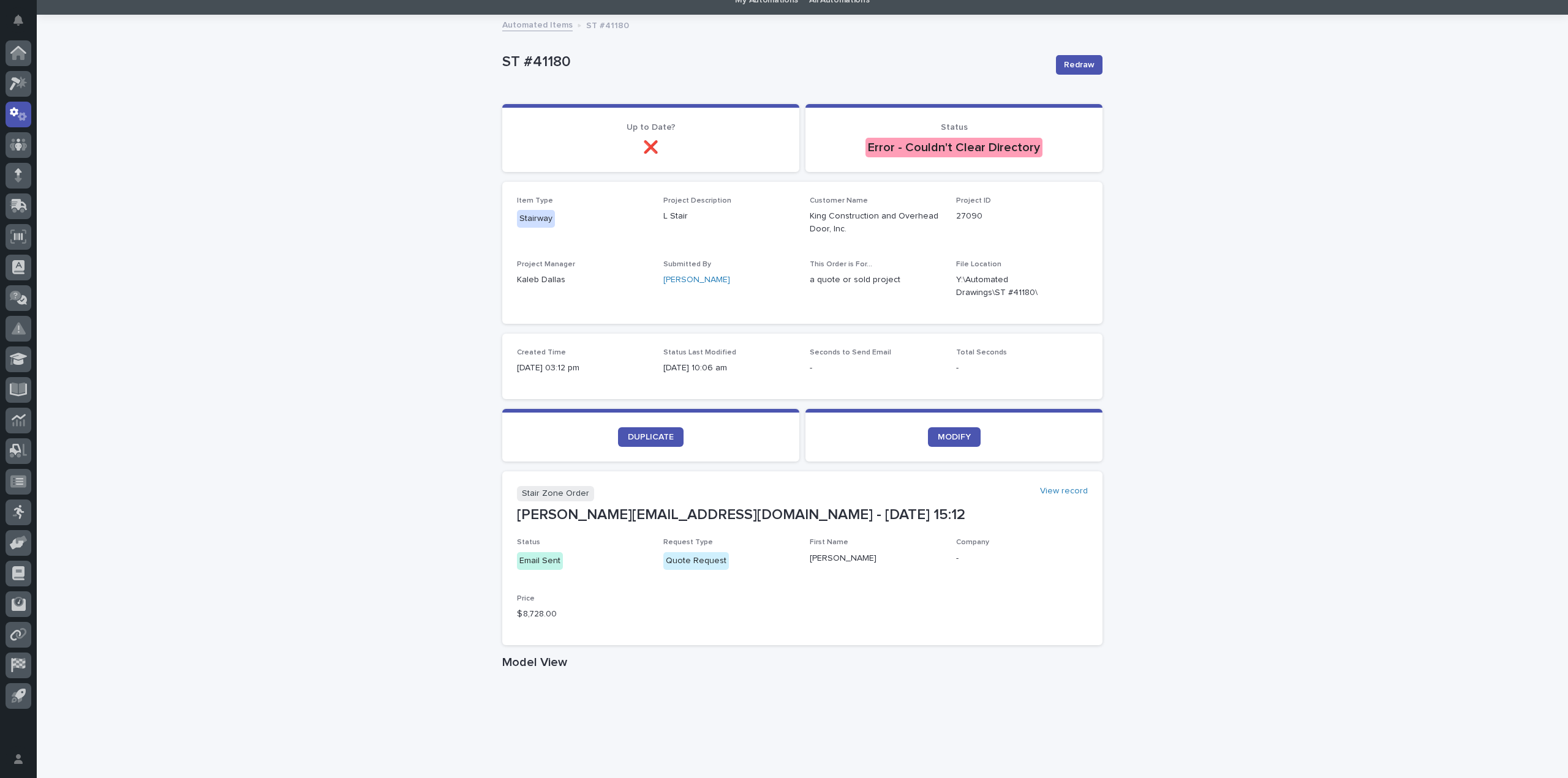
scroll to position [61, 0]
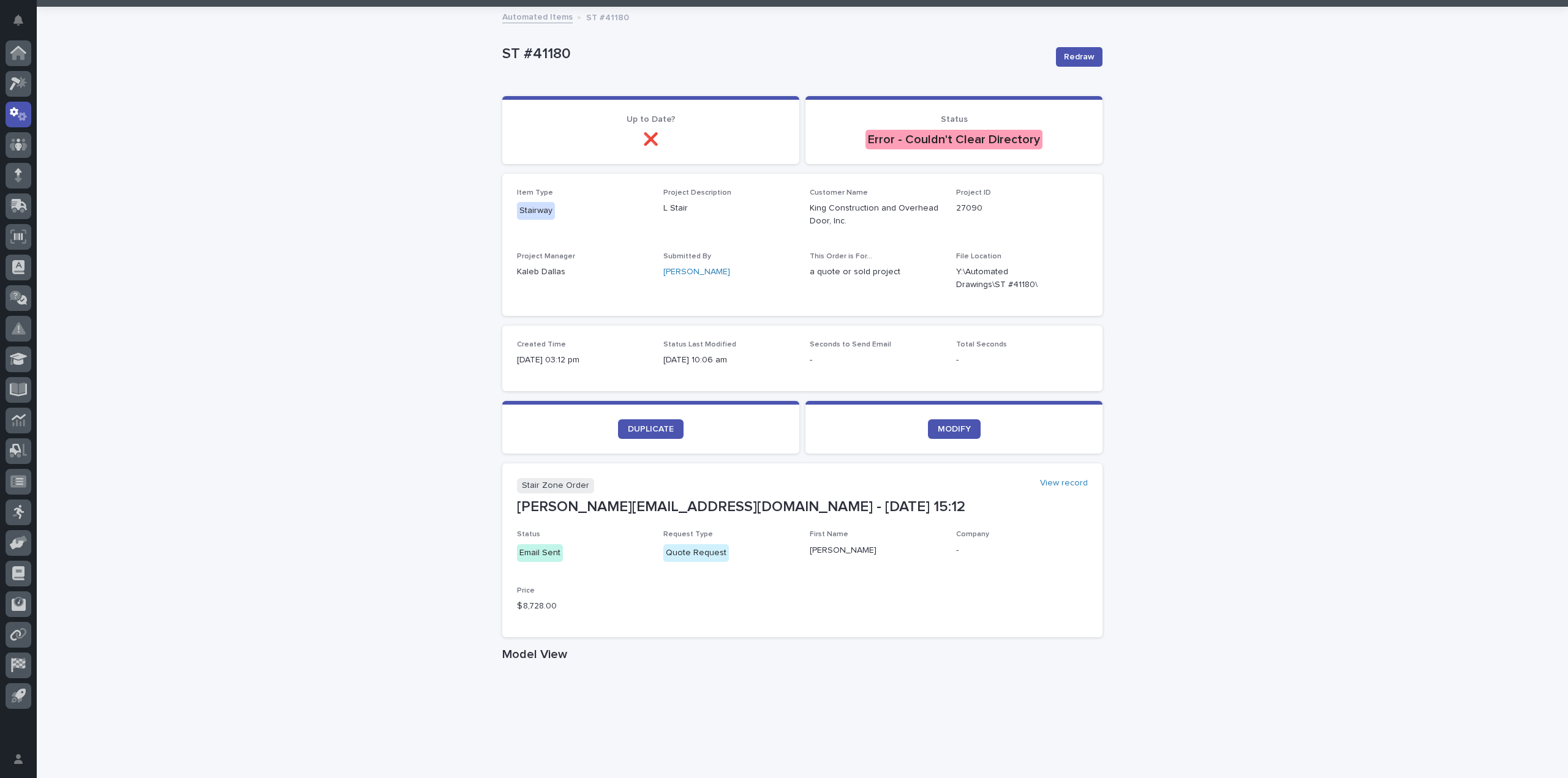
click at [1076, 46] on div "Redraw" at bounding box center [1077, 56] width 52 height 49
click at [1077, 52] on span "Redraw" at bounding box center [1079, 57] width 30 height 12
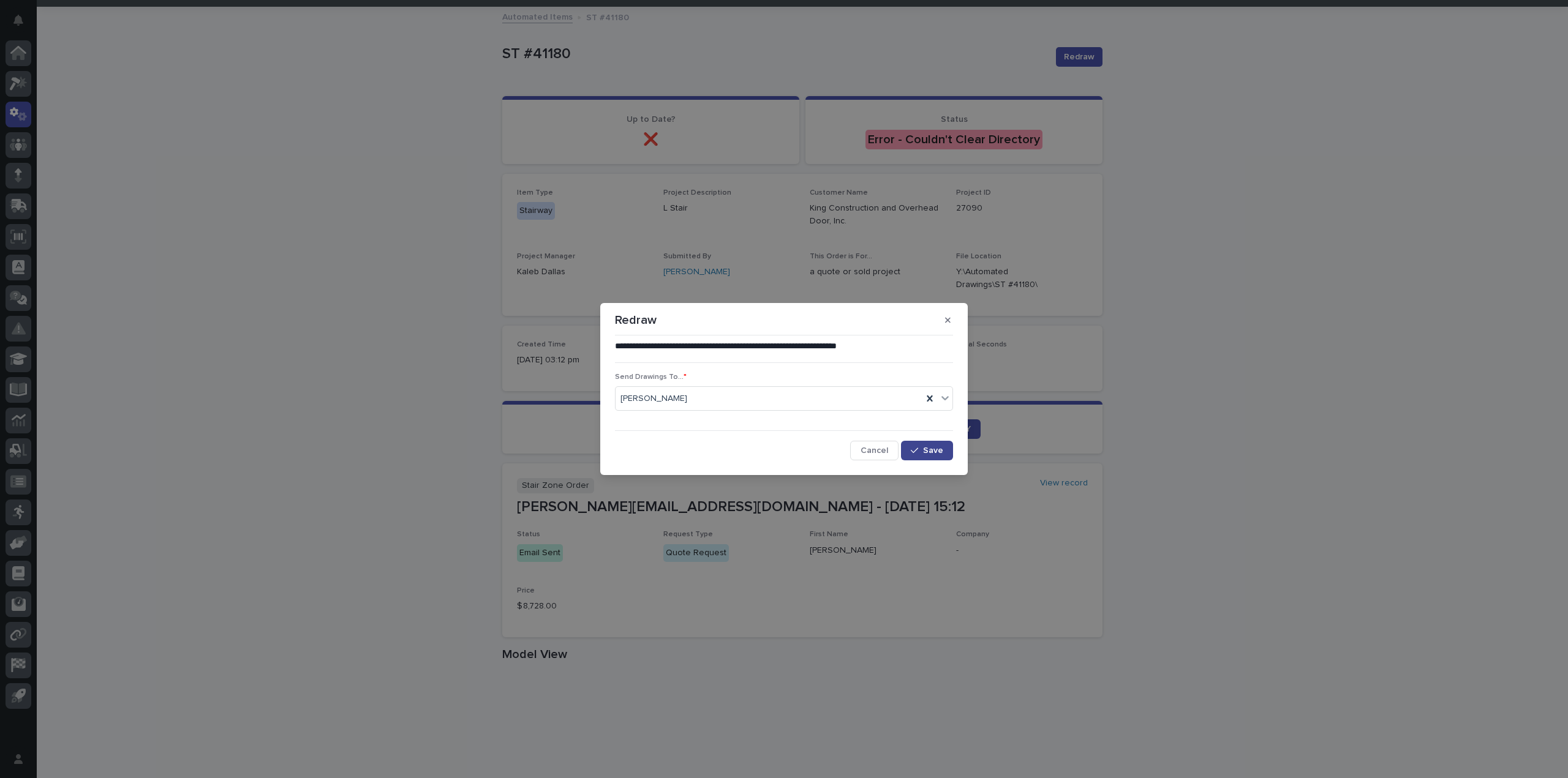
click at [931, 446] on span "Save" at bounding box center [933, 450] width 20 height 8
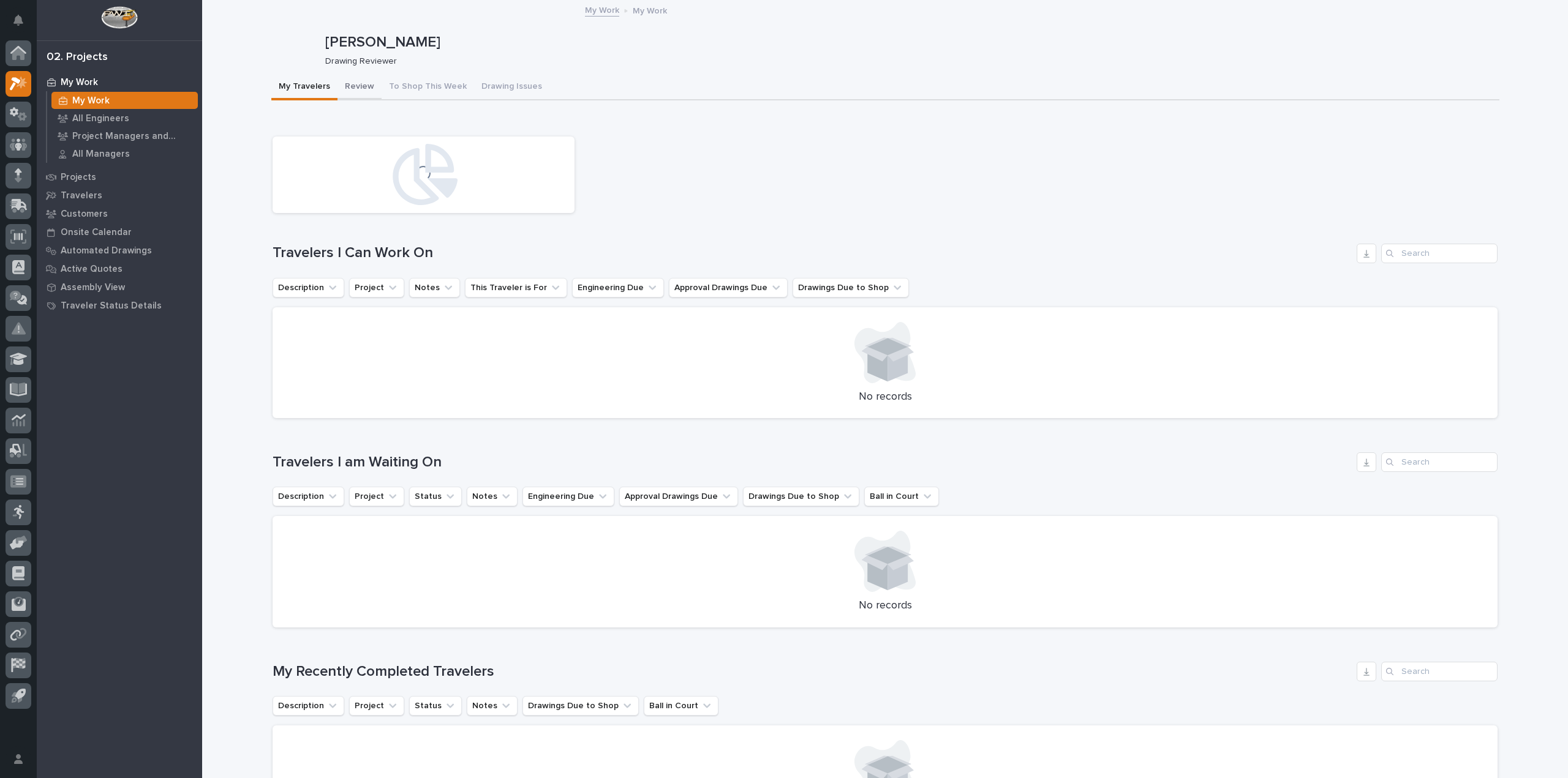
click at [338, 77] on button "Review" at bounding box center [360, 87] width 44 height 25
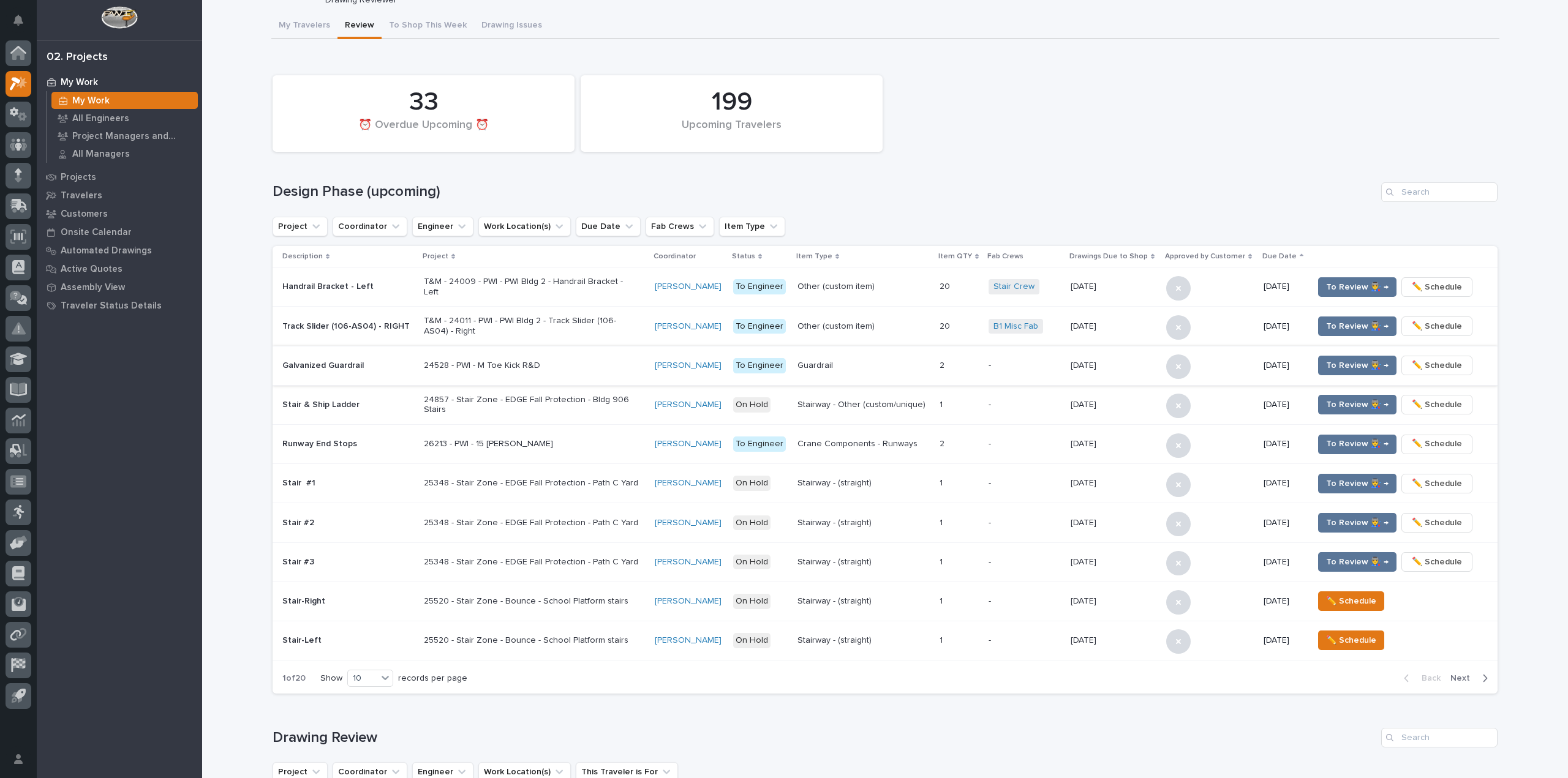
scroll to position [551, 0]
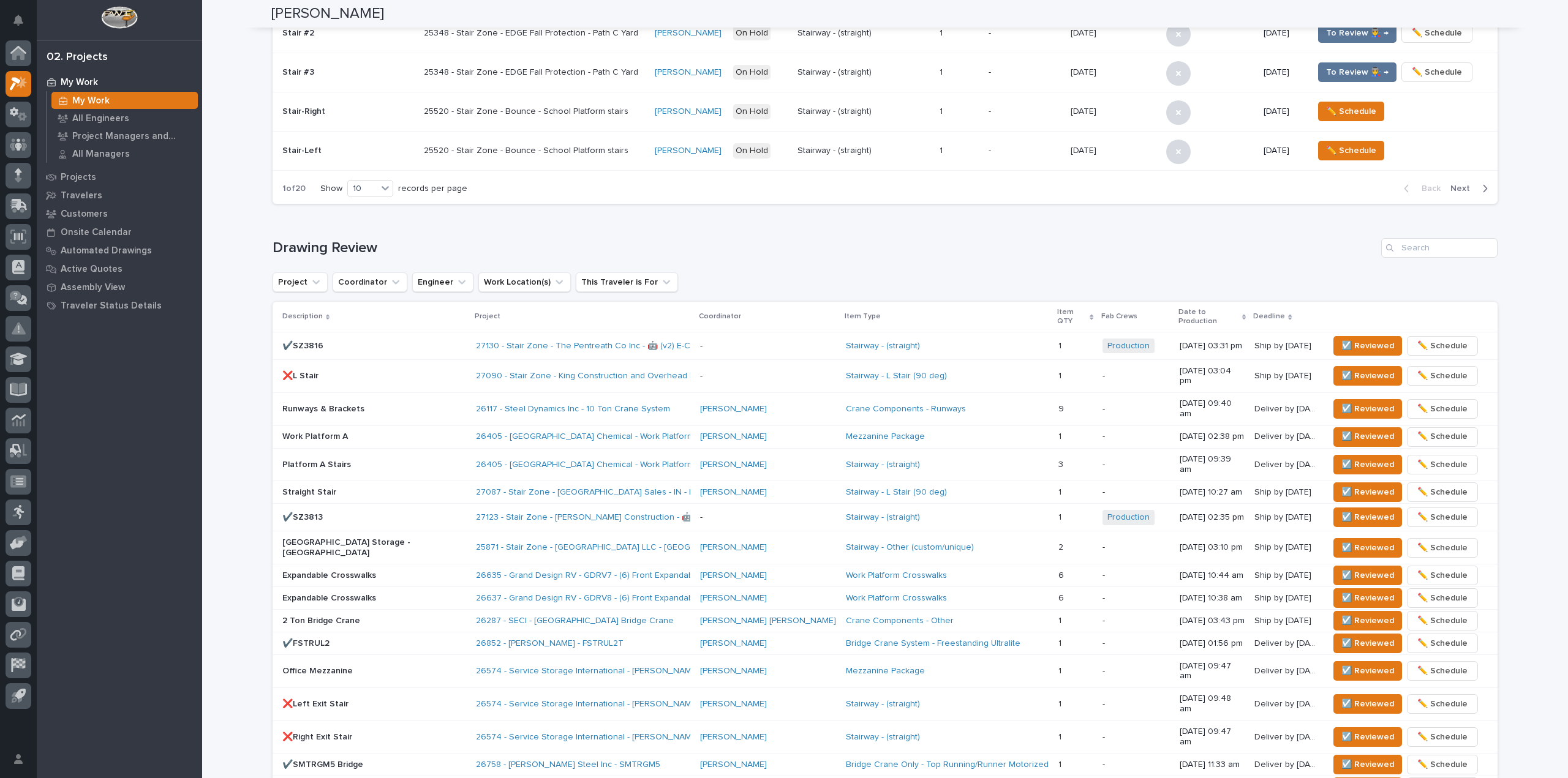
click at [380, 401] on div "Runways & Brackets" at bounding box center [374, 408] width 184 height 13
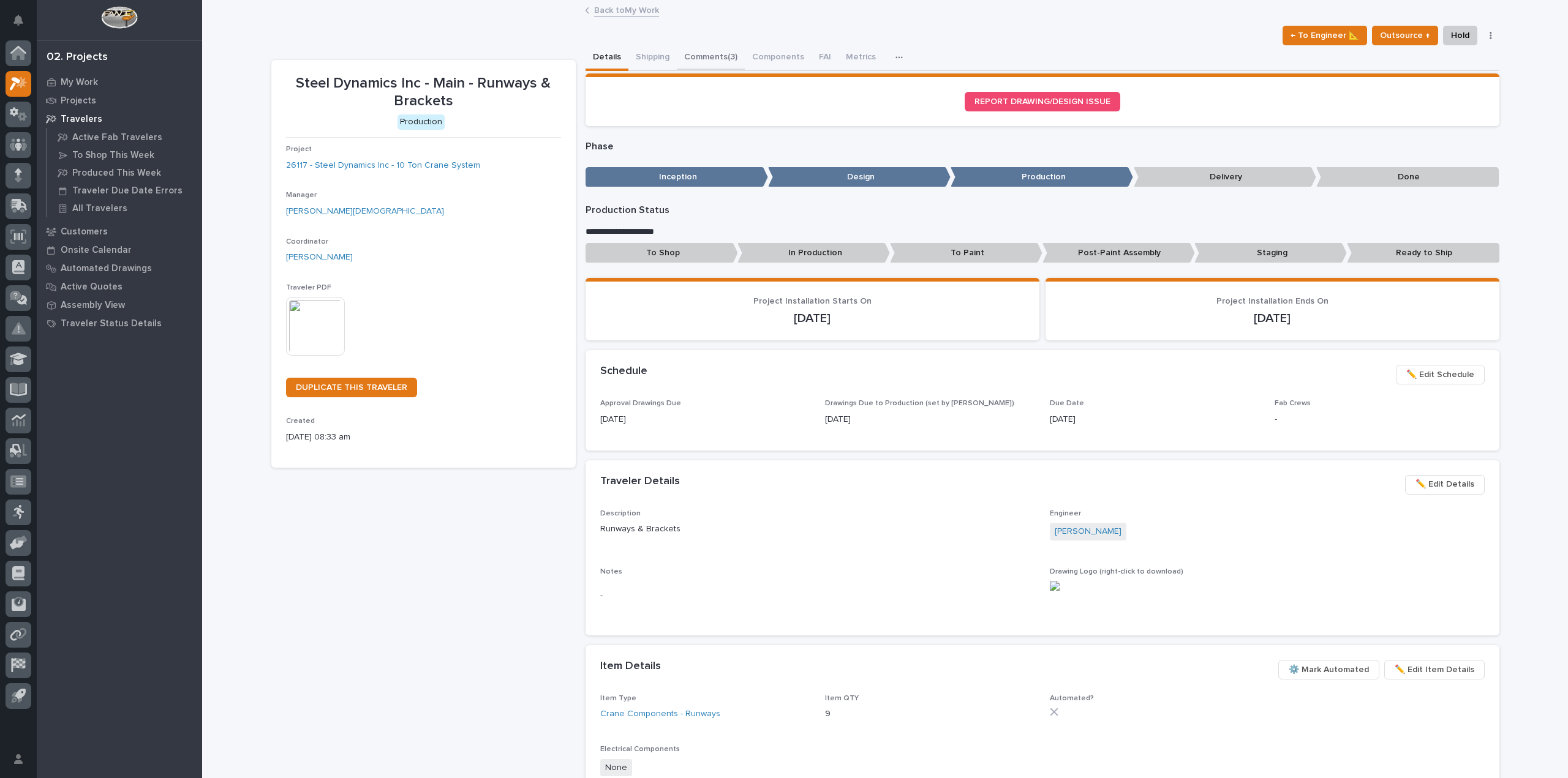
click at [715, 59] on button "Comments (3)" at bounding box center [710, 58] width 68 height 25
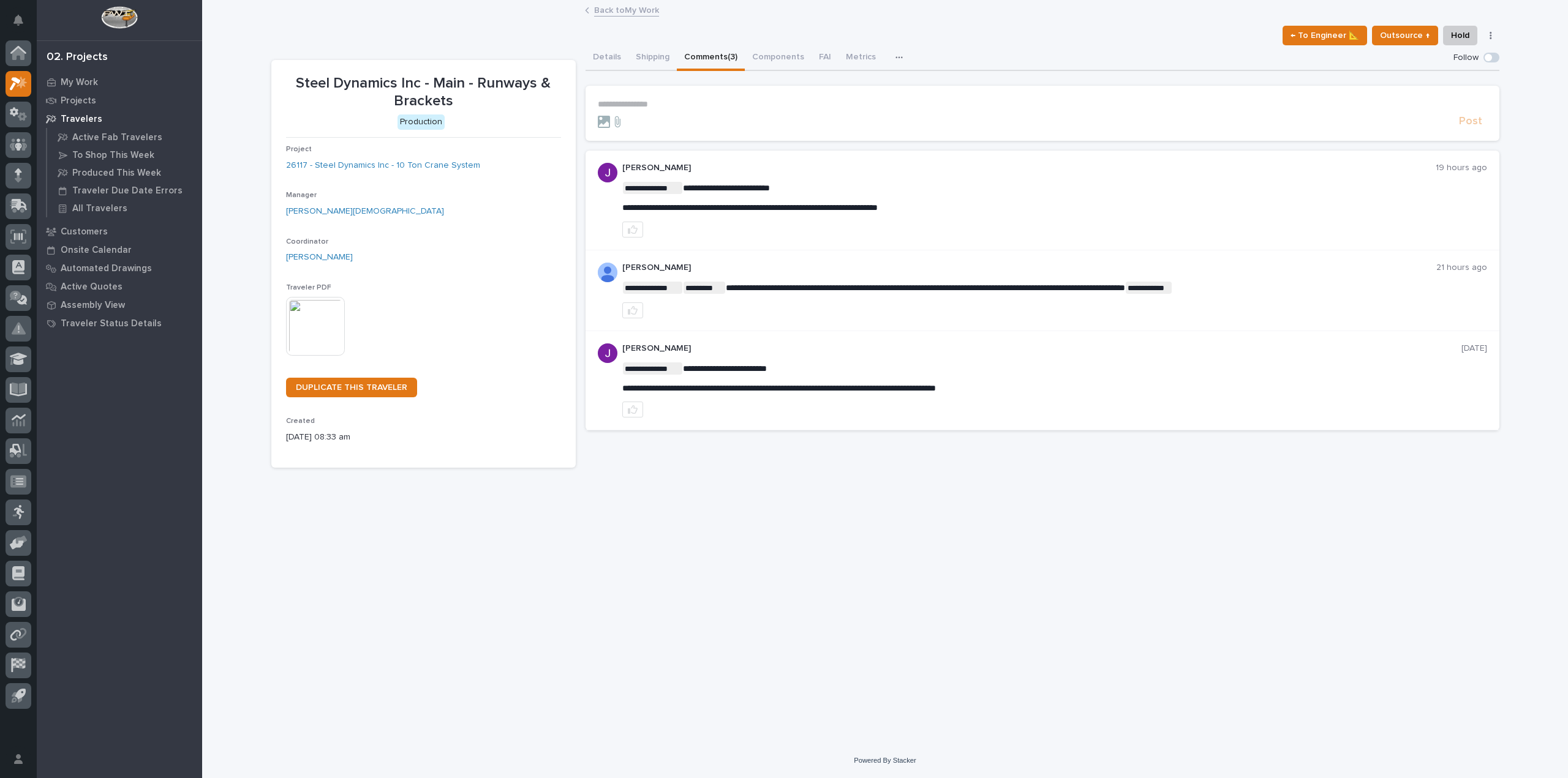
click at [665, 104] on p "**********" at bounding box center [1042, 104] width 889 height 10
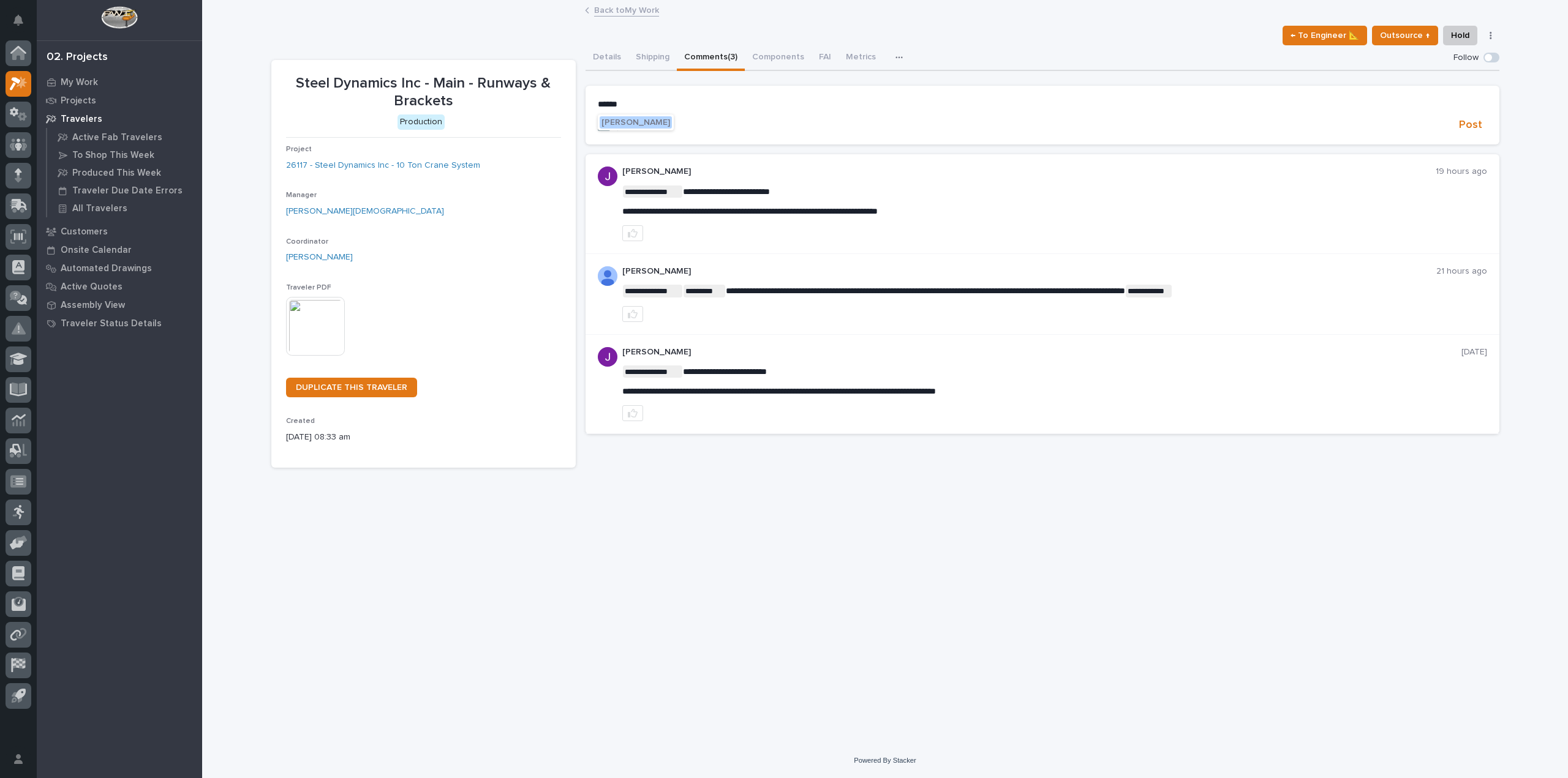
click at [627, 122] on span "Jacob Stayton" at bounding box center [636, 123] width 69 height 8
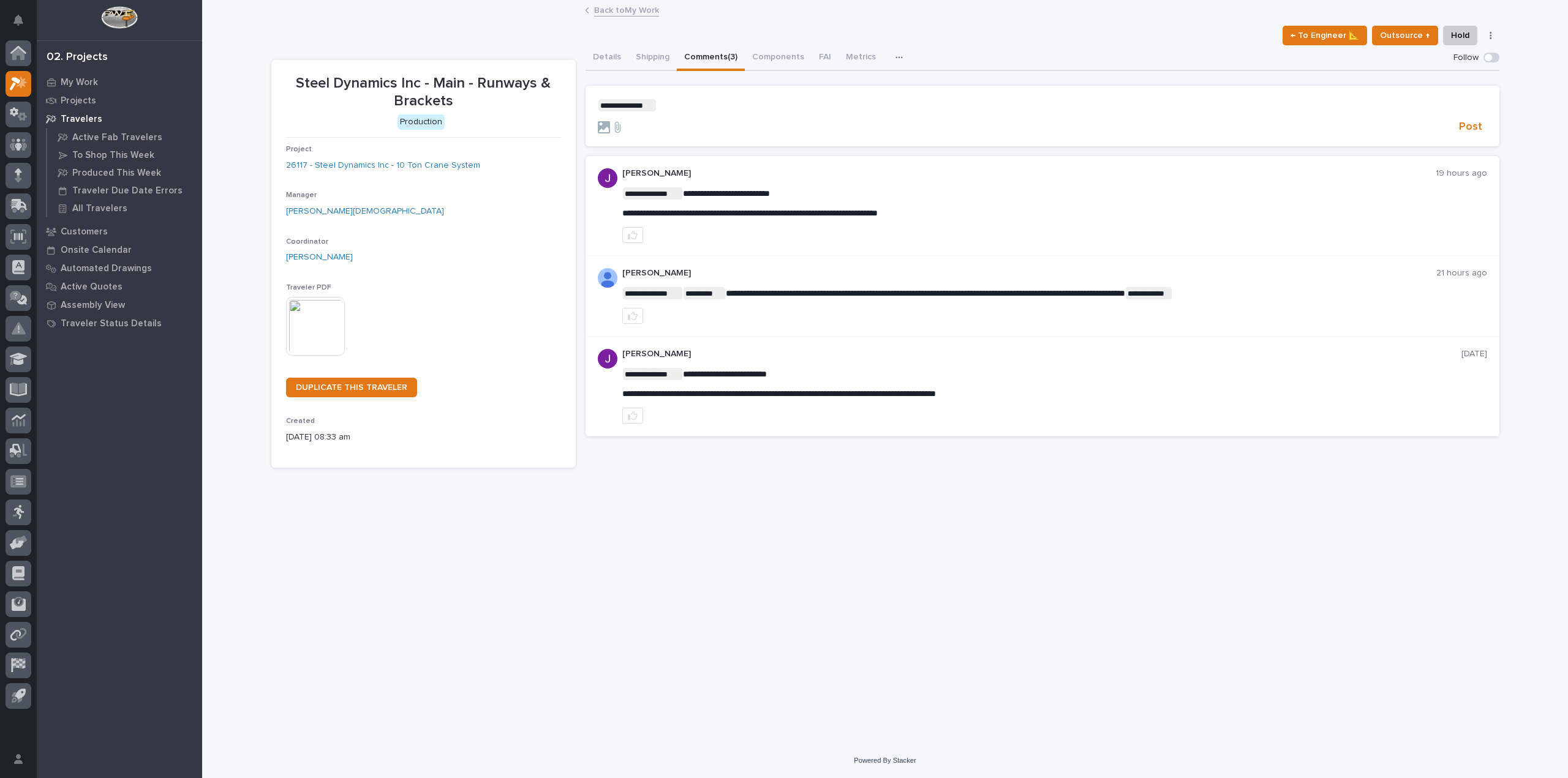
click at [659, 103] on p "**********" at bounding box center [1042, 105] width 889 height 12
click at [606, 132] on icon at bounding box center [604, 127] width 12 height 12
click at [598, 121] on input "file" at bounding box center [598, 121] width 0 height 0
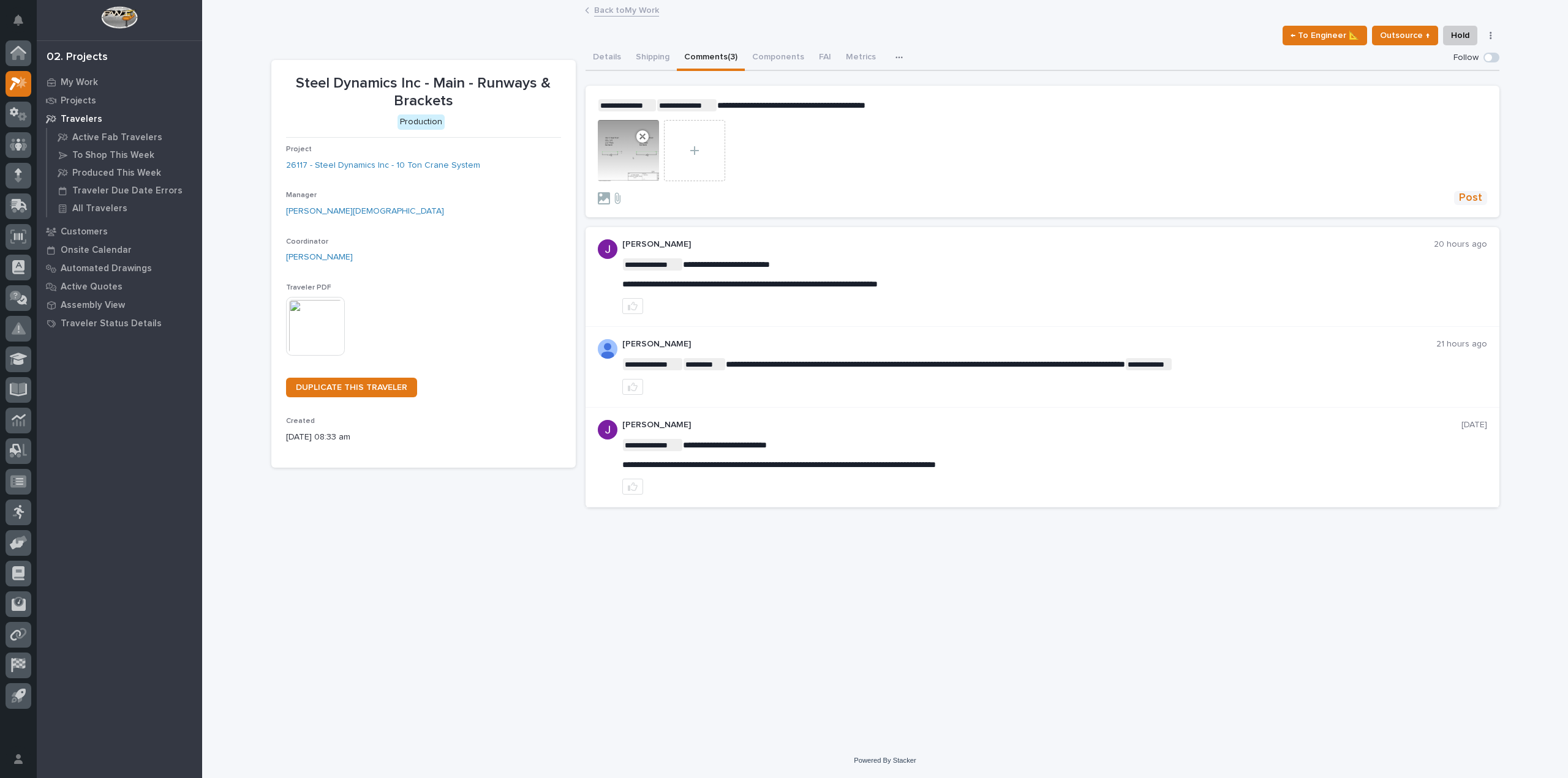
click at [1476, 201] on span "Post" at bounding box center [1471, 198] width 23 height 14
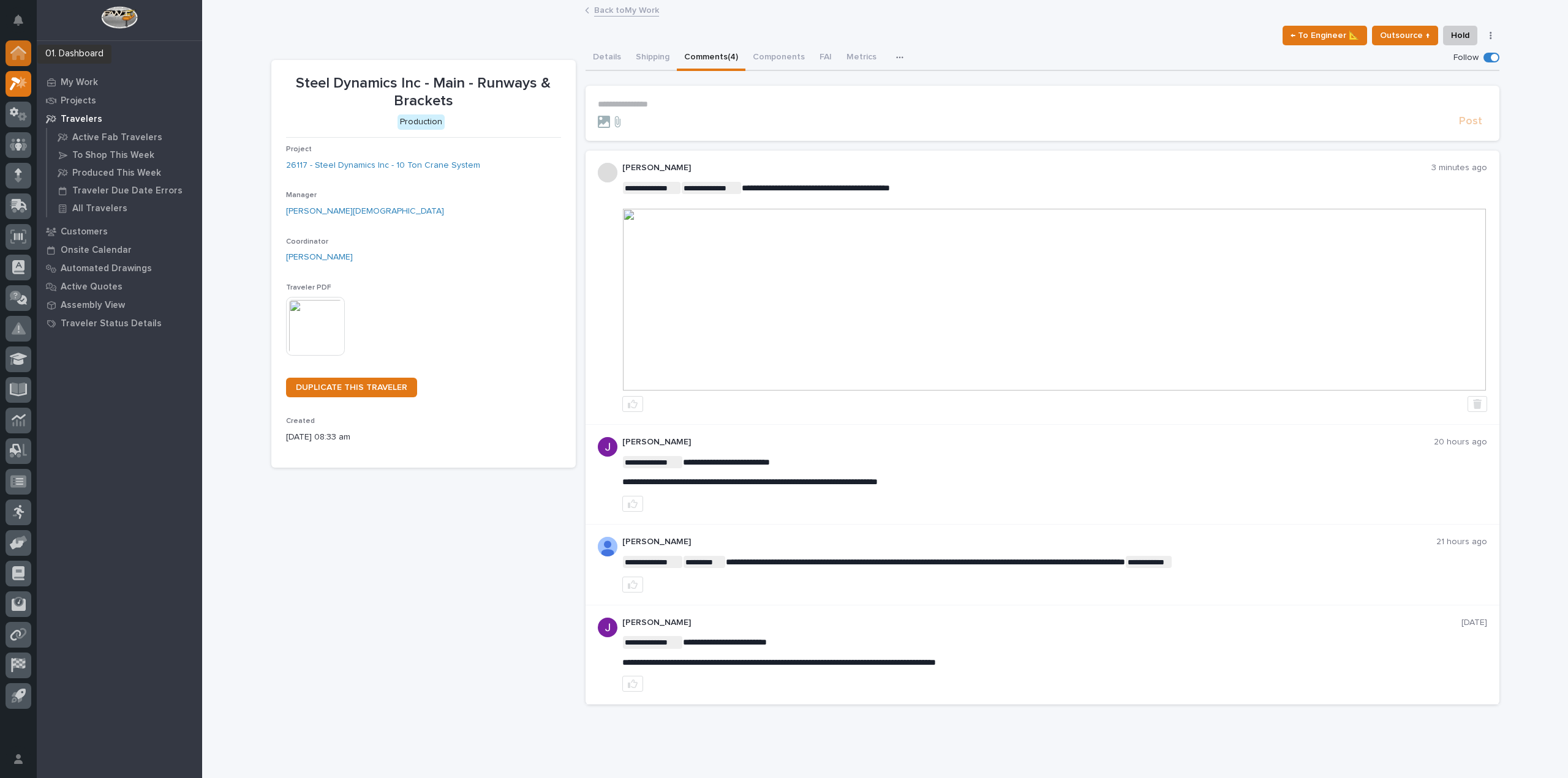
click at [19, 55] on icon at bounding box center [19, 54] width 12 height 12
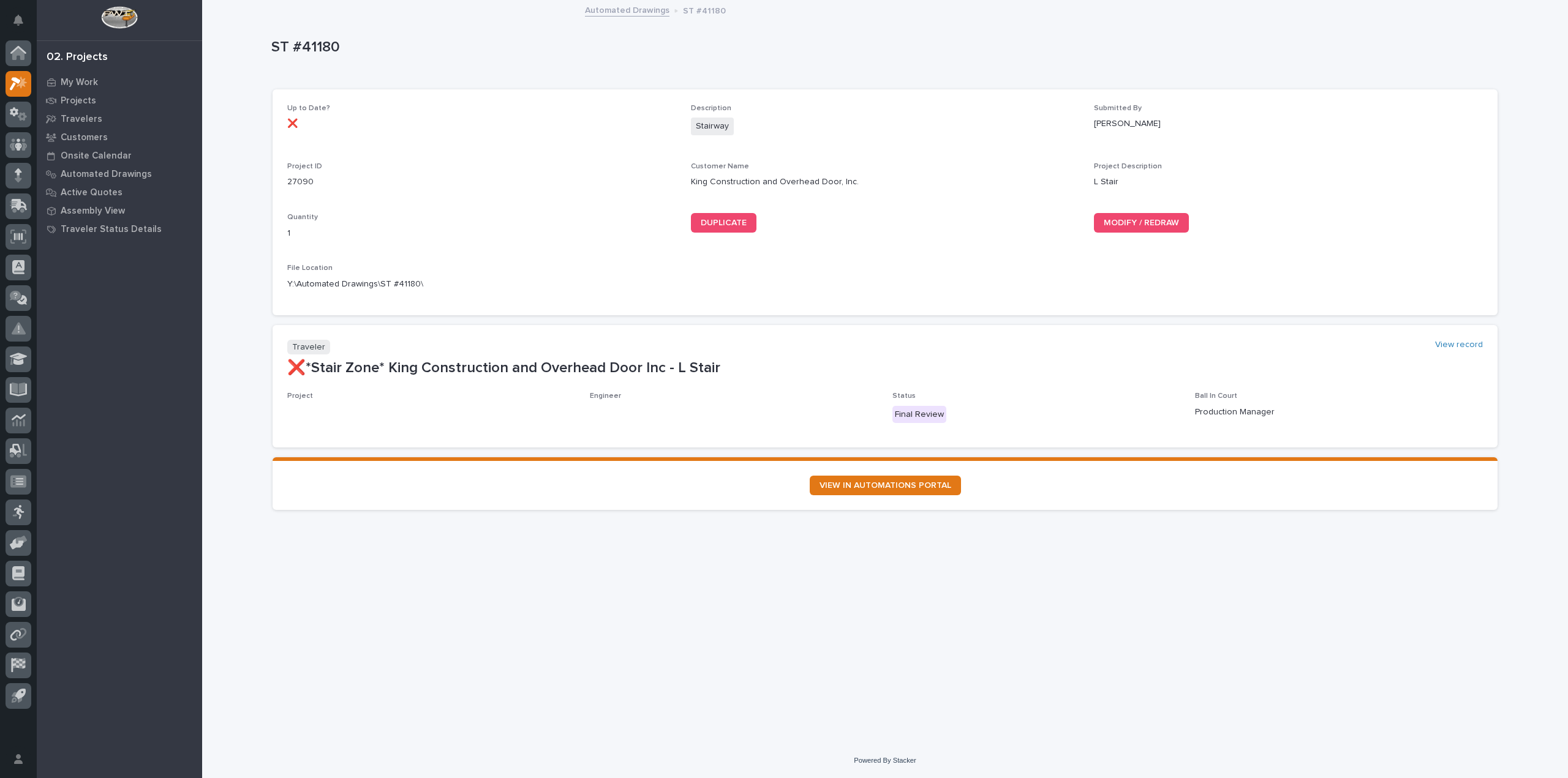
click at [1190, 228] on div "MODIFY / REDRAW" at bounding box center [1288, 222] width 389 height 19
click at [1173, 224] on span "MODIFY / REDRAW" at bounding box center [1141, 222] width 75 height 8
click at [56, 81] on div "My Work" at bounding box center [119, 82] width 159 height 17
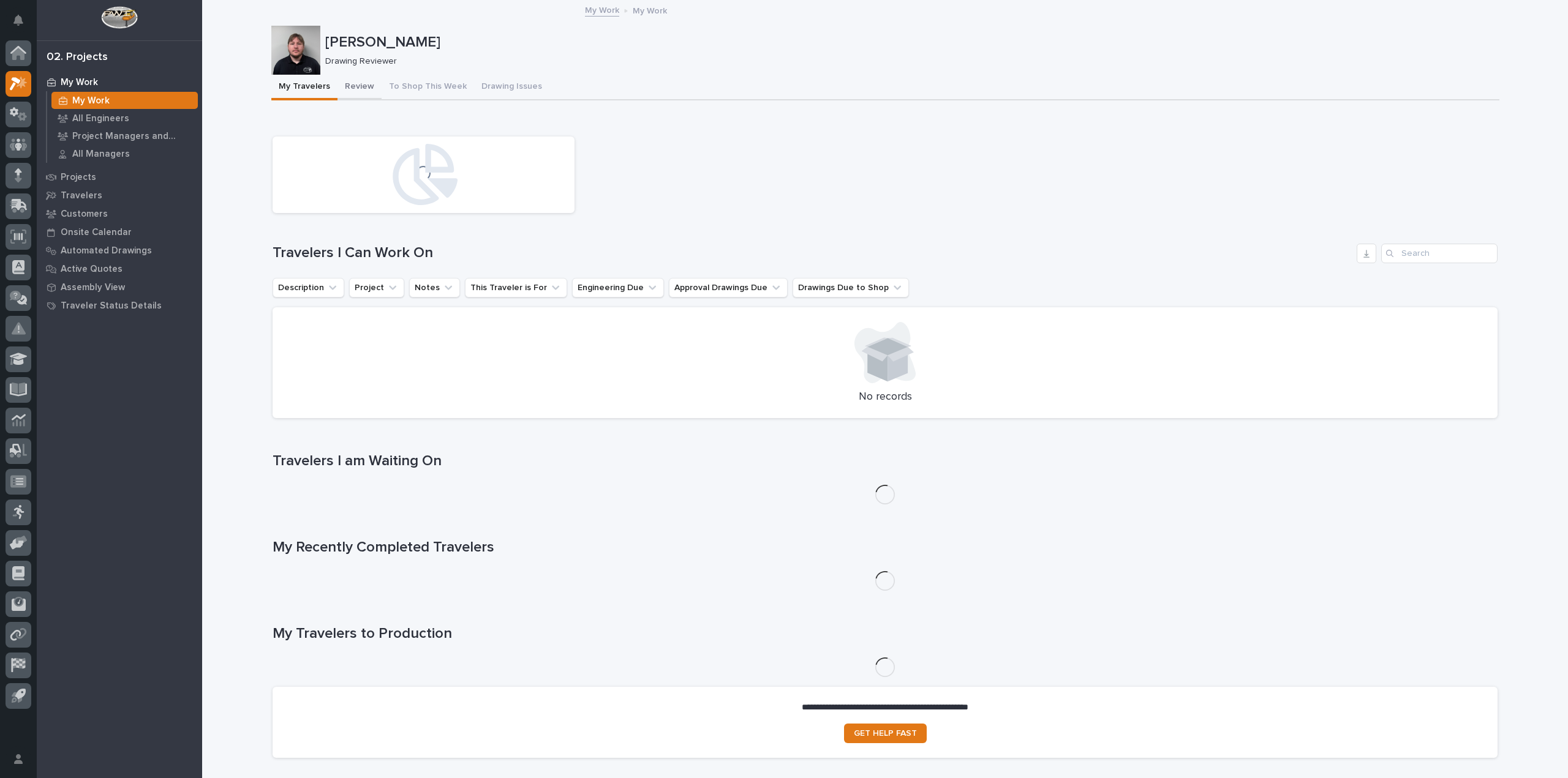
click at [347, 85] on button "Review" at bounding box center [360, 87] width 44 height 25
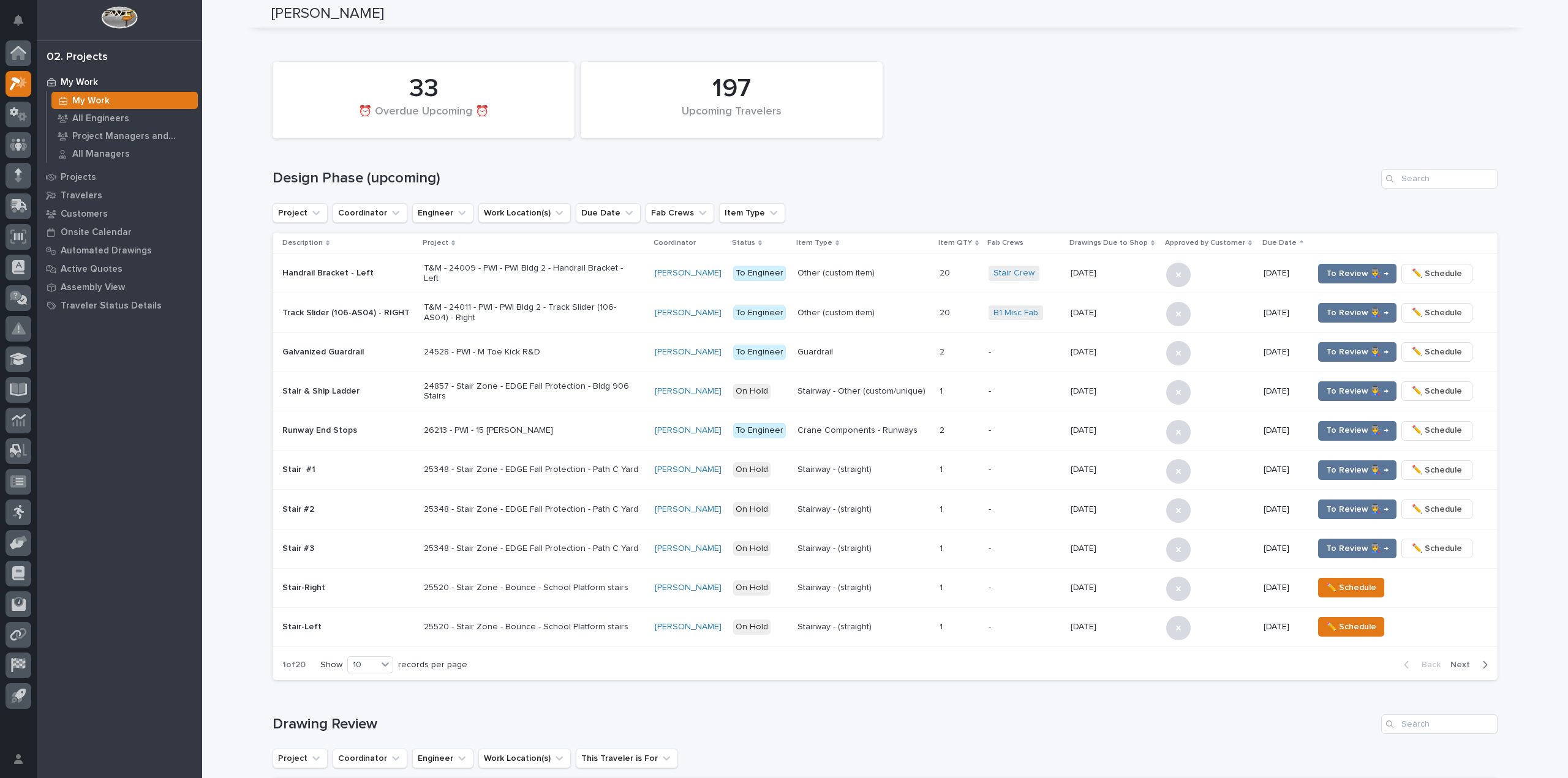
scroll to position [61, 0]
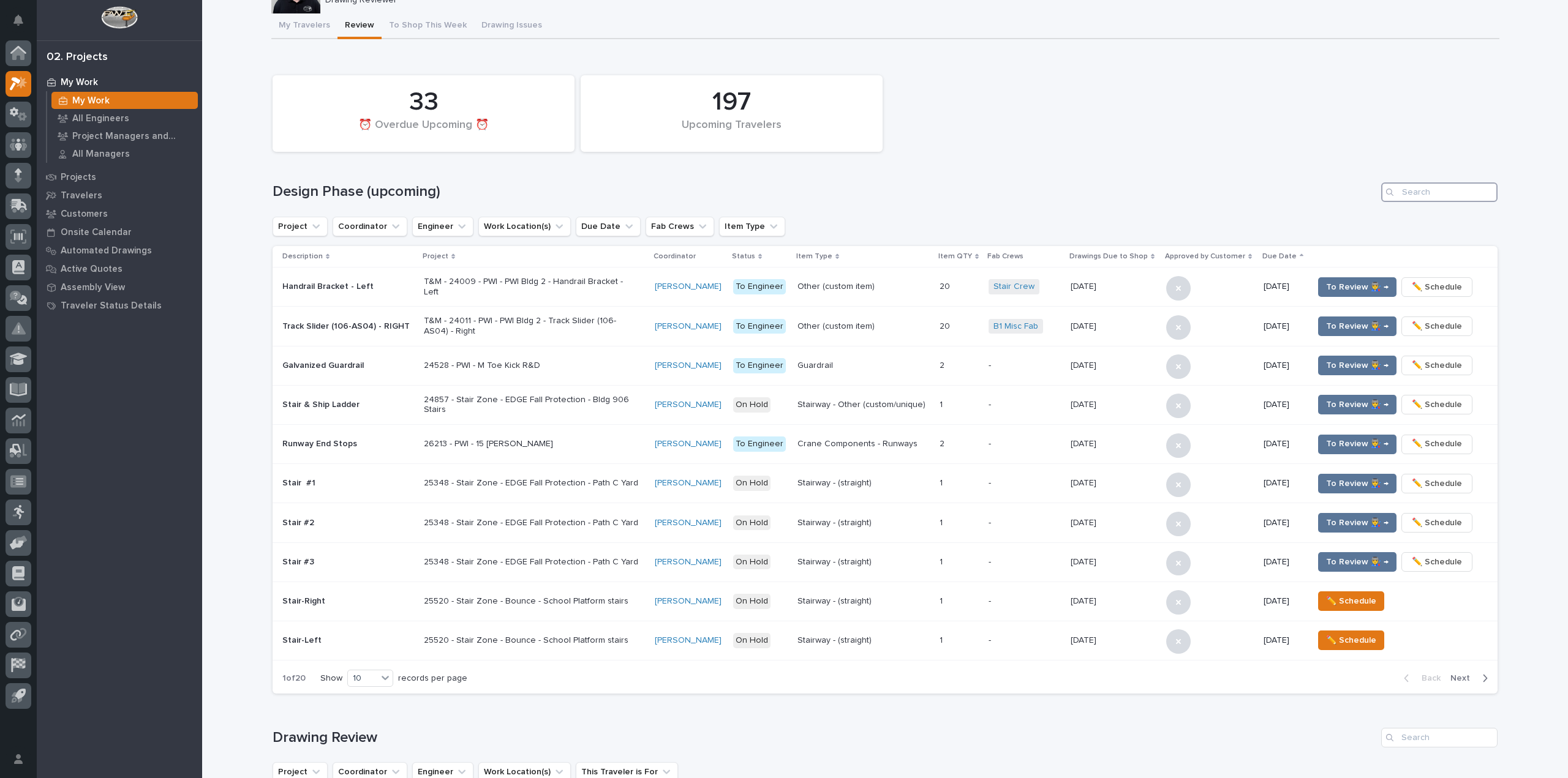
click at [1458, 191] on input "Search" at bounding box center [1439, 192] width 116 height 19
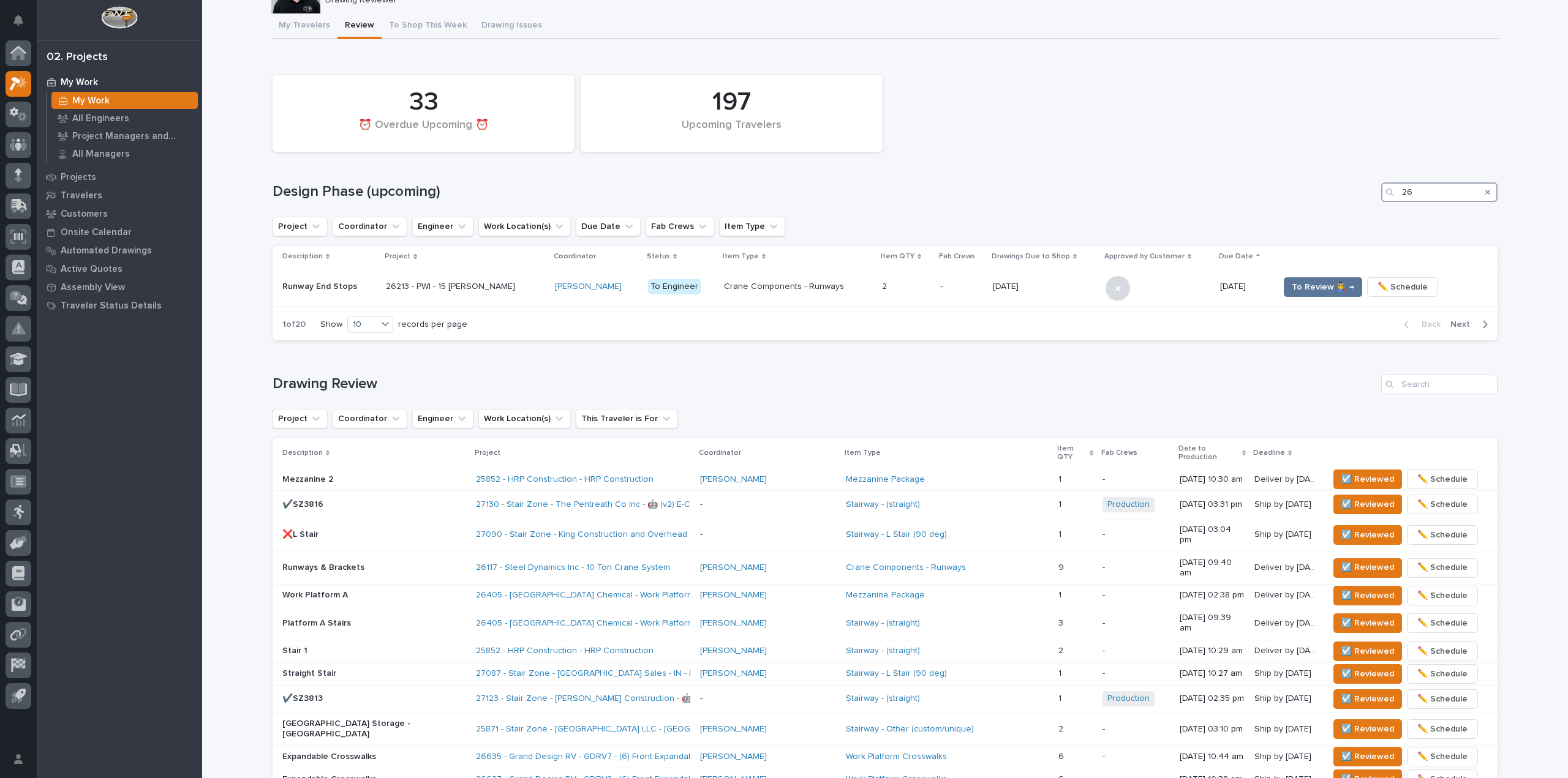
scroll to position [0, 0]
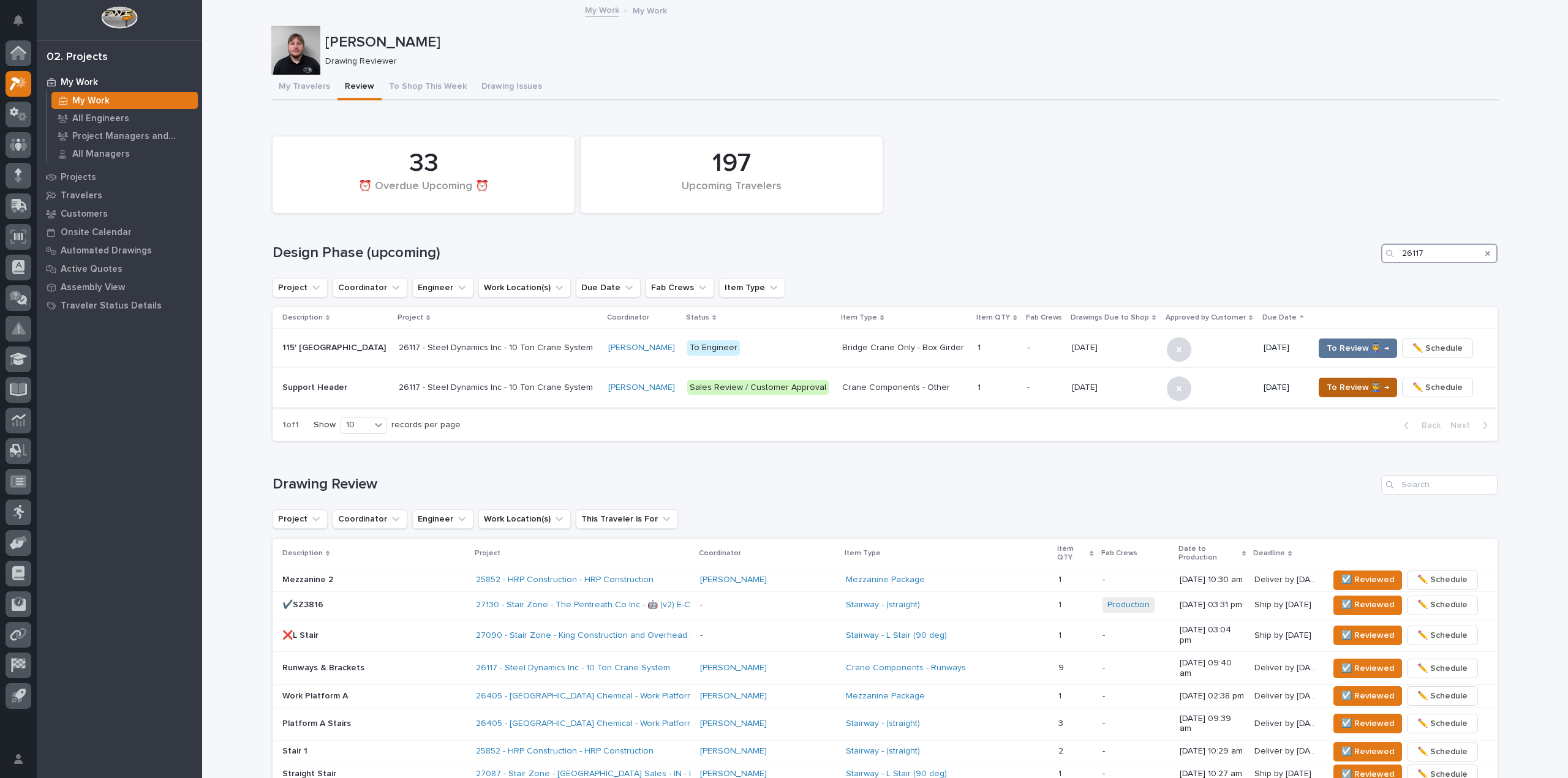
type input "26117"
click at [1327, 386] on span "To Review 👨‍🏭 →" at bounding box center [1358, 387] width 63 height 14
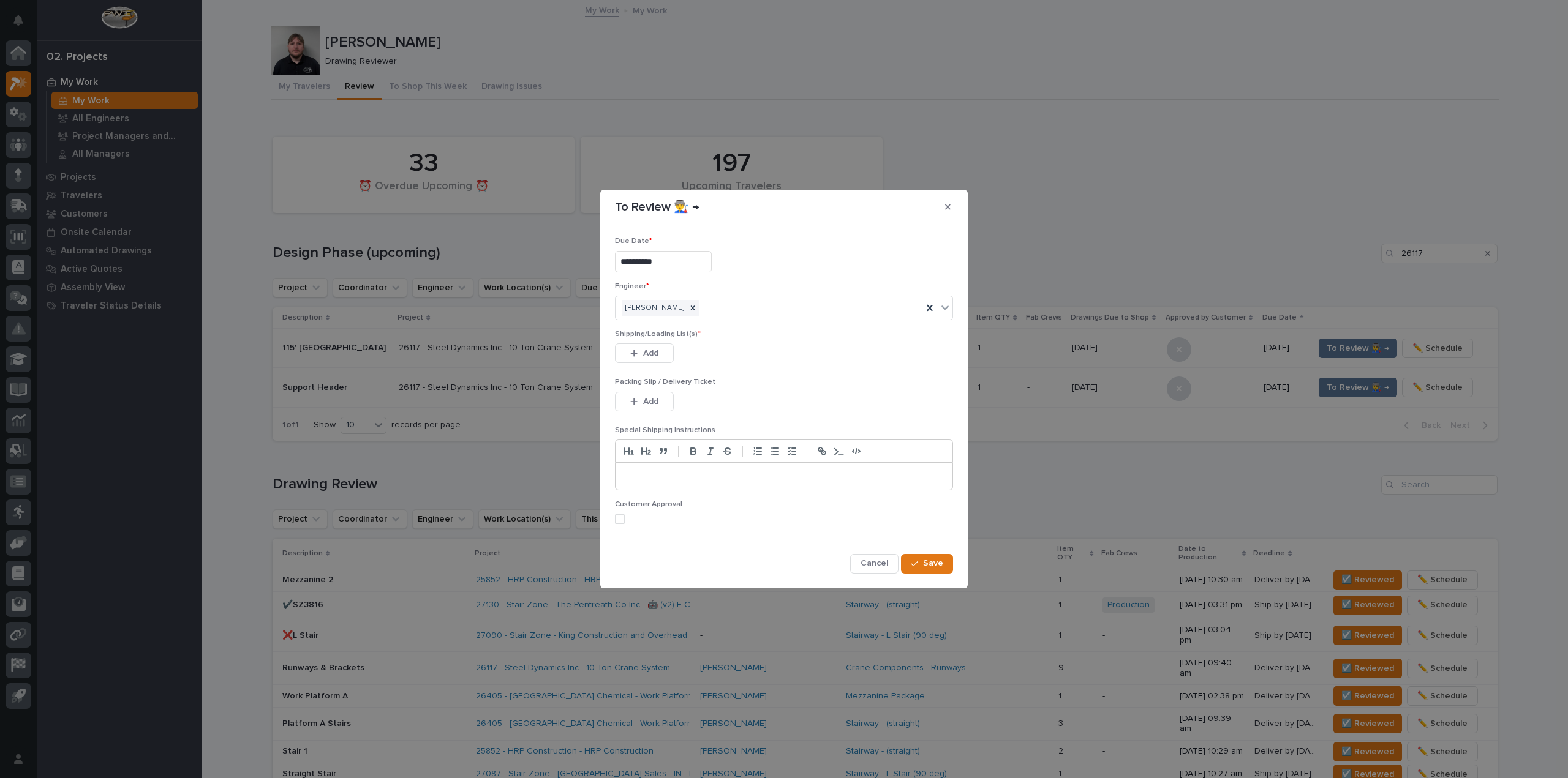
click at [626, 343] on div "Shipping/Loading List(s) * This file cannot be opened Download File Add" at bounding box center [784, 353] width 338 height 48
click at [640, 349] on div "button" at bounding box center [637, 353] width 12 height 8
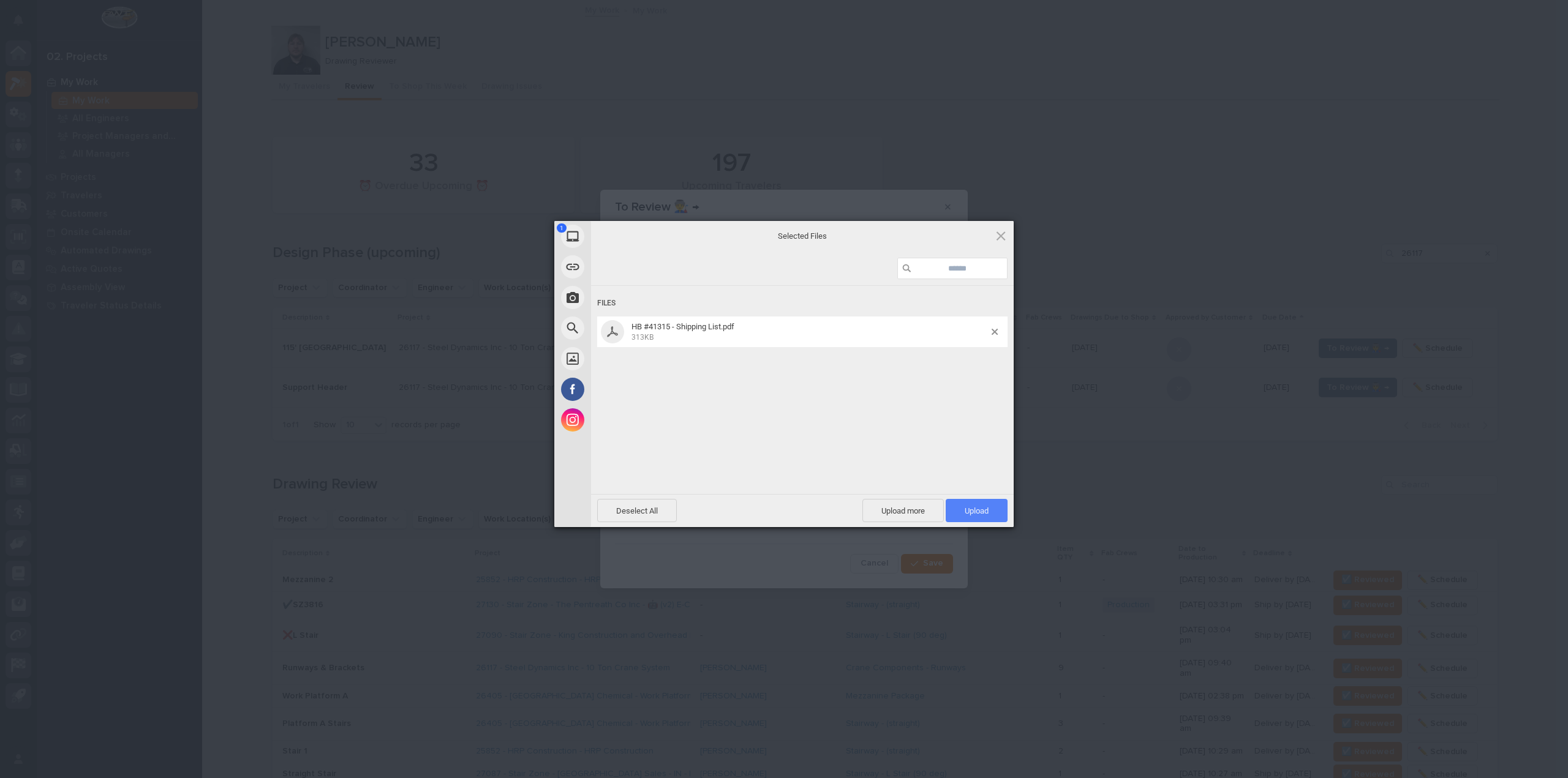
click at [989, 516] on span "Upload 1" at bounding box center [977, 511] width 62 height 23
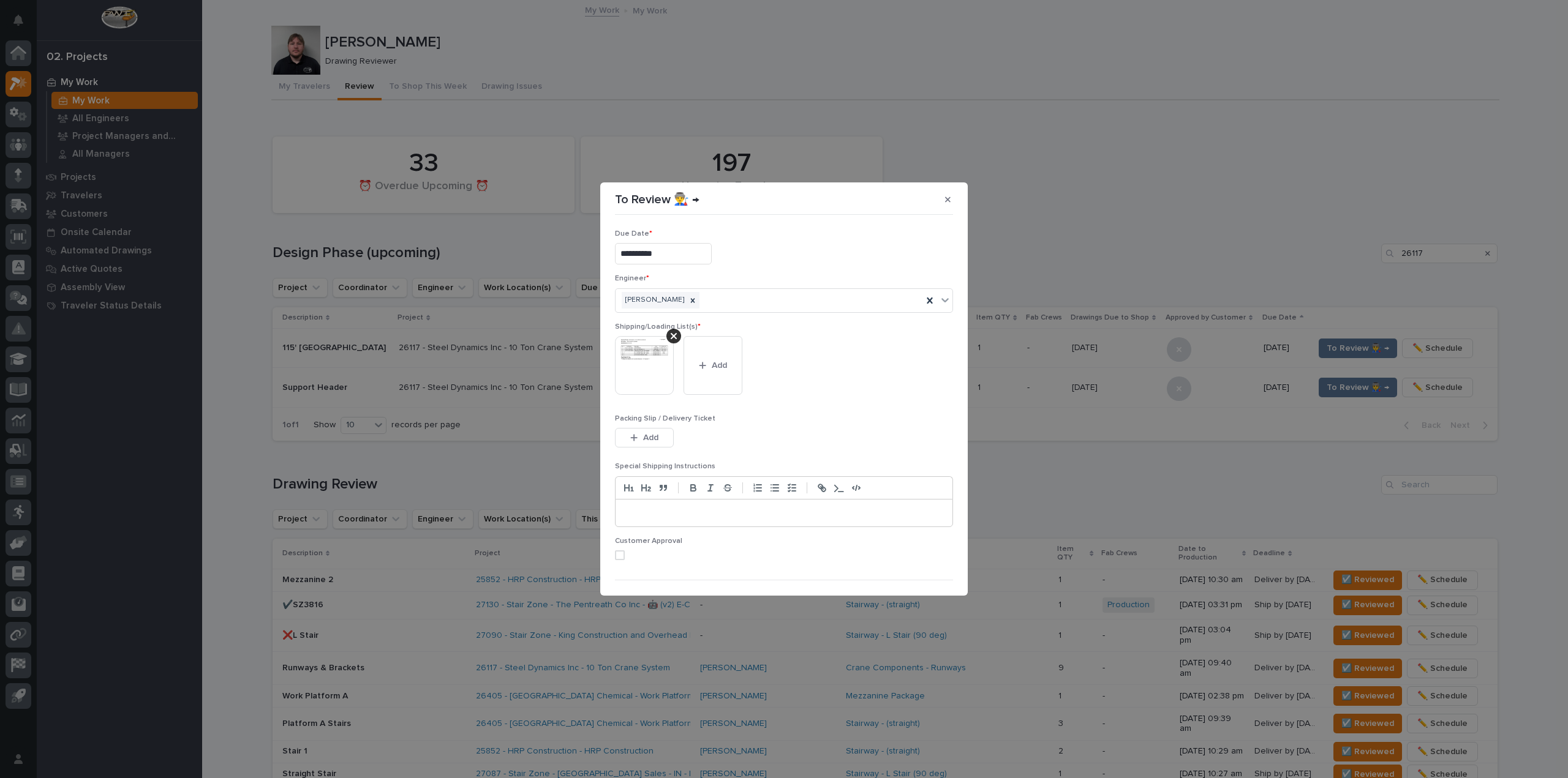
click at [904, 264] on div "**********" at bounding box center [784, 253] width 338 height 21
click at [923, 574] on span "Save" at bounding box center [933, 574] width 20 height 11
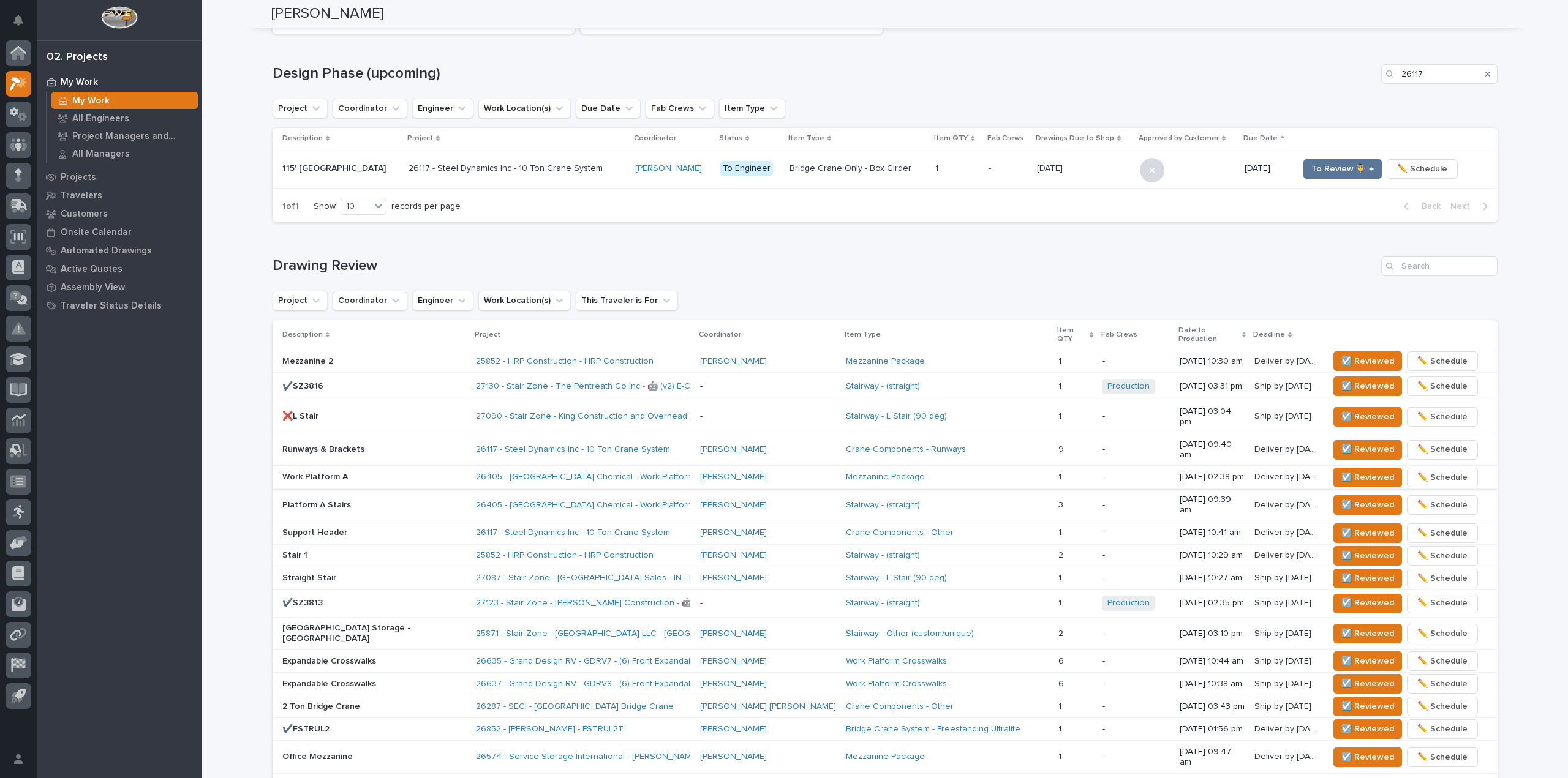
scroll to position [184, 0]
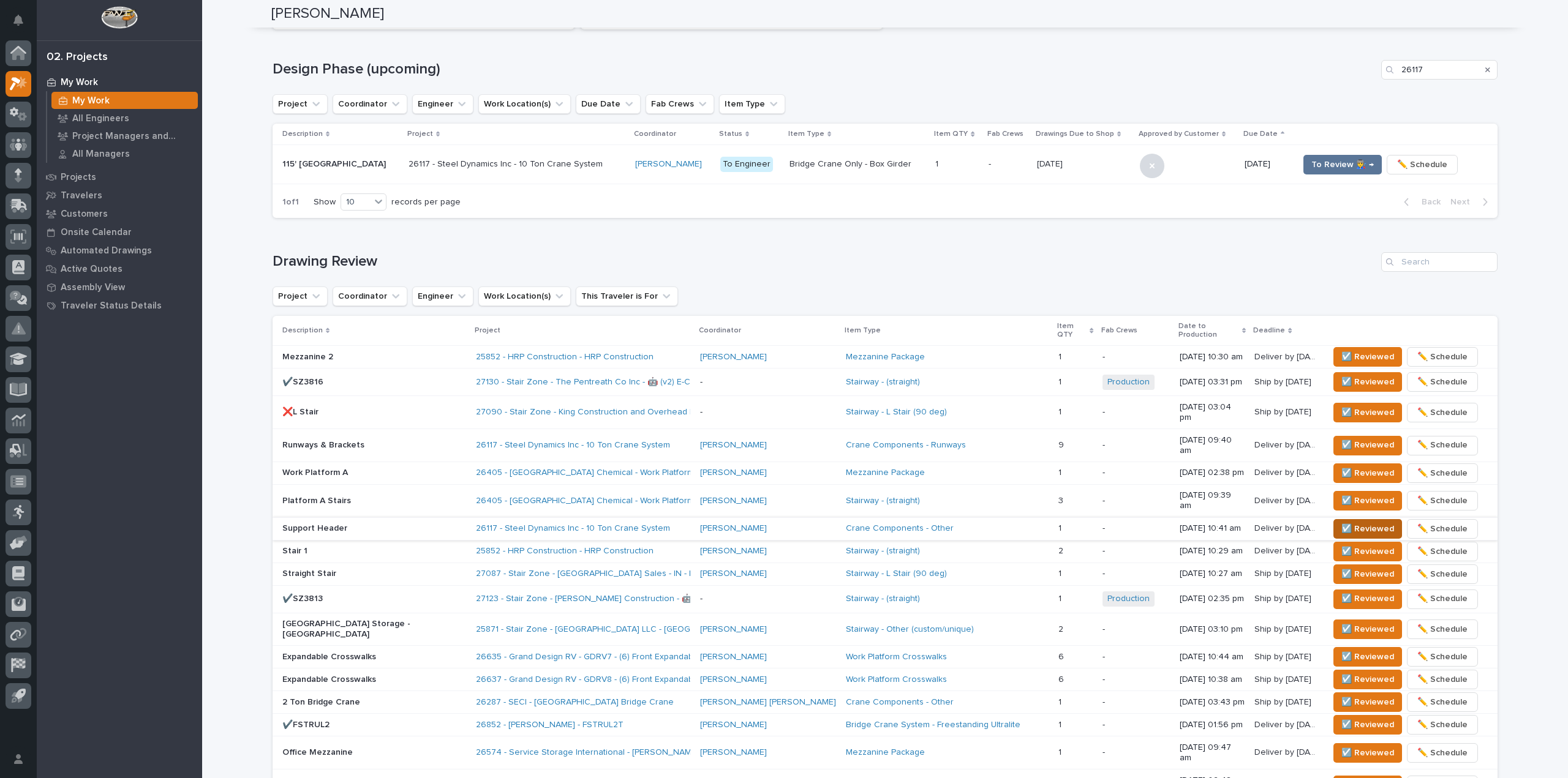
click at [1341, 521] on span "☑️ Reviewed" at bounding box center [1368, 528] width 52 height 14
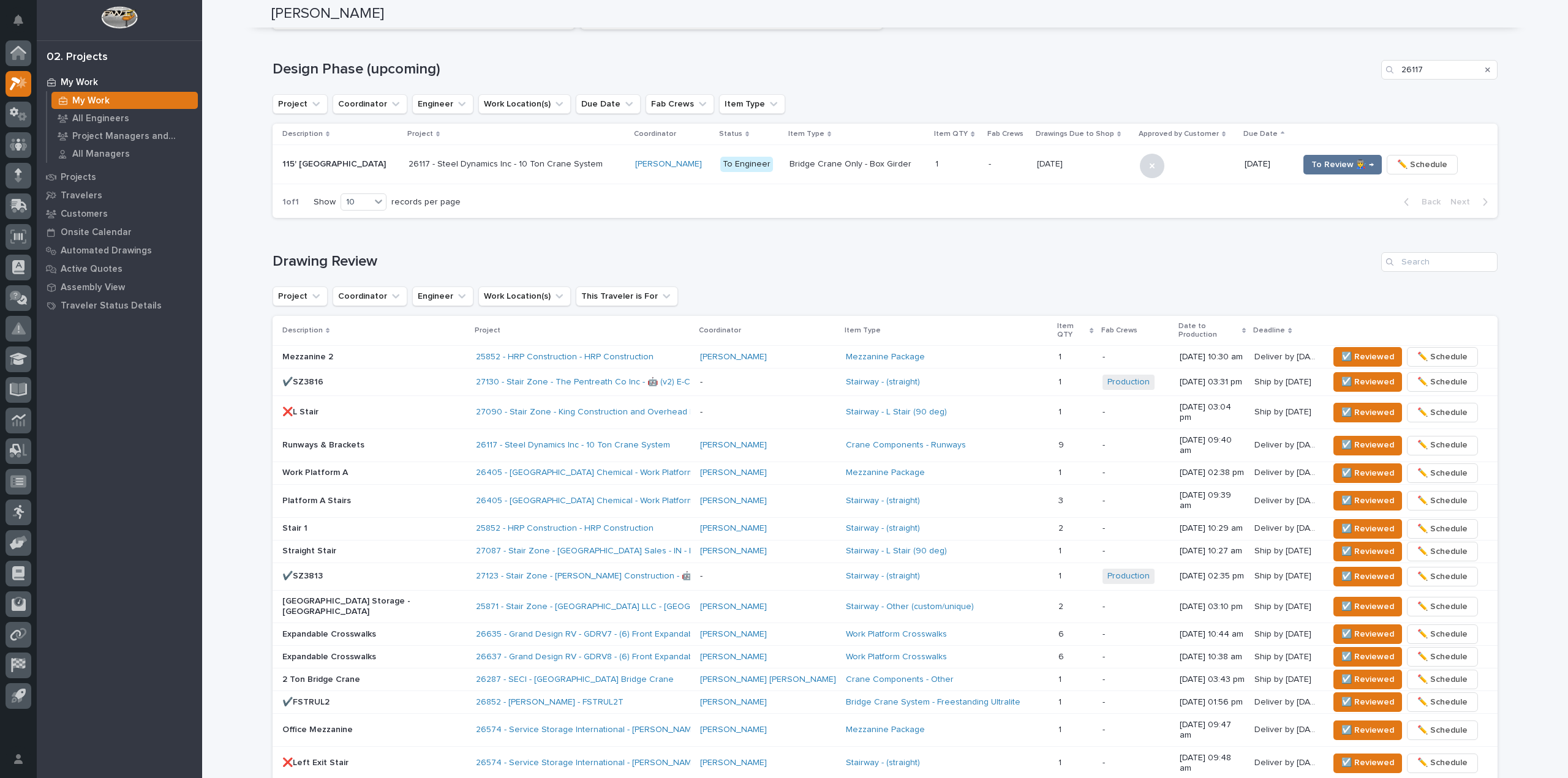
scroll to position [172, 0]
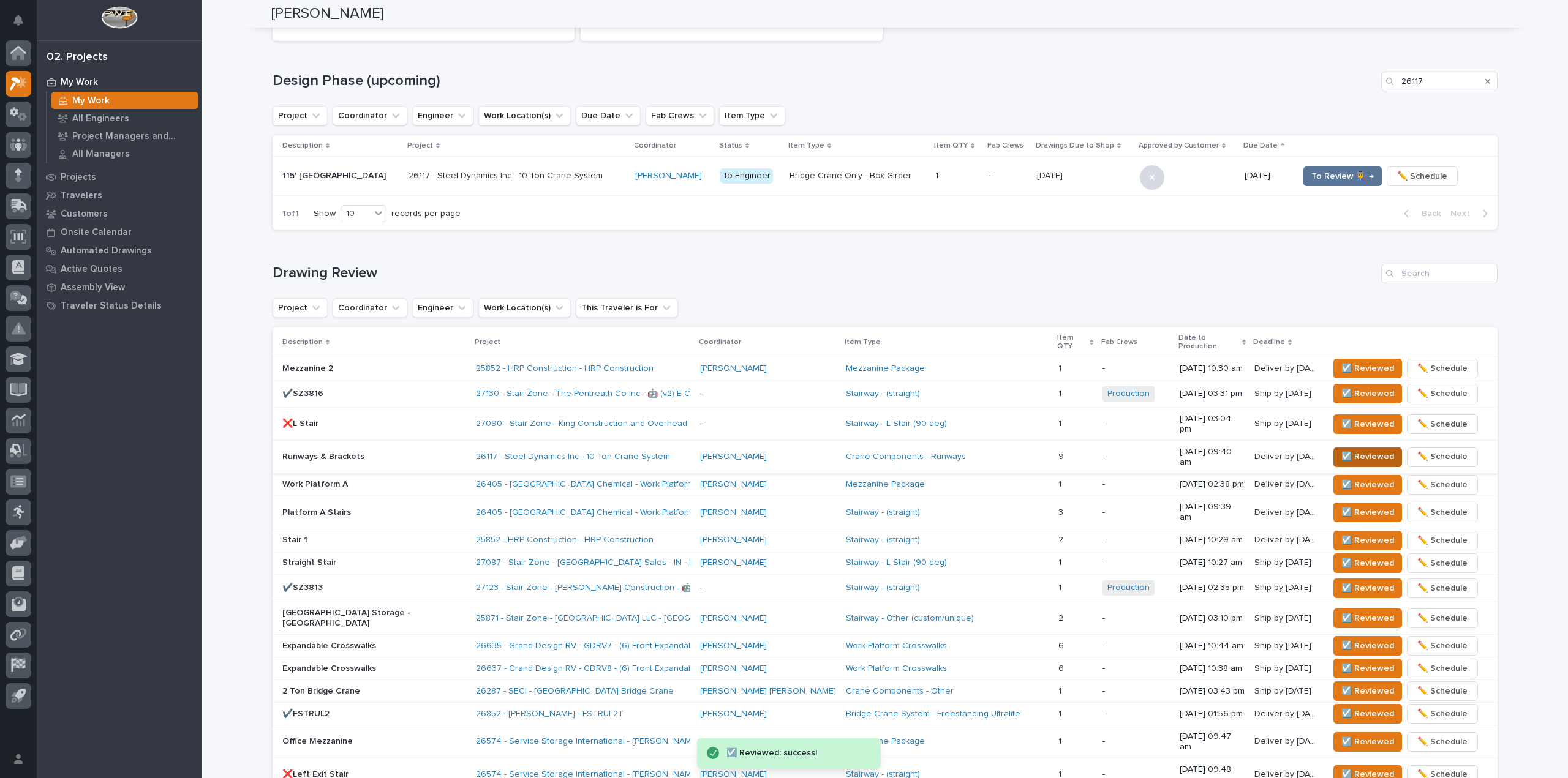
click at [1350, 450] on span "☑️ Reviewed" at bounding box center [1368, 456] width 52 height 14
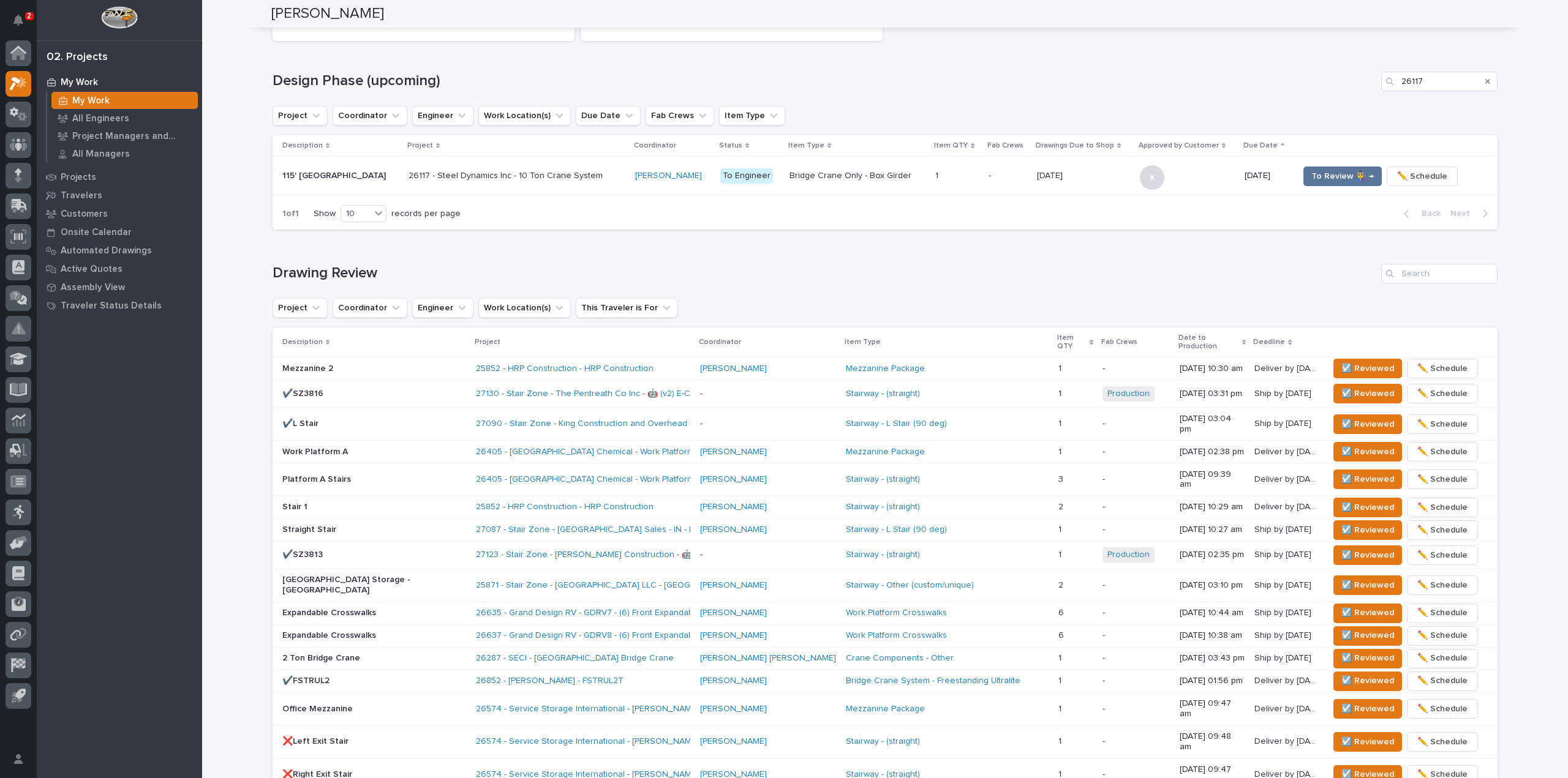
scroll to position [161, 0]
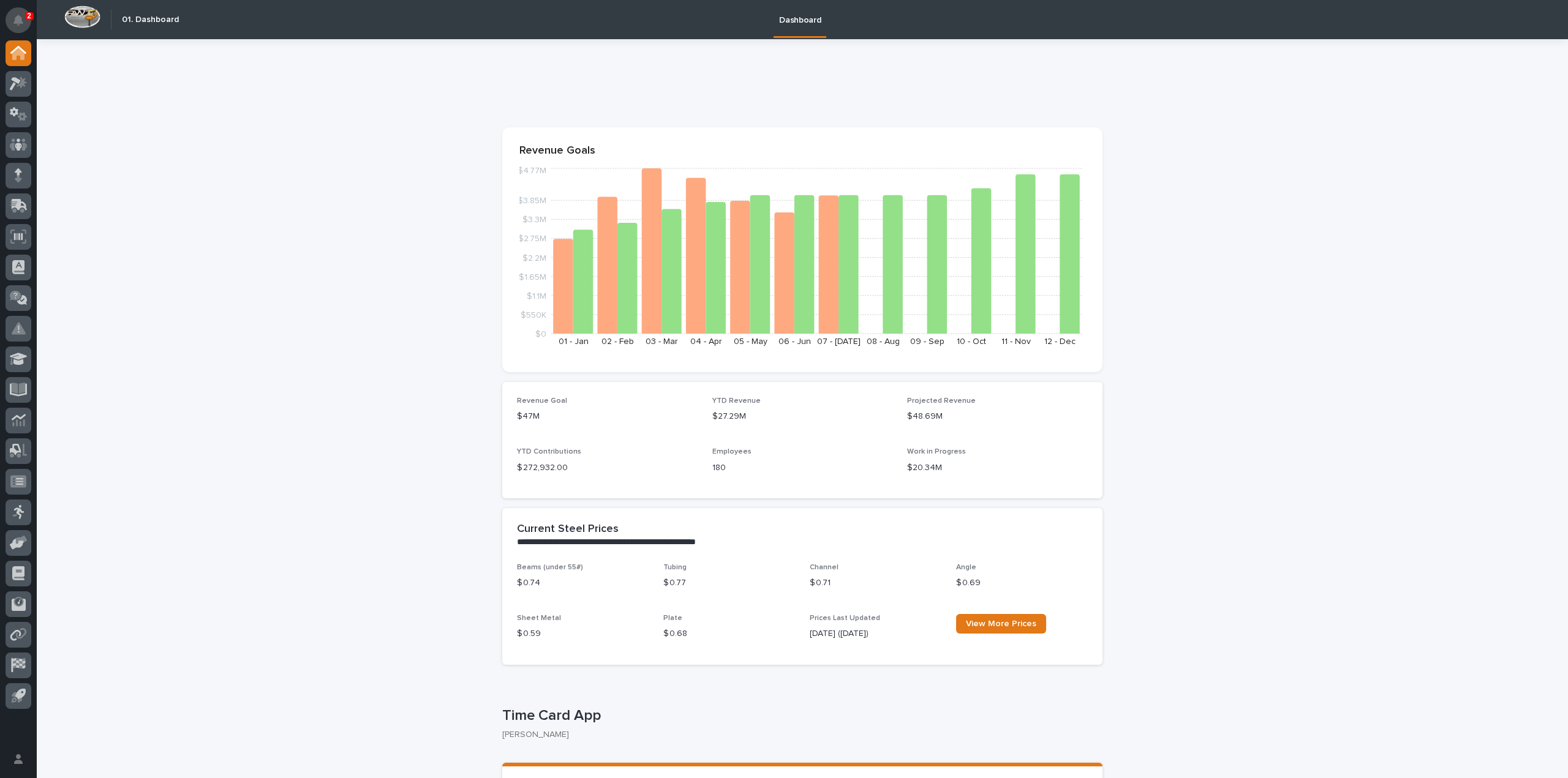
click at [18, 14] on button "Notifications" at bounding box center [18, 20] width 25 height 25
